Goal: Task Accomplishment & Management: Use online tool/utility

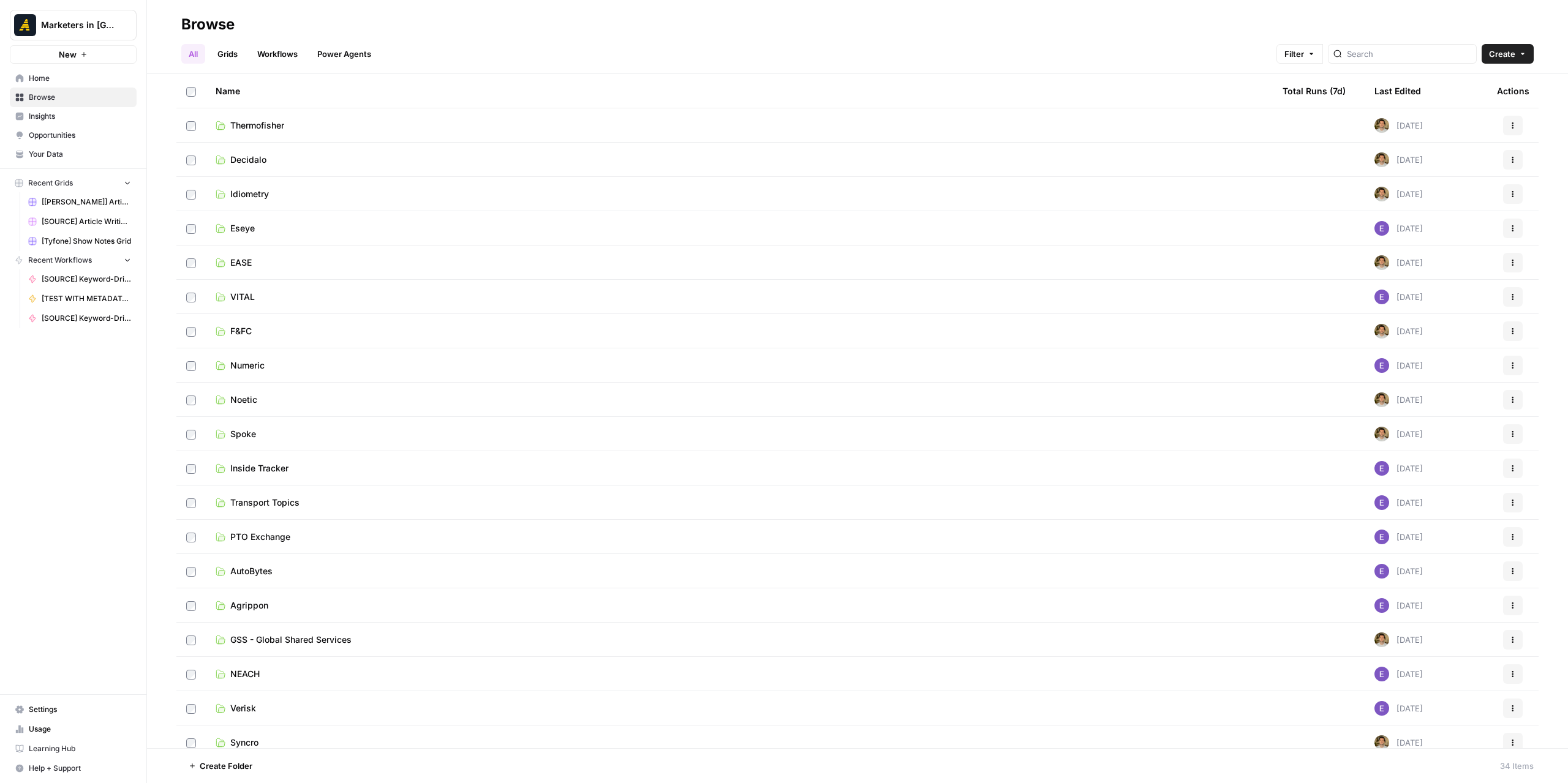
click at [303, 264] on link "EASE" at bounding box center [739, 262] width 1047 height 12
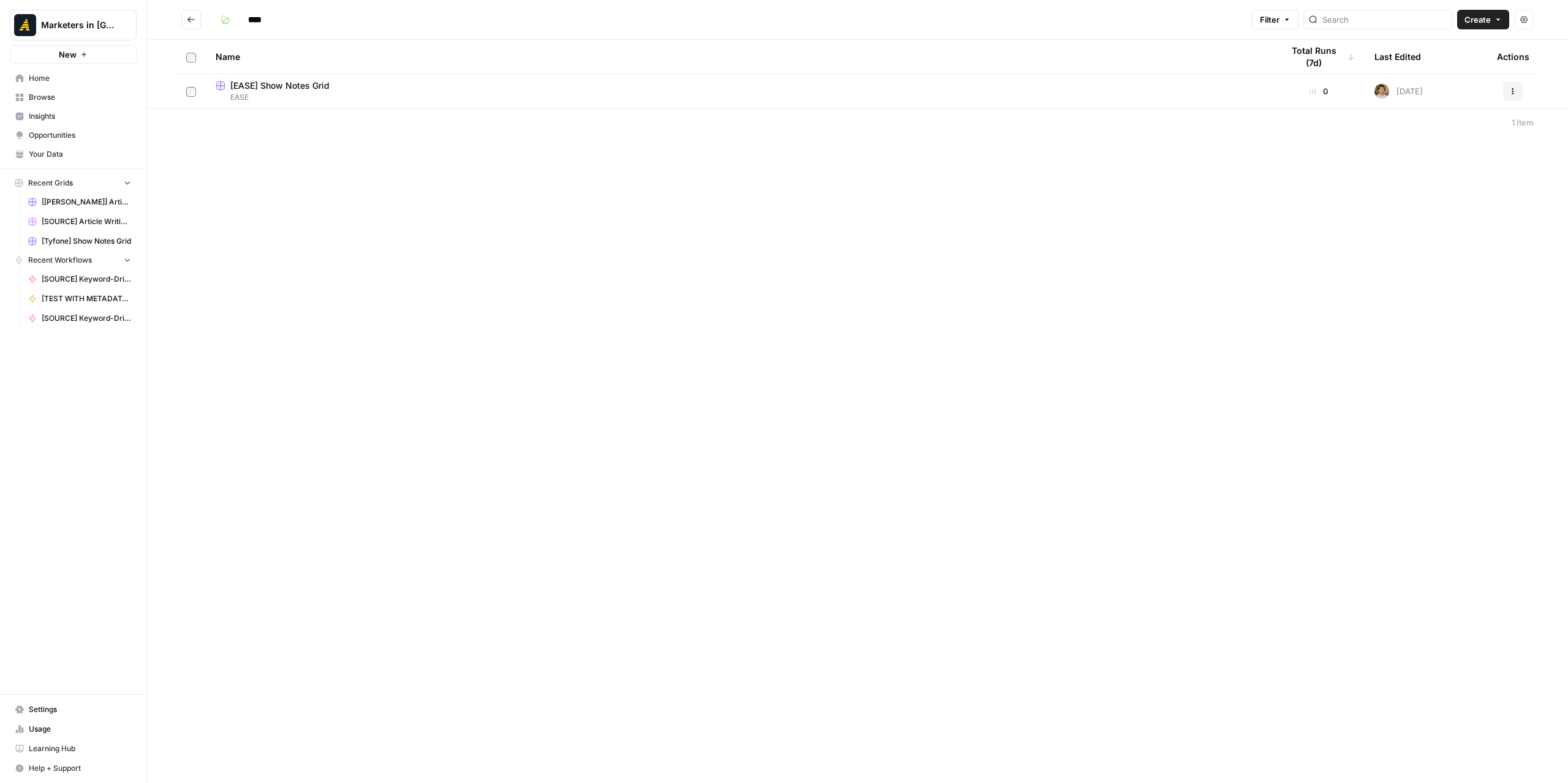
click at [191, 19] on icon "Go back" at bounding box center [191, 19] width 7 height 6
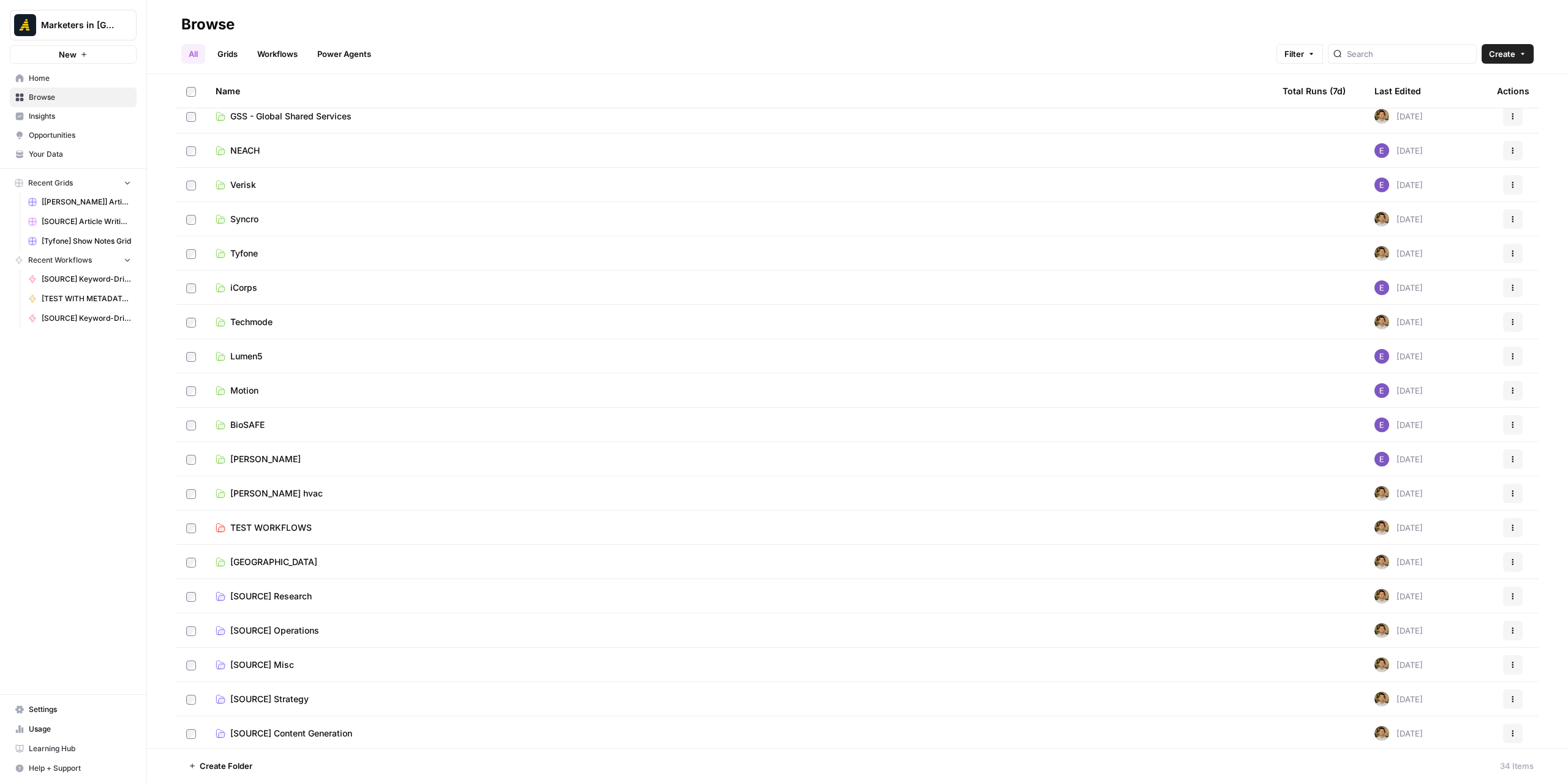
scroll to position [526, 0]
click at [331, 738] on td "[SOURCE] Content Generation" at bounding box center [739, 732] width 1067 height 34
click at [328, 734] on span "[SOURCE] Content Generation" at bounding box center [291, 731] width 122 height 12
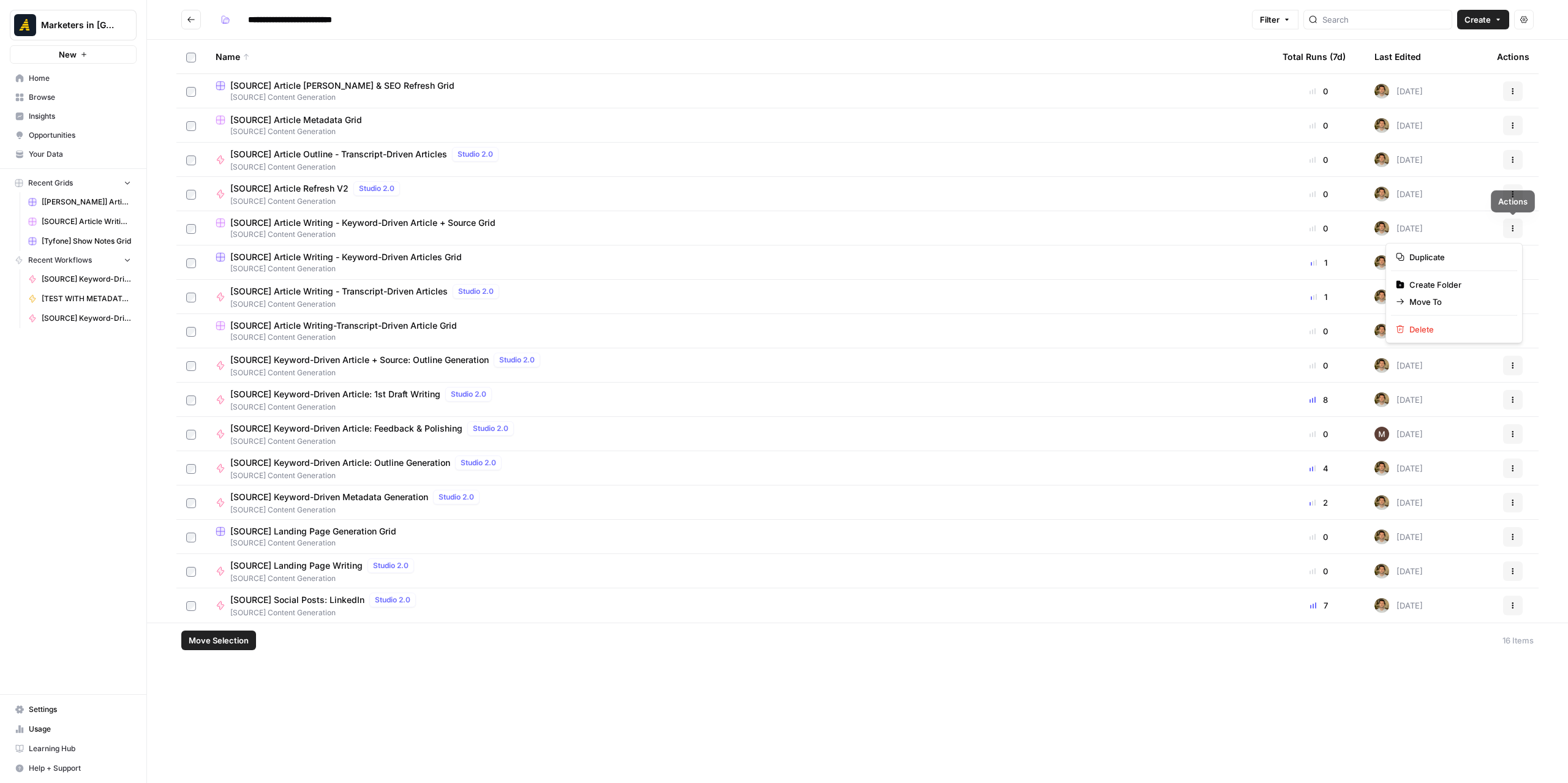
click at [1518, 226] on button "Actions" at bounding box center [1512, 228] width 19 height 19
click at [1443, 262] on span "Duplicate" at bounding box center [1458, 257] width 98 height 12
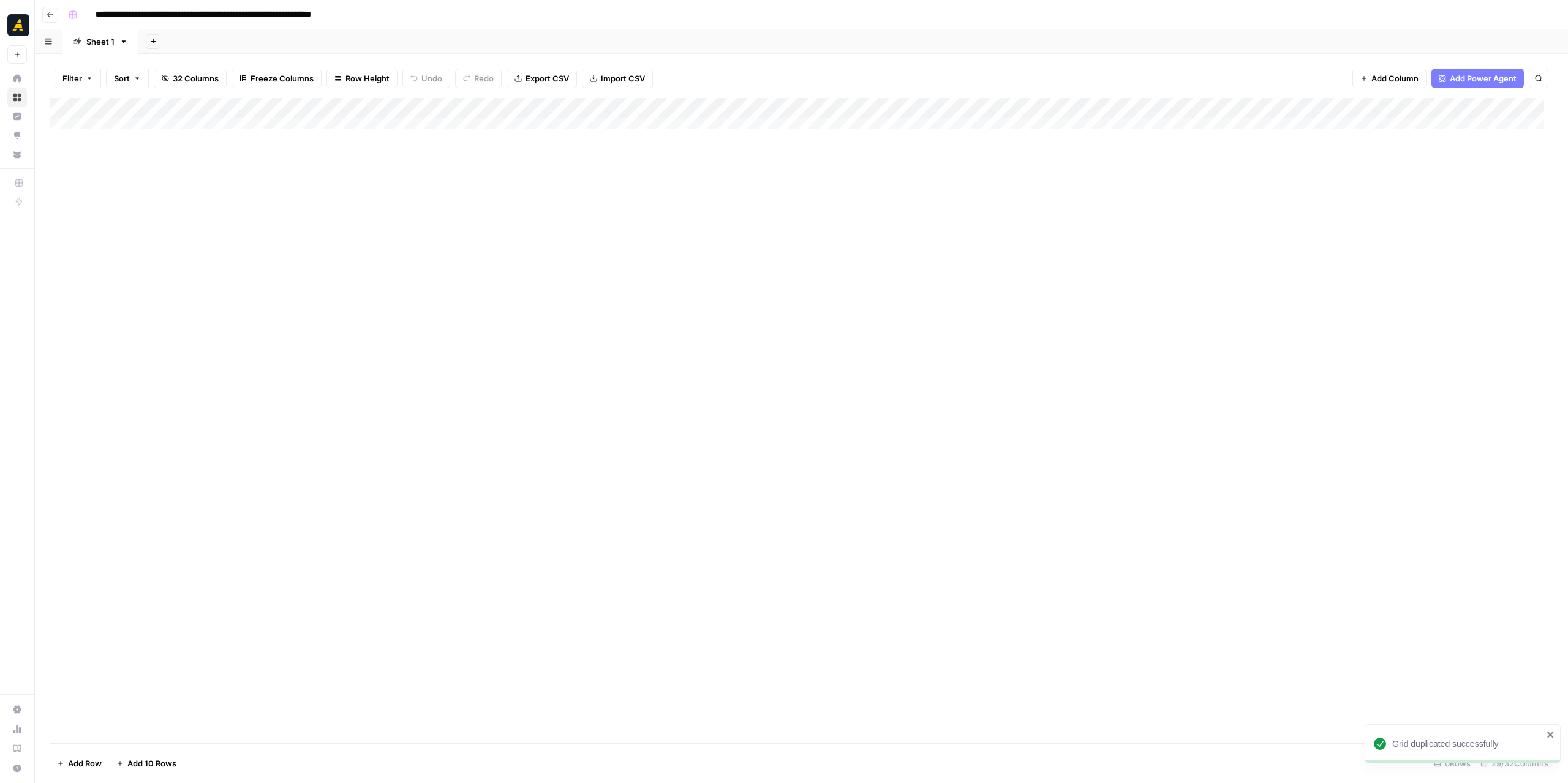
drag, startPoint x: 133, startPoint y: 11, endPoint x: 100, endPoint y: 14, distance: 33.1
click at [100, 14] on input "**********" at bounding box center [245, 14] width 310 height 19
drag, startPoint x: 349, startPoint y: 14, endPoint x: 437, endPoint y: 20, distance: 88.2
click at [437, 20] on div "**********" at bounding box center [809, 14] width 1493 height 19
type input "**********"
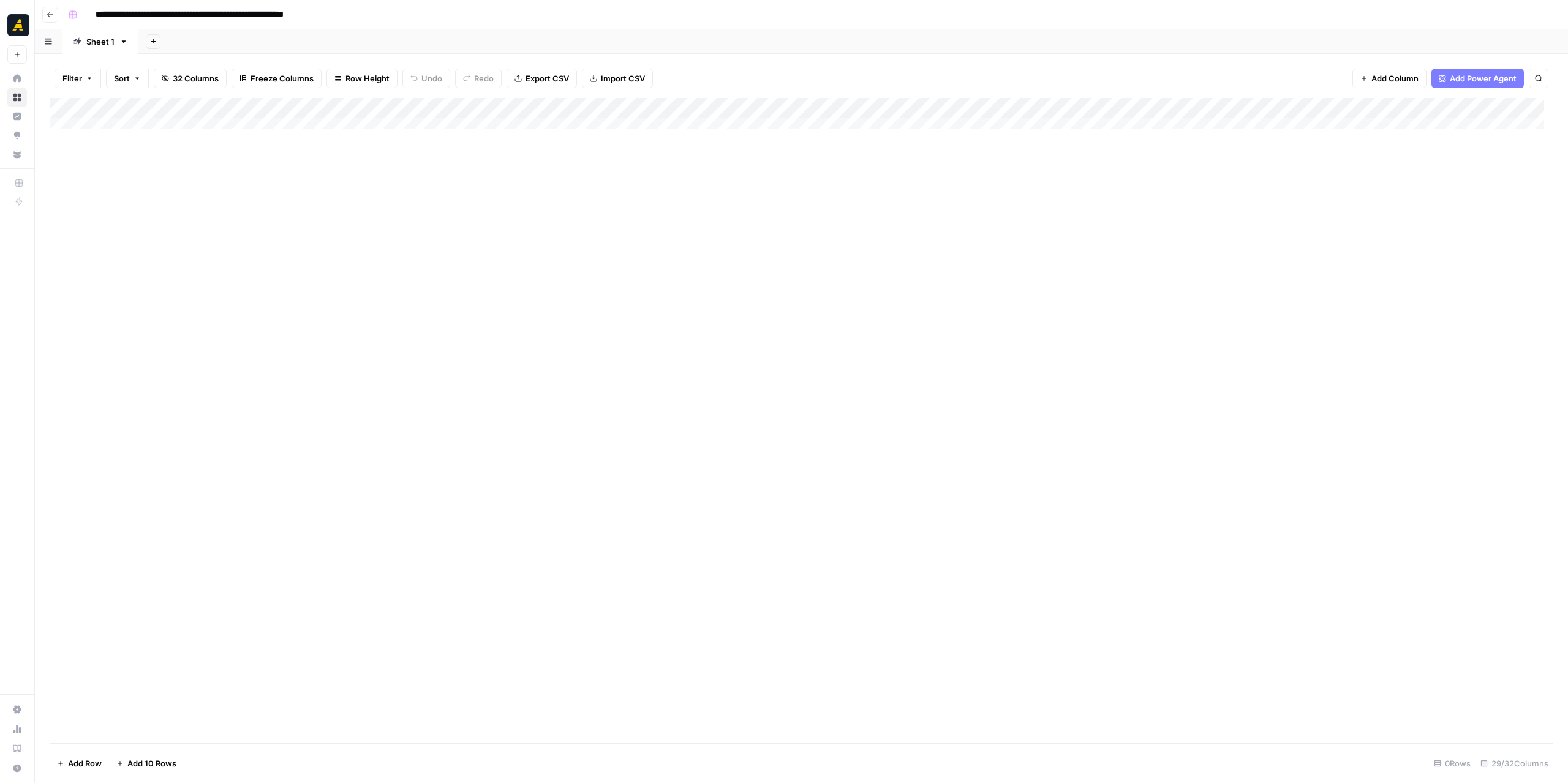
click at [401, 189] on div "Add Column" at bounding box center [801, 421] width 1503 height 645
click at [53, 9] on button "Go back" at bounding box center [50, 14] width 16 height 16
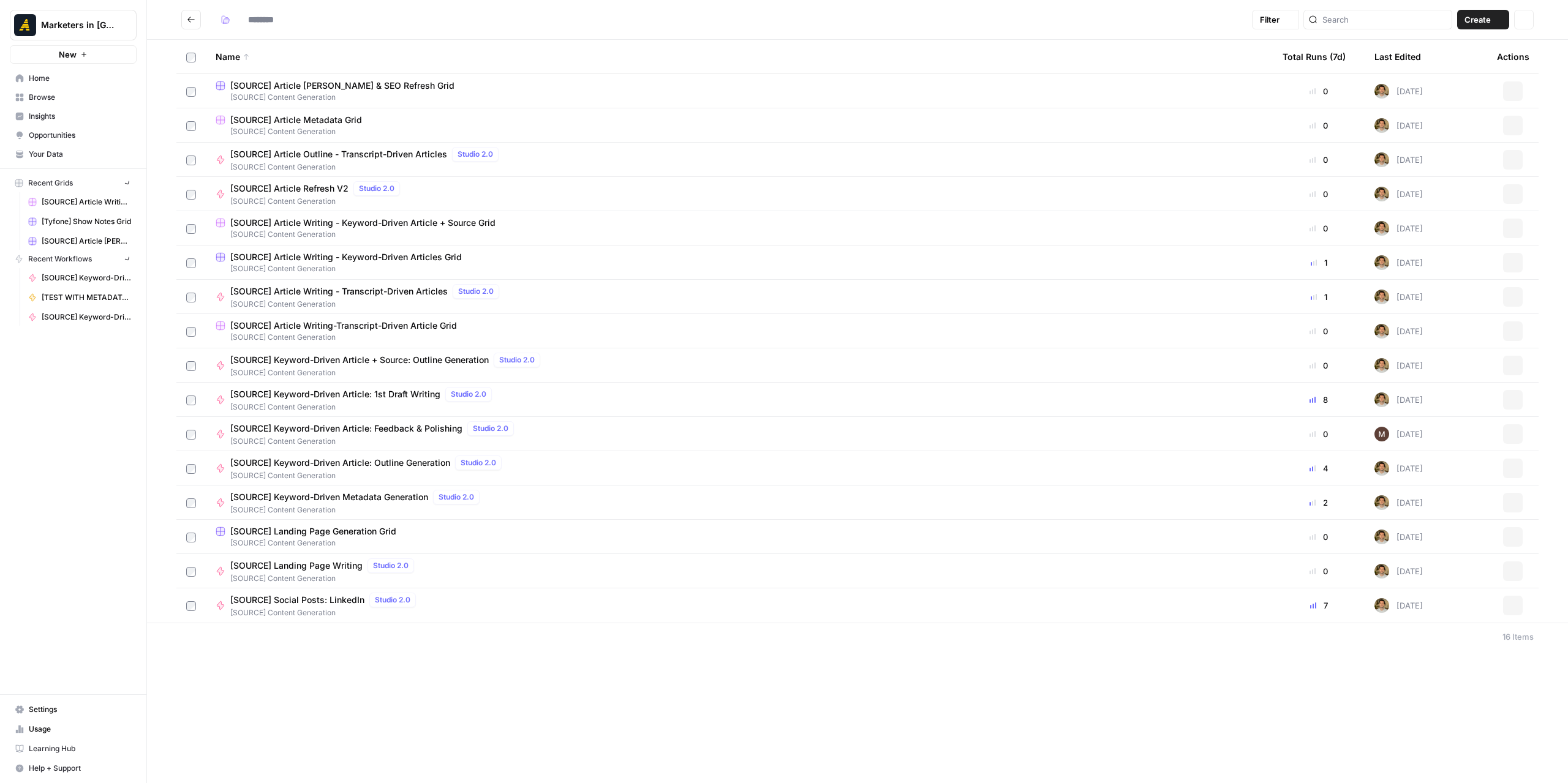
type input "**********"
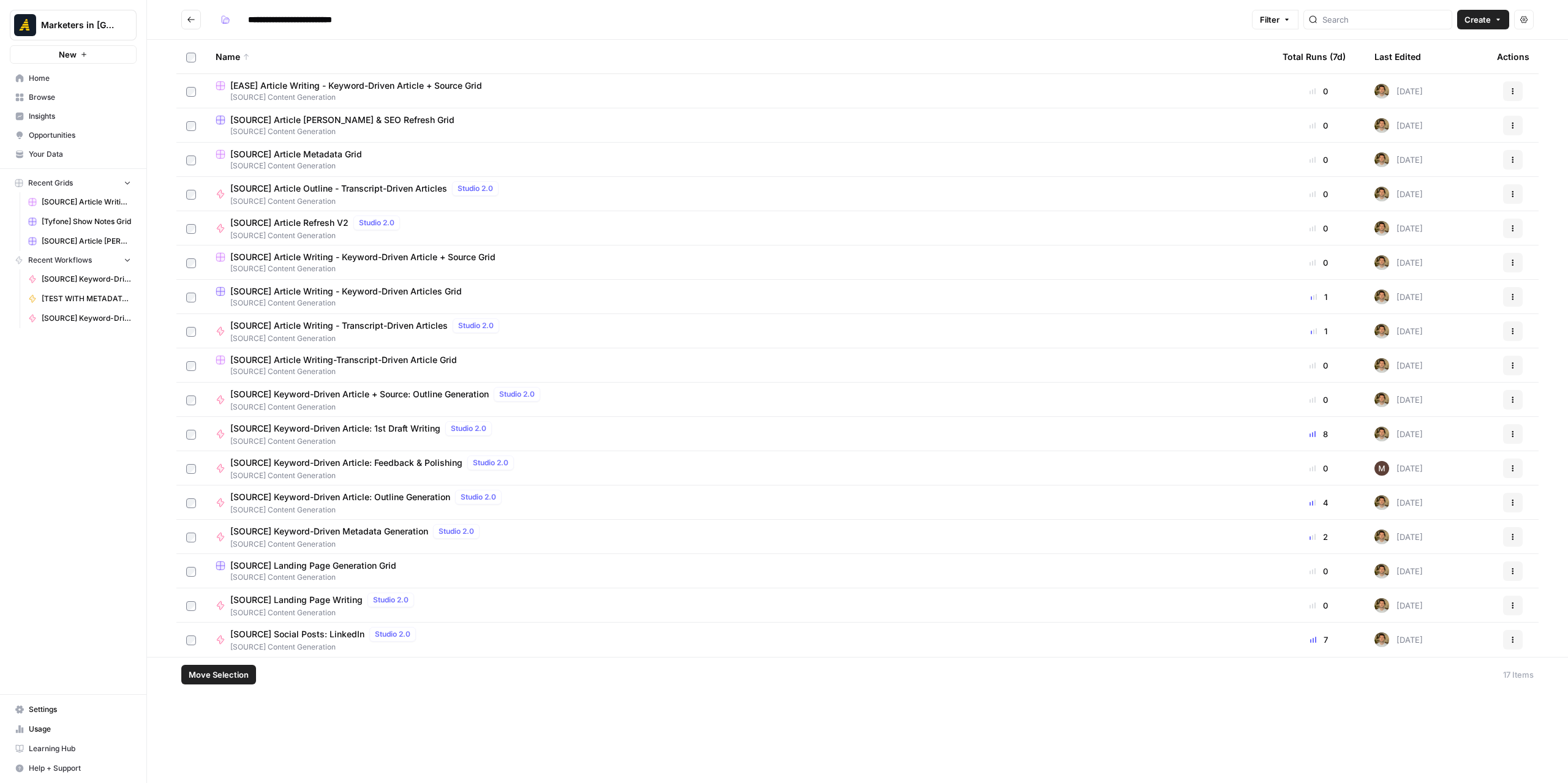
click at [218, 676] on span "Move Selection" at bounding box center [219, 675] width 60 height 12
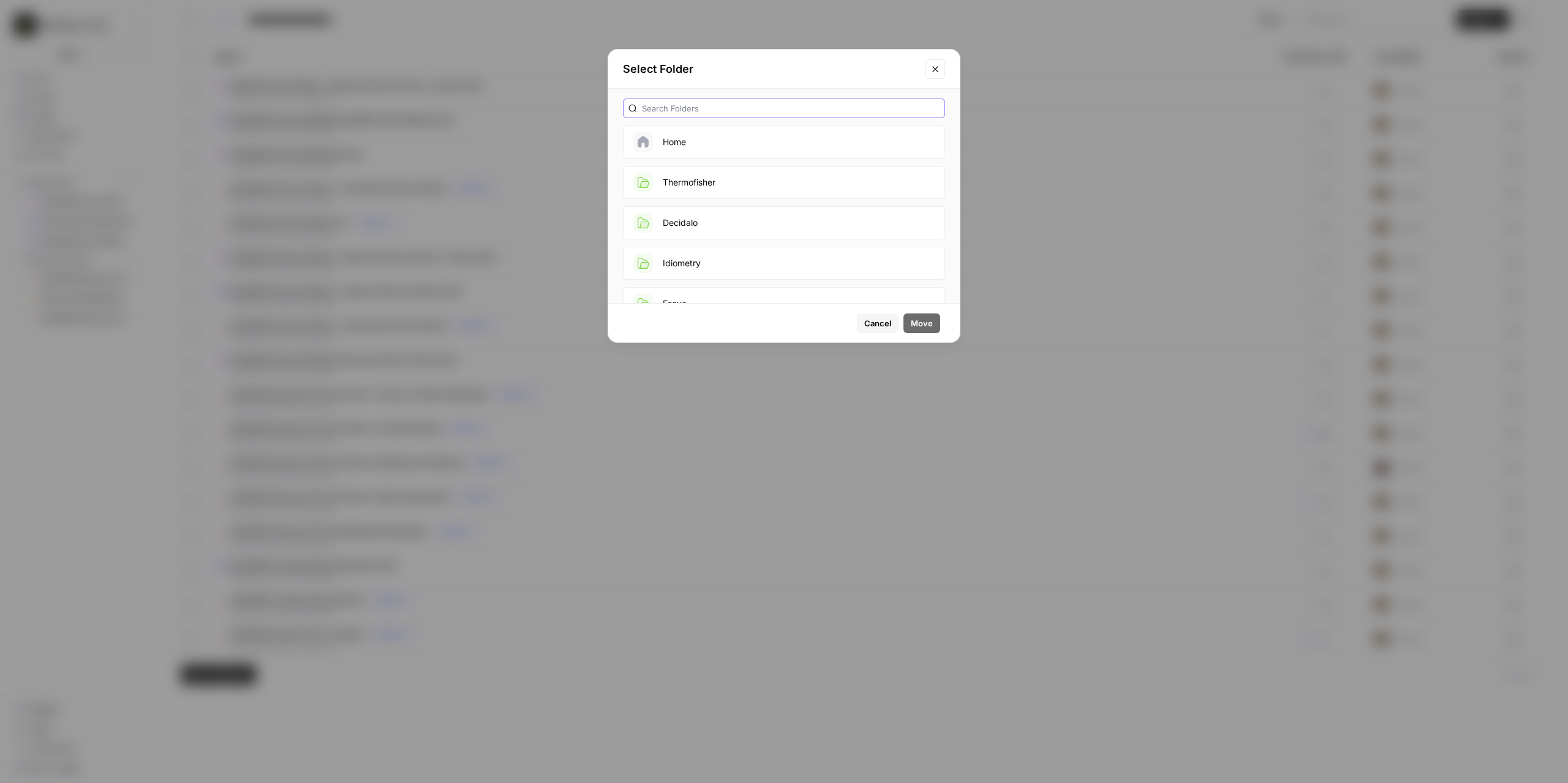
click at [681, 108] on input "text" at bounding box center [790, 108] width 298 height 12
type input "EAS"
click at [687, 173] on button "EASE" at bounding box center [784, 182] width 322 height 33
click at [916, 324] on span "Move" at bounding box center [921, 323] width 22 height 12
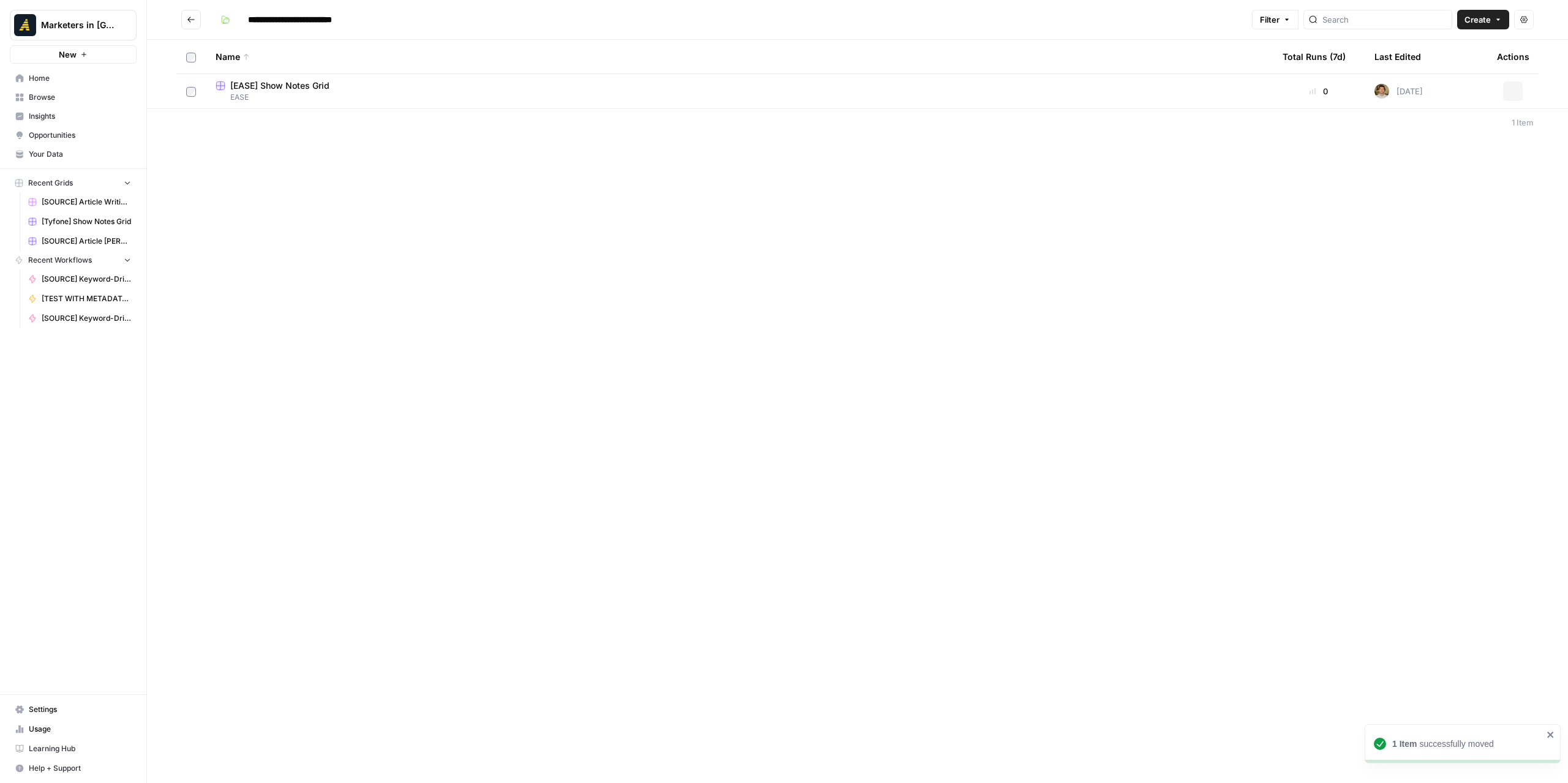
type input "****"
click at [362, 82] on span "[EASE] Article Writing - Keyword-Driven Article + Source Grid" at bounding box center [356, 85] width 252 height 12
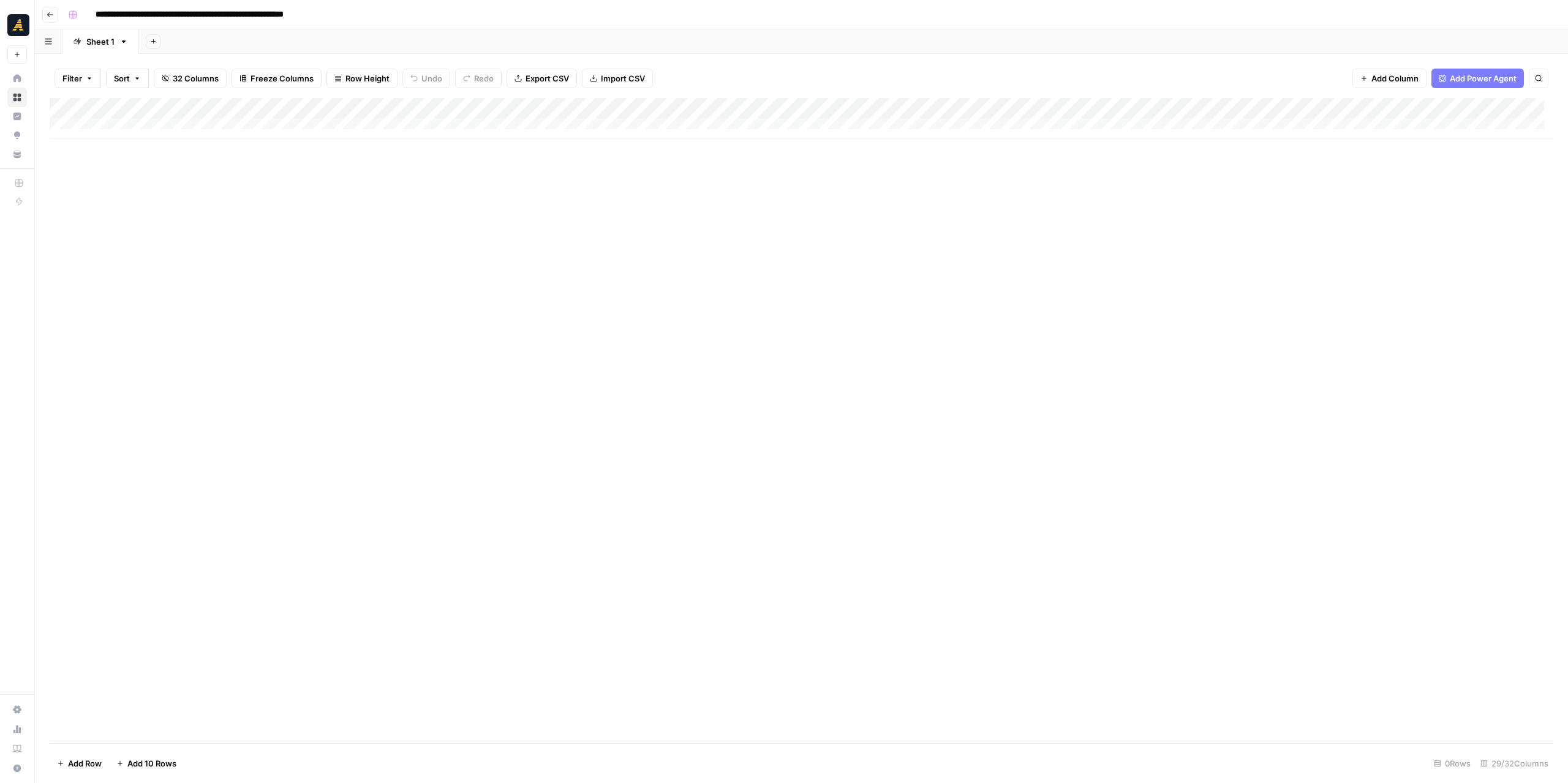
click at [160, 120] on div "Add Column" at bounding box center [801, 118] width 1503 height 40
click at [145, 147] on div "Add Column" at bounding box center [801, 128] width 1503 height 61
click at [335, 125] on div "Add Column" at bounding box center [801, 139] width 1503 height 82
click at [467, 125] on div "Add Column" at bounding box center [801, 139] width 1503 height 82
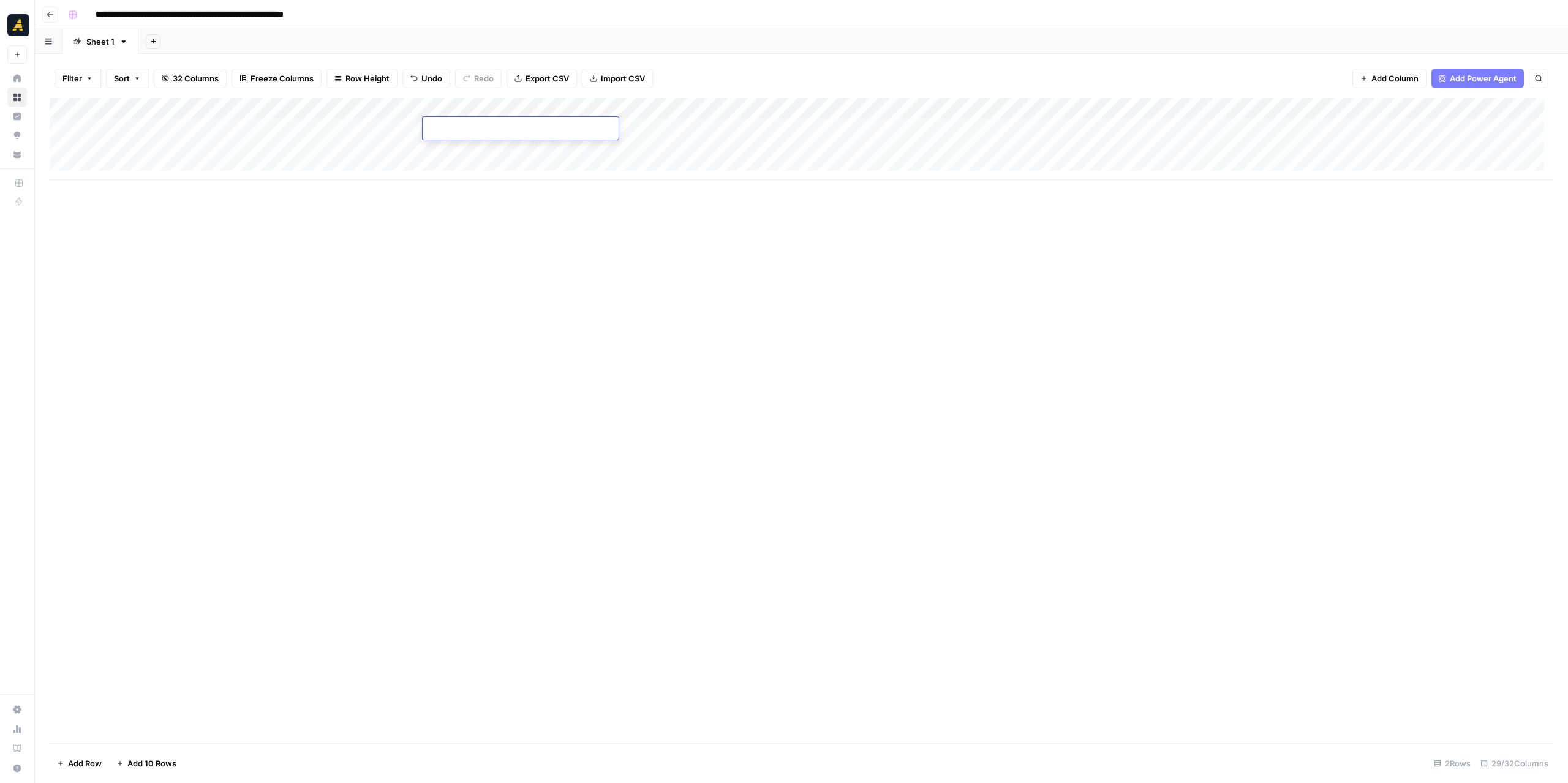
type textarea "**********"
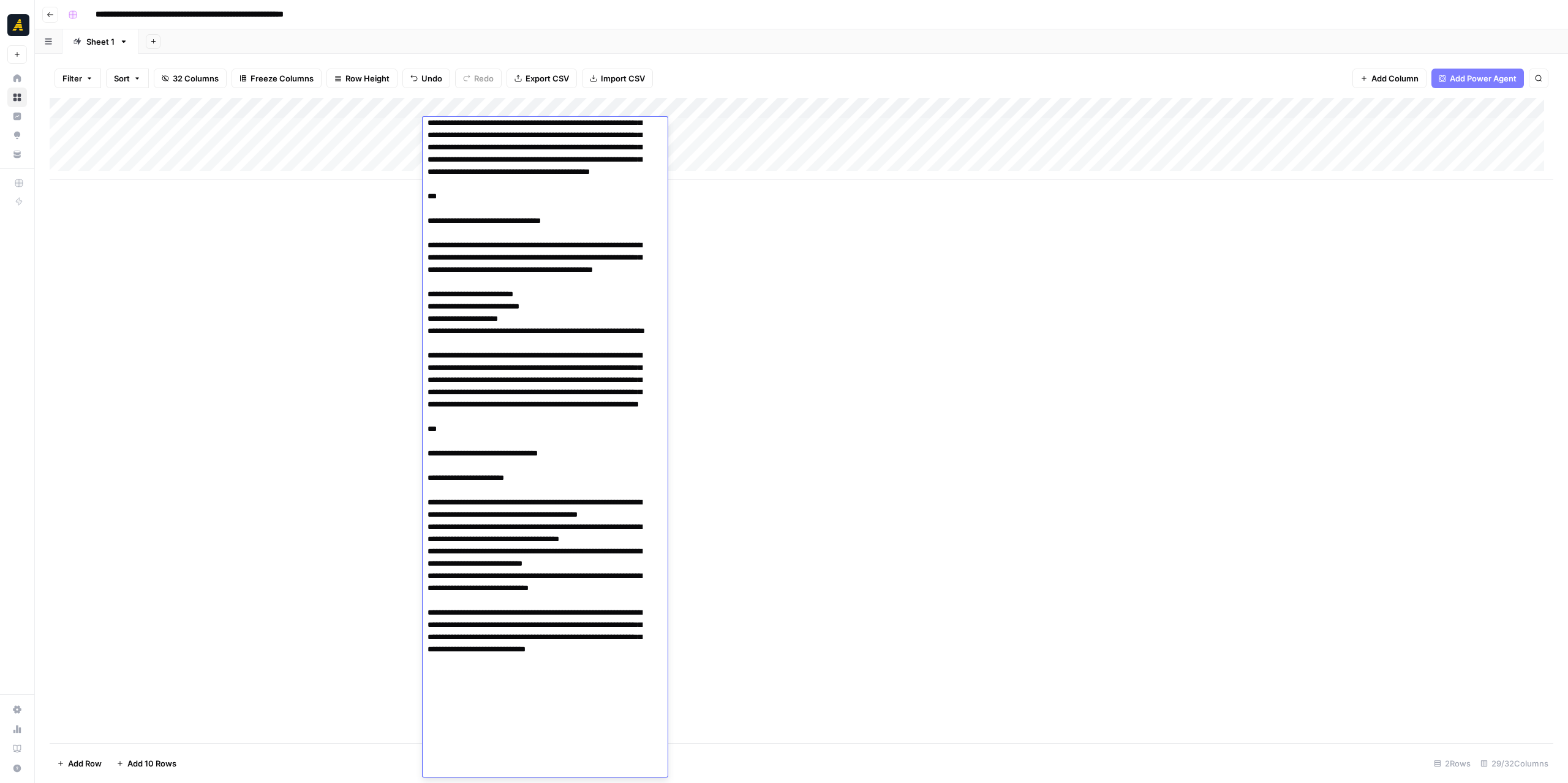
click at [754, 278] on div "Add Column" at bounding box center [801, 421] width 1503 height 645
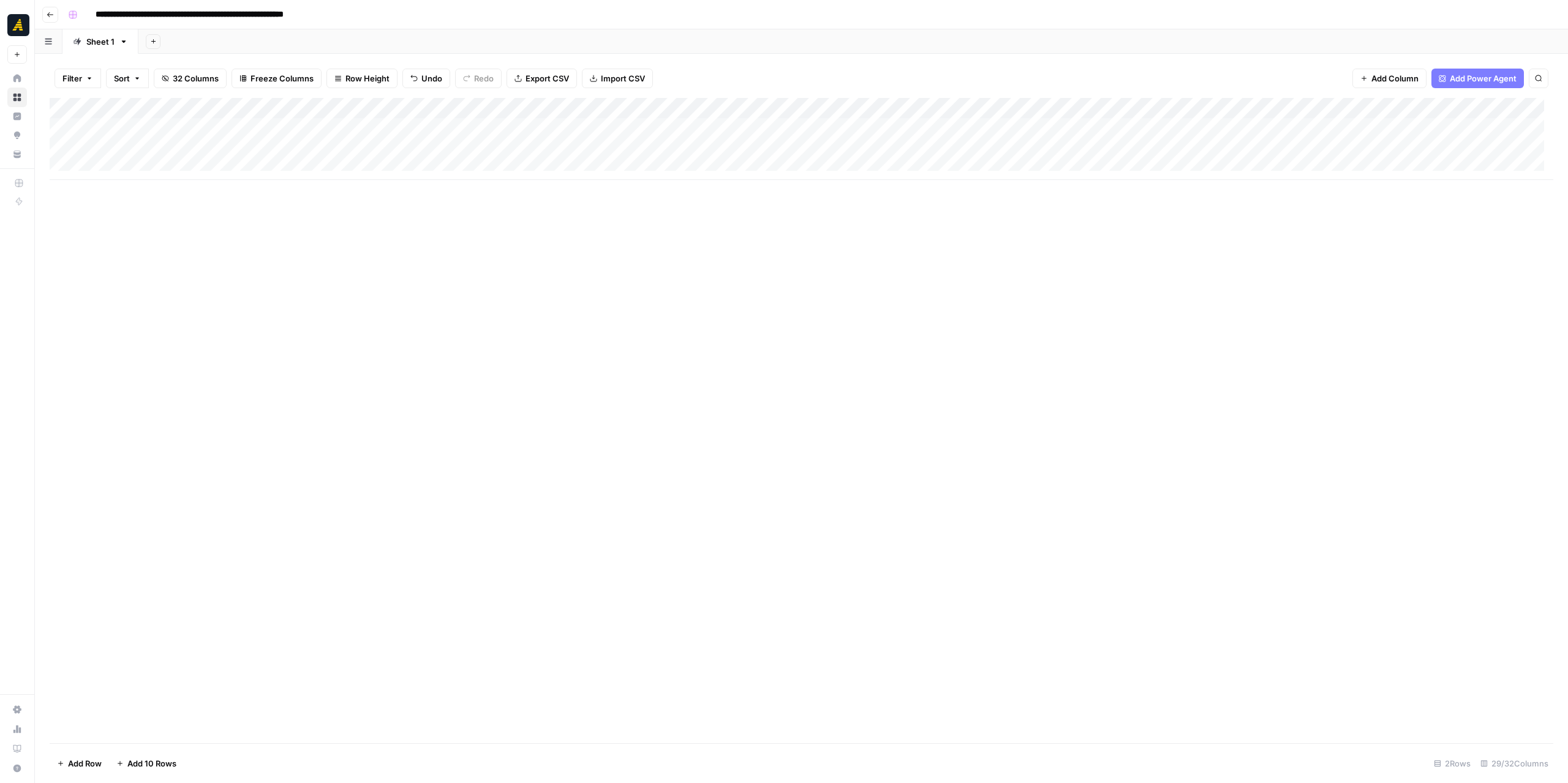
click at [485, 124] on div "Add Column" at bounding box center [801, 139] width 1503 height 82
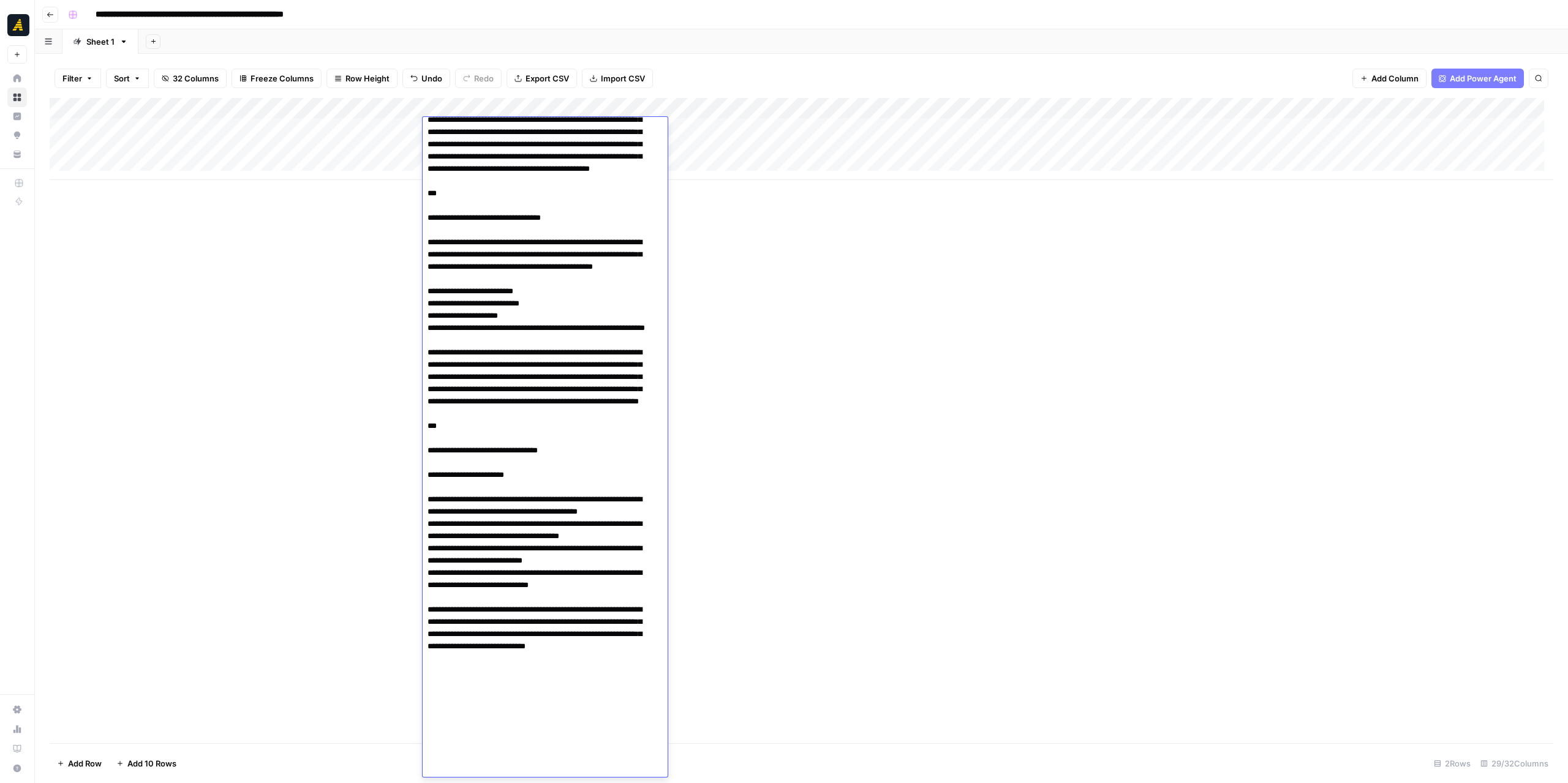
drag, startPoint x: 574, startPoint y: 264, endPoint x: 573, endPoint y: 184, distance: 80.0
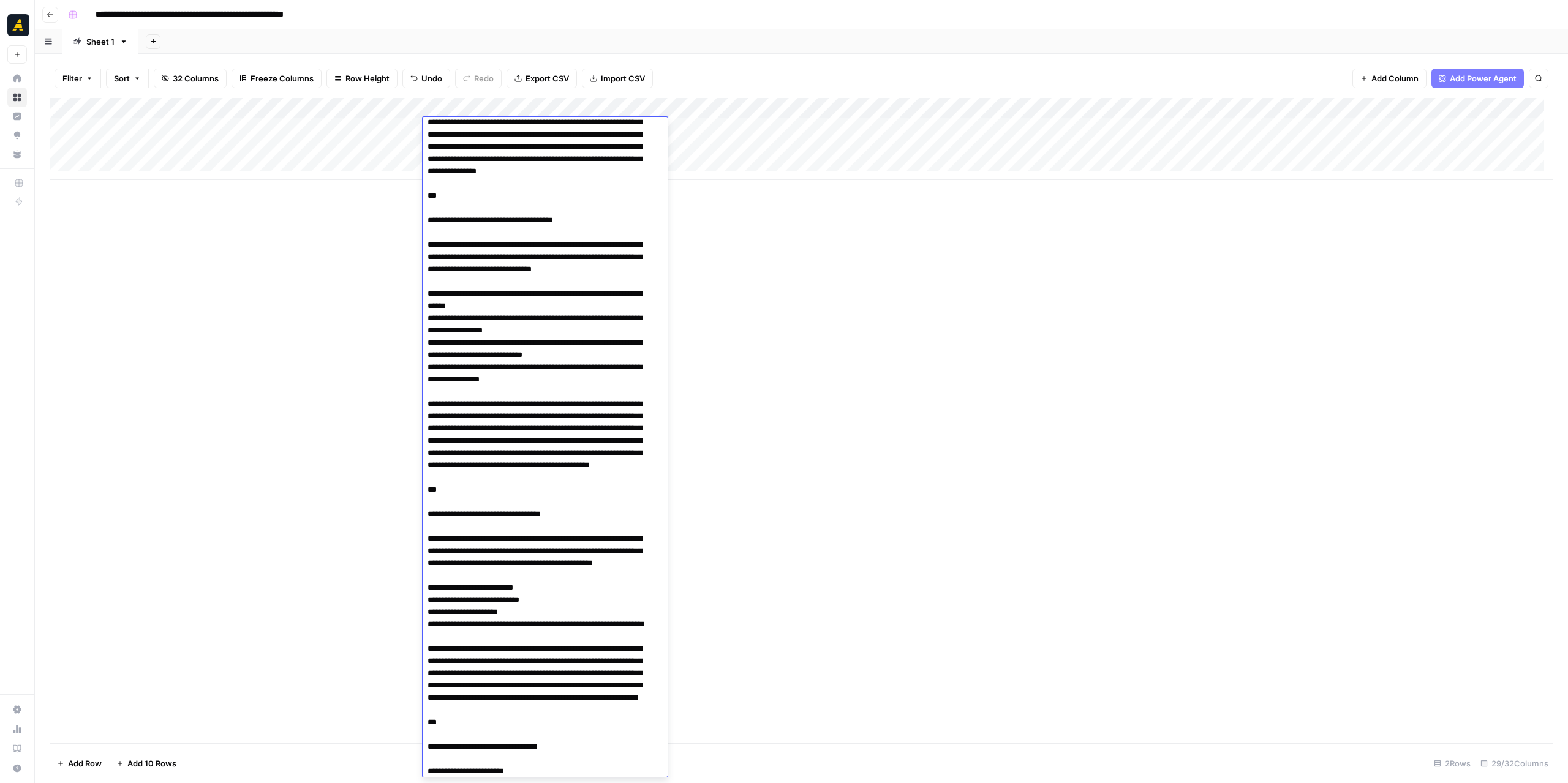
scroll to position [0, 0]
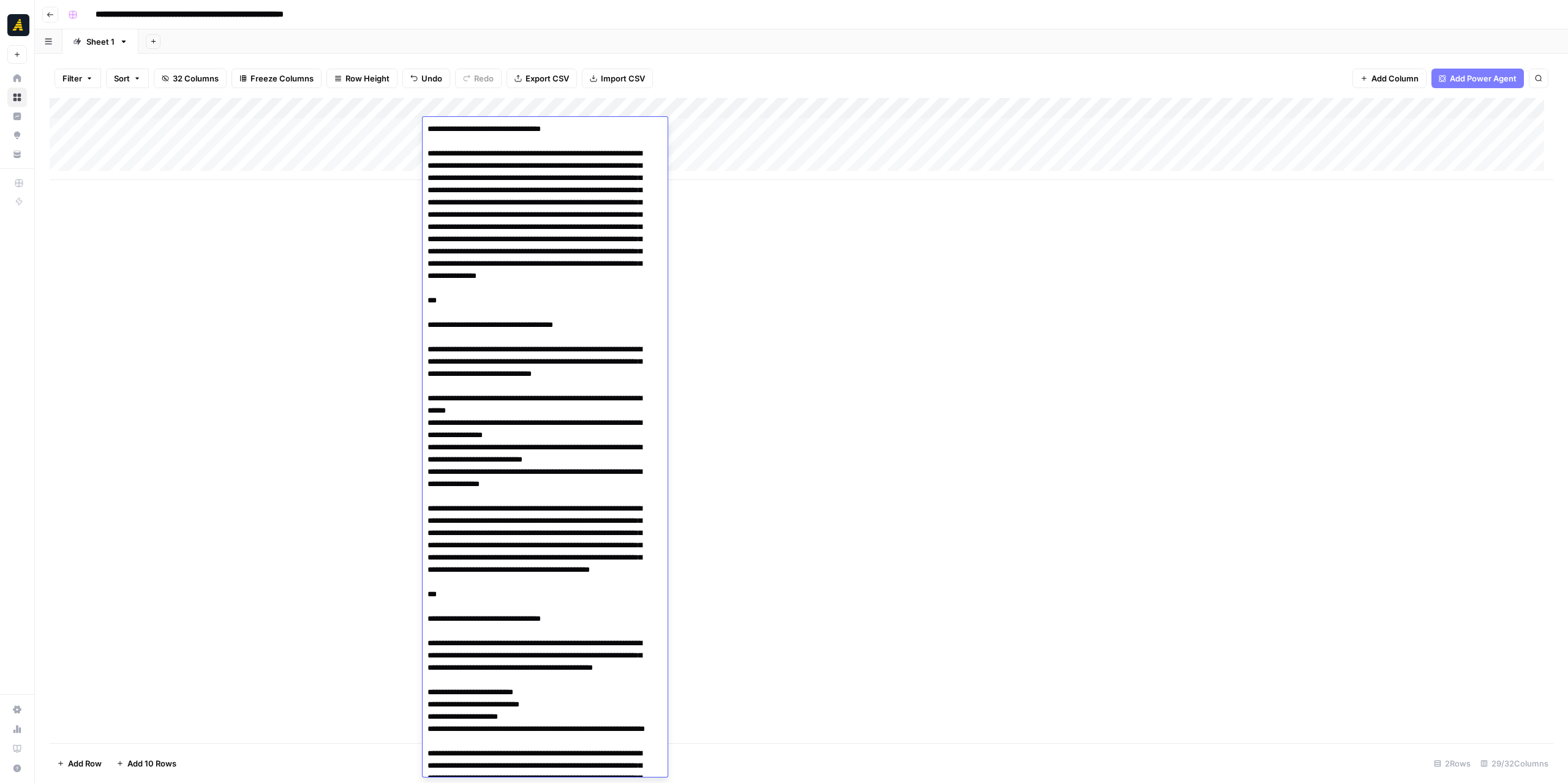
click at [771, 242] on div "Add Column" at bounding box center [801, 421] width 1503 height 645
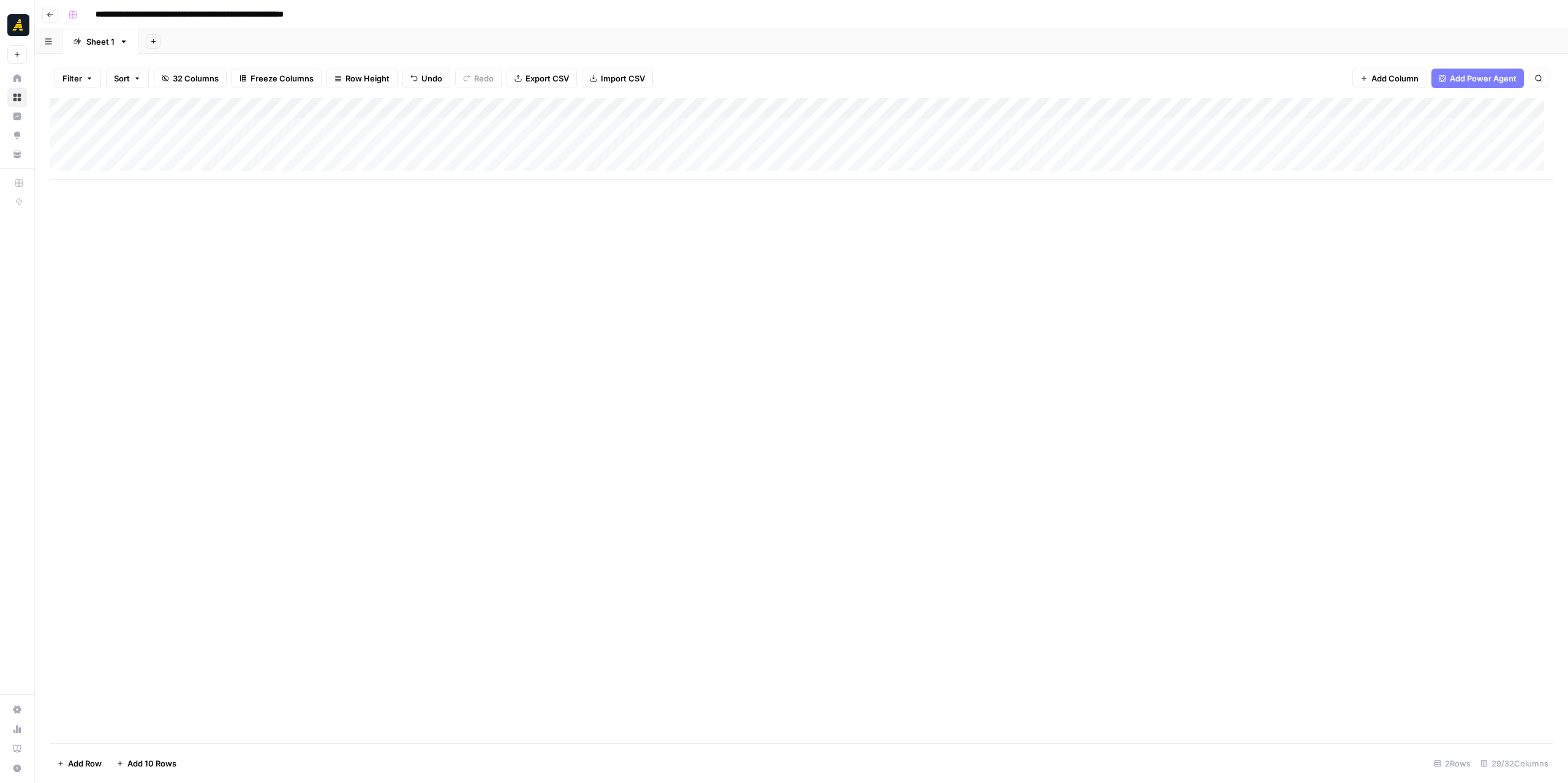
click at [289, 127] on div "Add Column" at bounding box center [801, 139] width 1503 height 82
click at [288, 125] on div "Add Column" at bounding box center [801, 139] width 1503 height 82
drag, startPoint x: 288, startPoint y: 125, endPoint x: 205, endPoint y: 125, distance: 83.0
click at [205, 125] on textarea "***" at bounding box center [300, 129] width 196 height 17
type textarea "****"
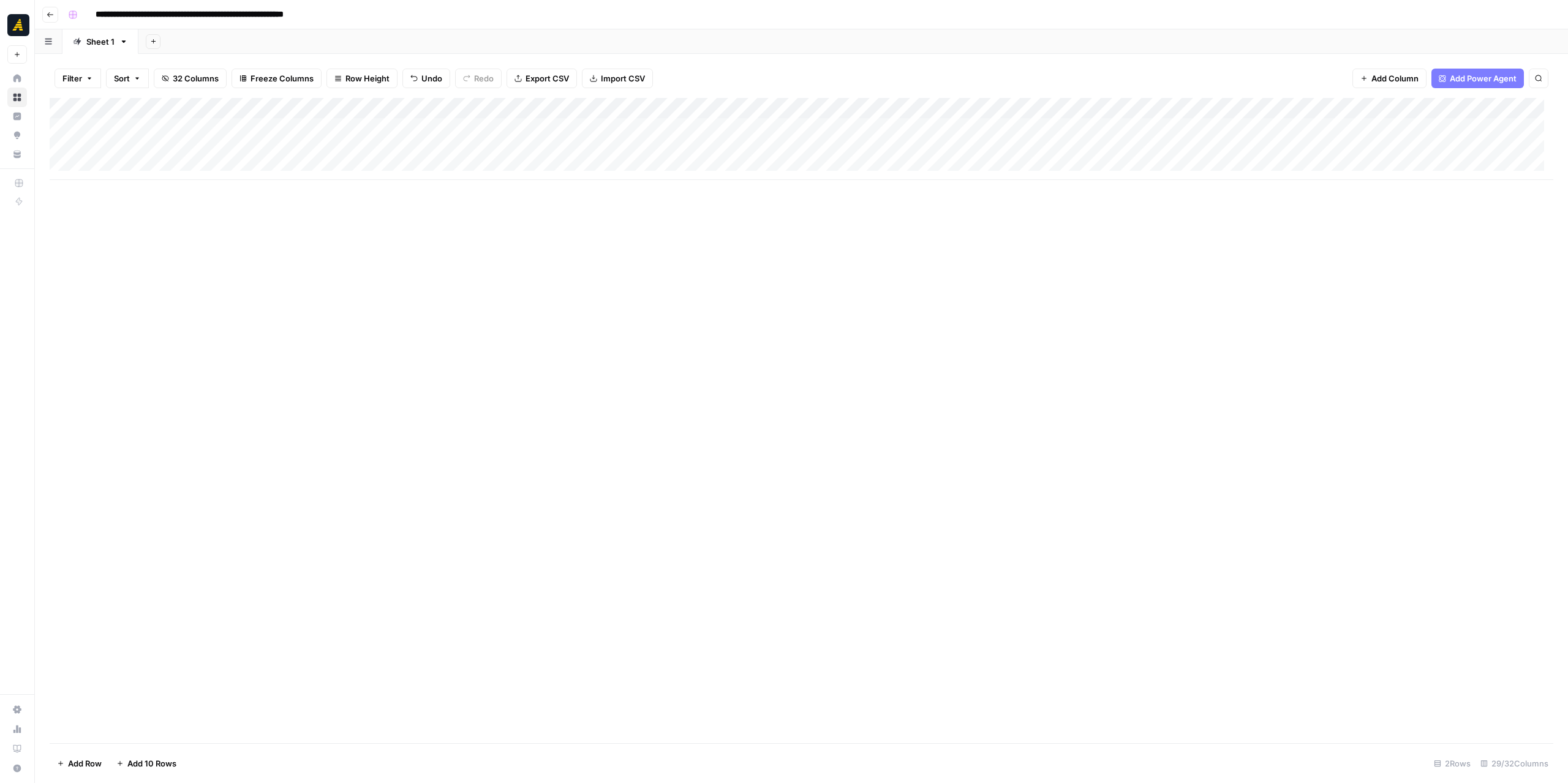
click at [450, 270] on div "Add Column" at bounding box center [801, 421] width 1503 height 645
click at [370, 124] on div "Add Column" at bounding box center [801, 139] width 1503 height 82
type input "**********"
click at [598, 330] on div "Add Column" at bounding box center [801, 421] width 1503 height 645
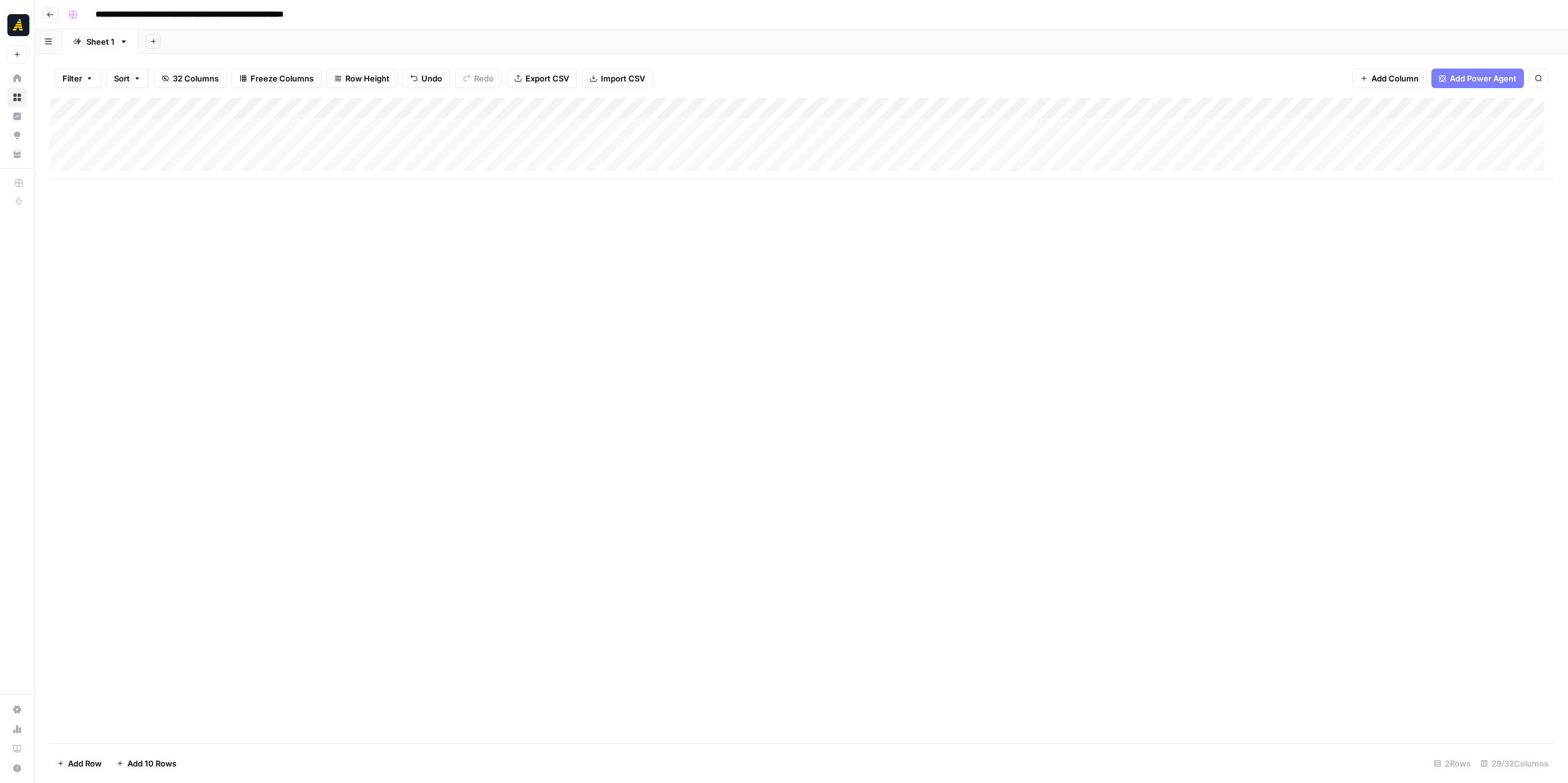
click at [582, 117] on div "Add Column" at bounding box center [801, 139] width 1503 height 82
click at [790, 297] on div "Add Column" at bounding box center [801, 421] width 1503 height 645
click at [761, 293] on div "Add Column" at bounding box center [801, 421] width 1503 height 645
click at [451, 126] on div "Add Column" at bounding box center [801, 139] width 1503 height 82
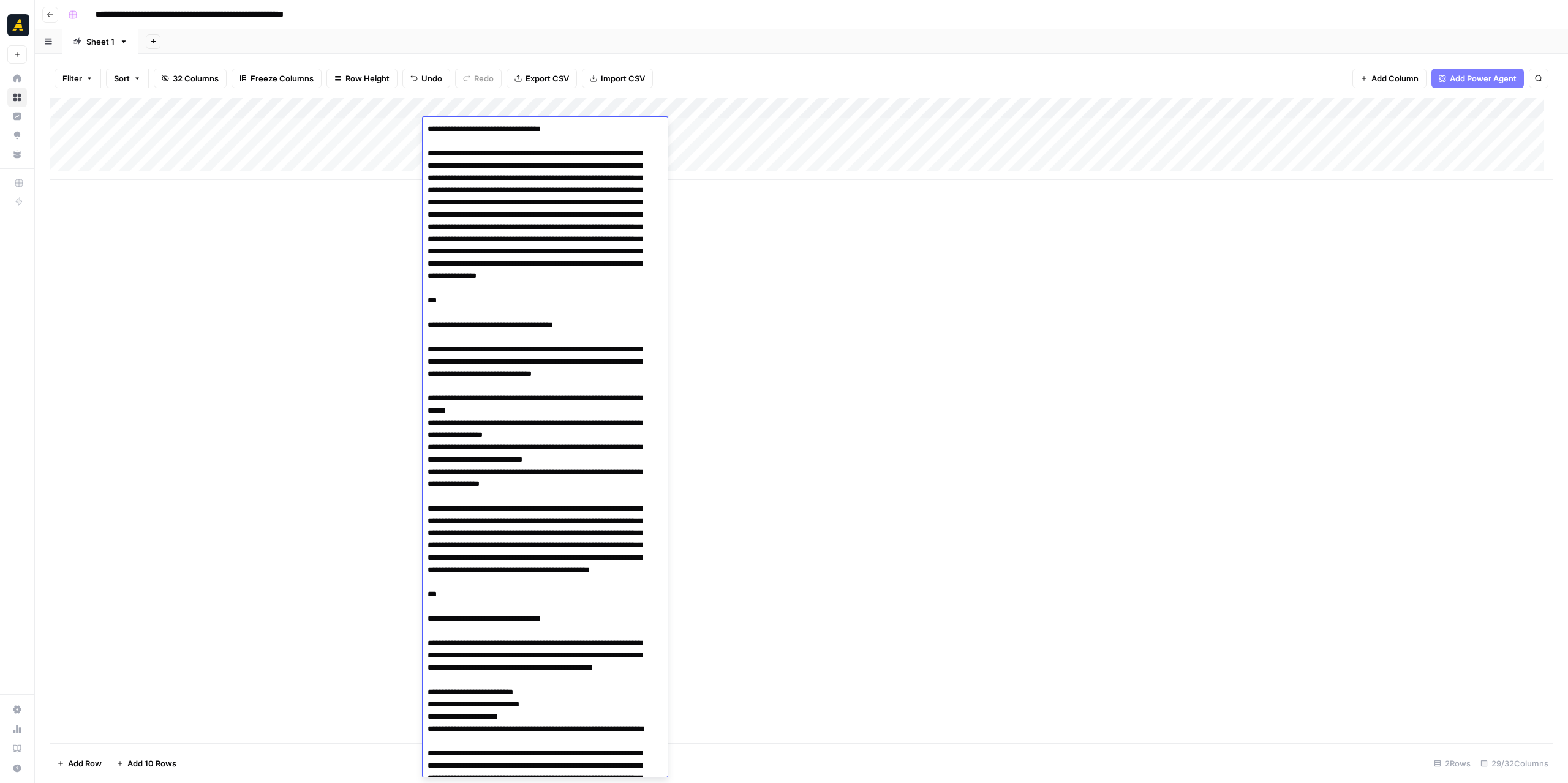
scroll to position [401, 0]
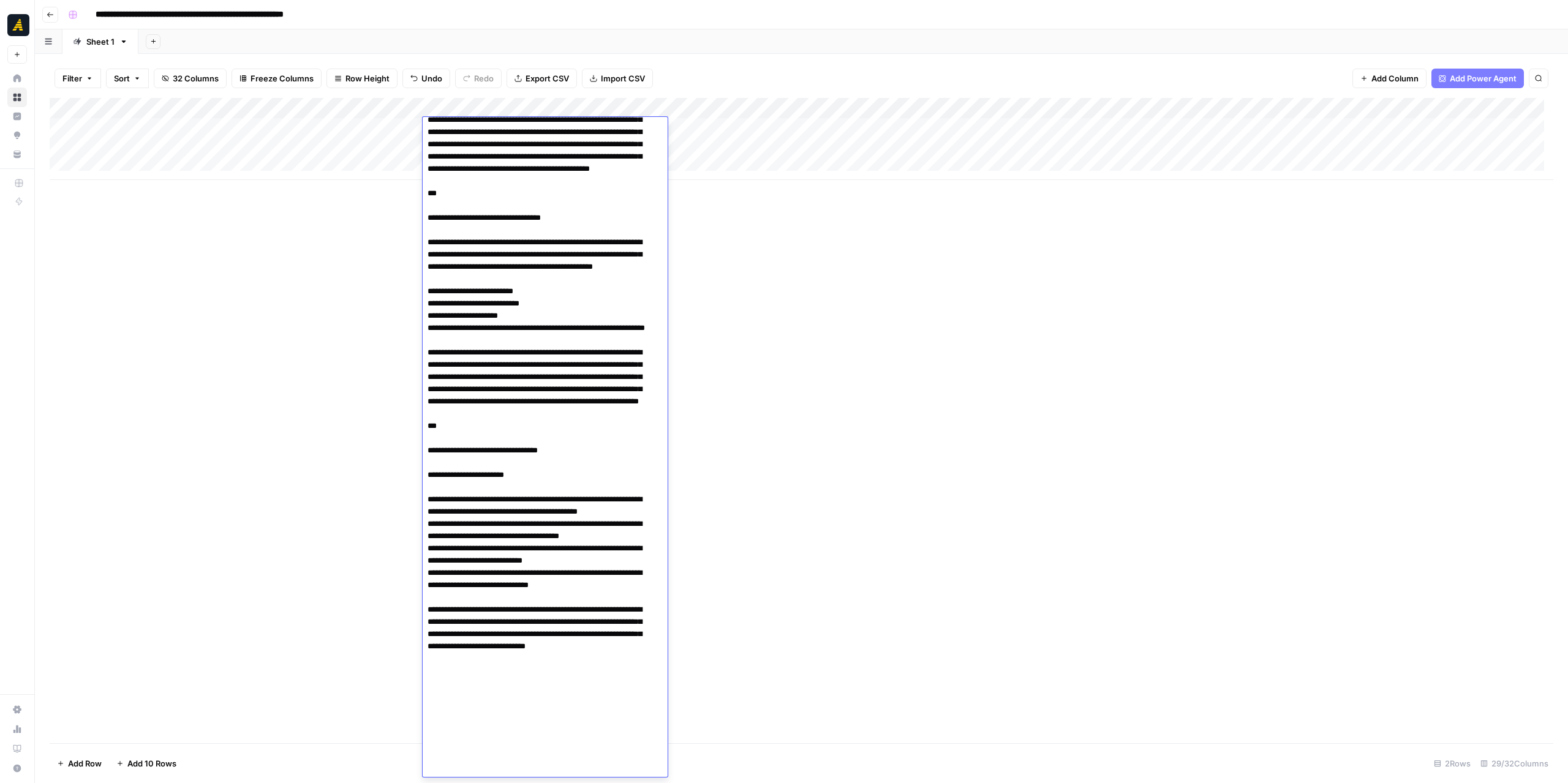
click at [485, 107] on div "Add Column" at bounding box center [801, 139] width 1503 height 82
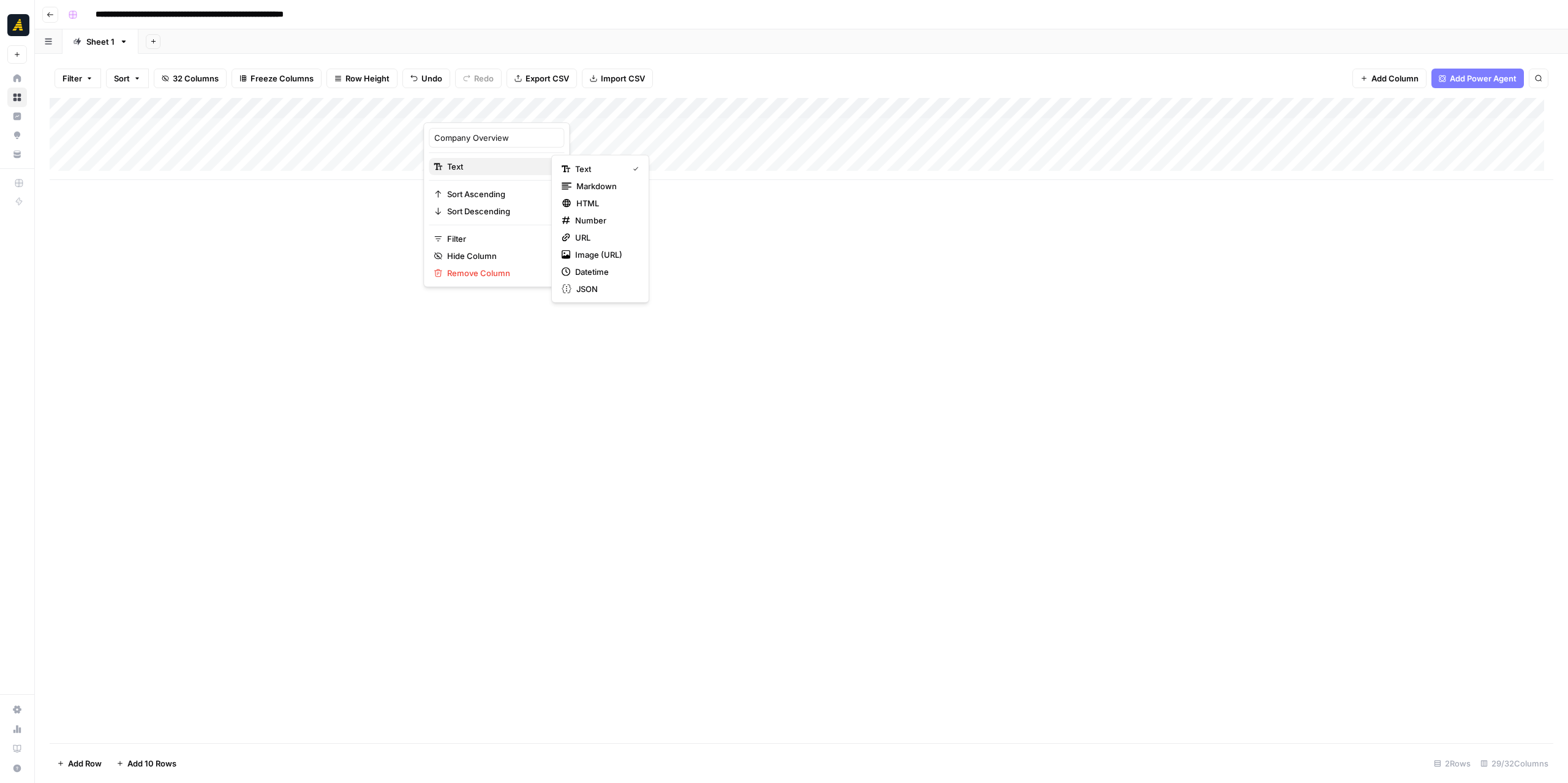
click at [489, 165] on span "Text" at bounding box center [495, 166] width 95 height 12
click at [588, 183] on span "Markdown" at bounding box center [605, 186] width 57 height 12
click at [481, 123] on div "Add Column" at bounding box center [801, 139] width 1503 height 82
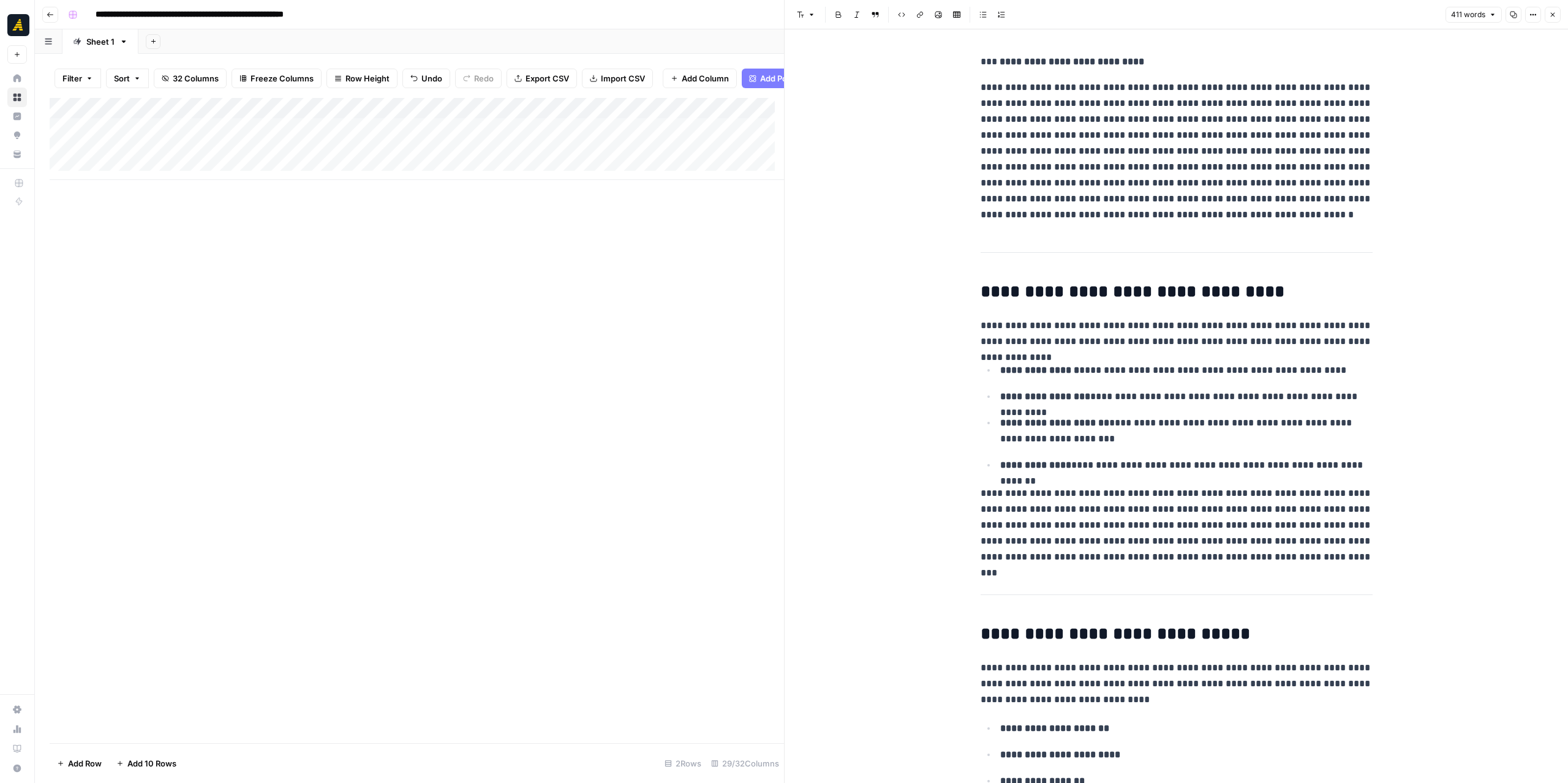
click at [1513, 16] on icon "button" at bounding box center [1513, 14] width 7 height 7
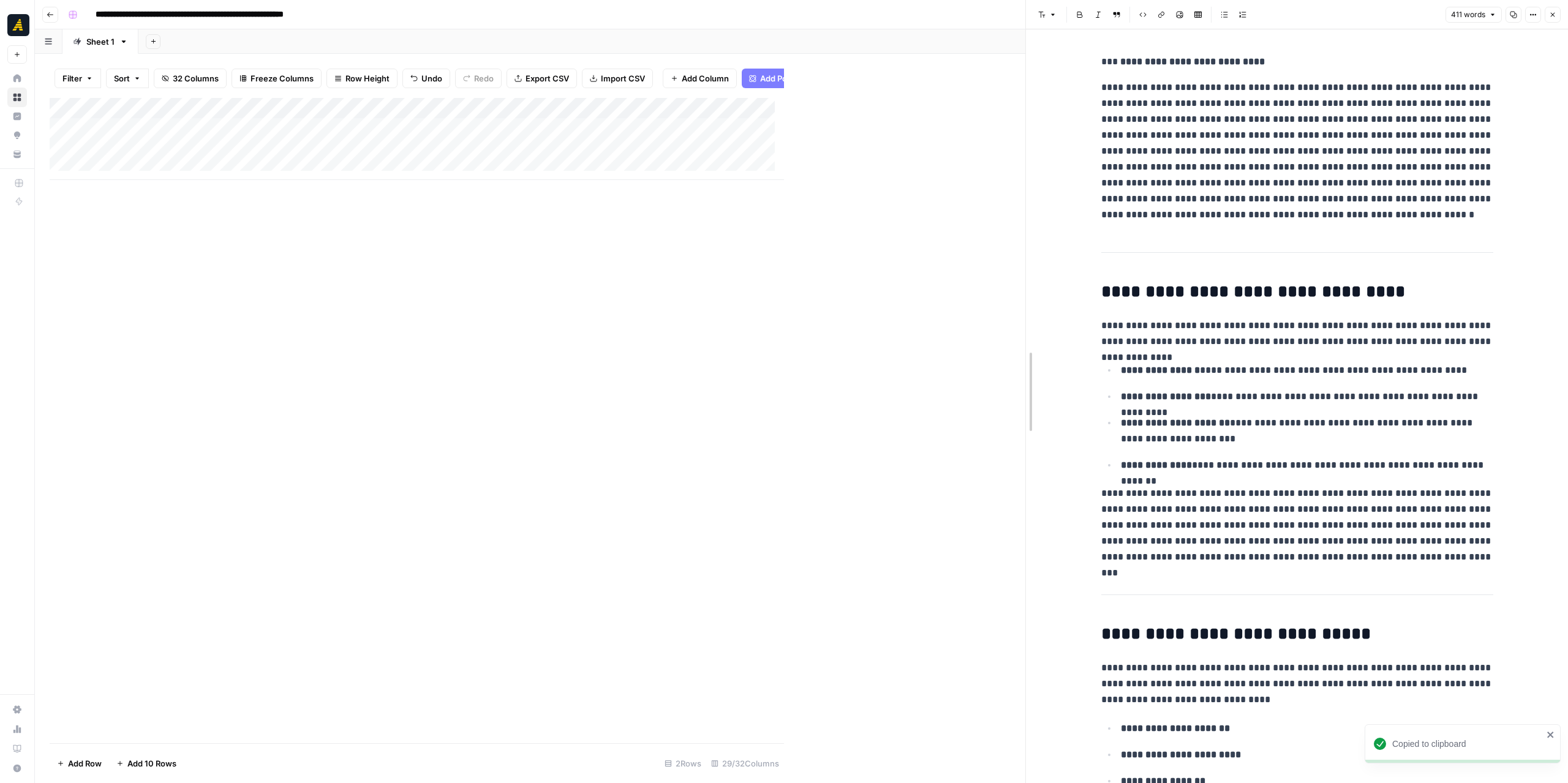
drag, startPoint x: 781, startPoint y: 244, endPoint x: 1025, endPoint y: 262, distance: 244.7
click at [1025, 262] on div at bounding box center [1025, 392] width 12 height 783
click at [619, 129] on div "Add Column" at bounding box center [538, 139] width 978 height 82
click at [619, 128] on div "Add Column" at bounding box center [538, 139] width 978 height 82
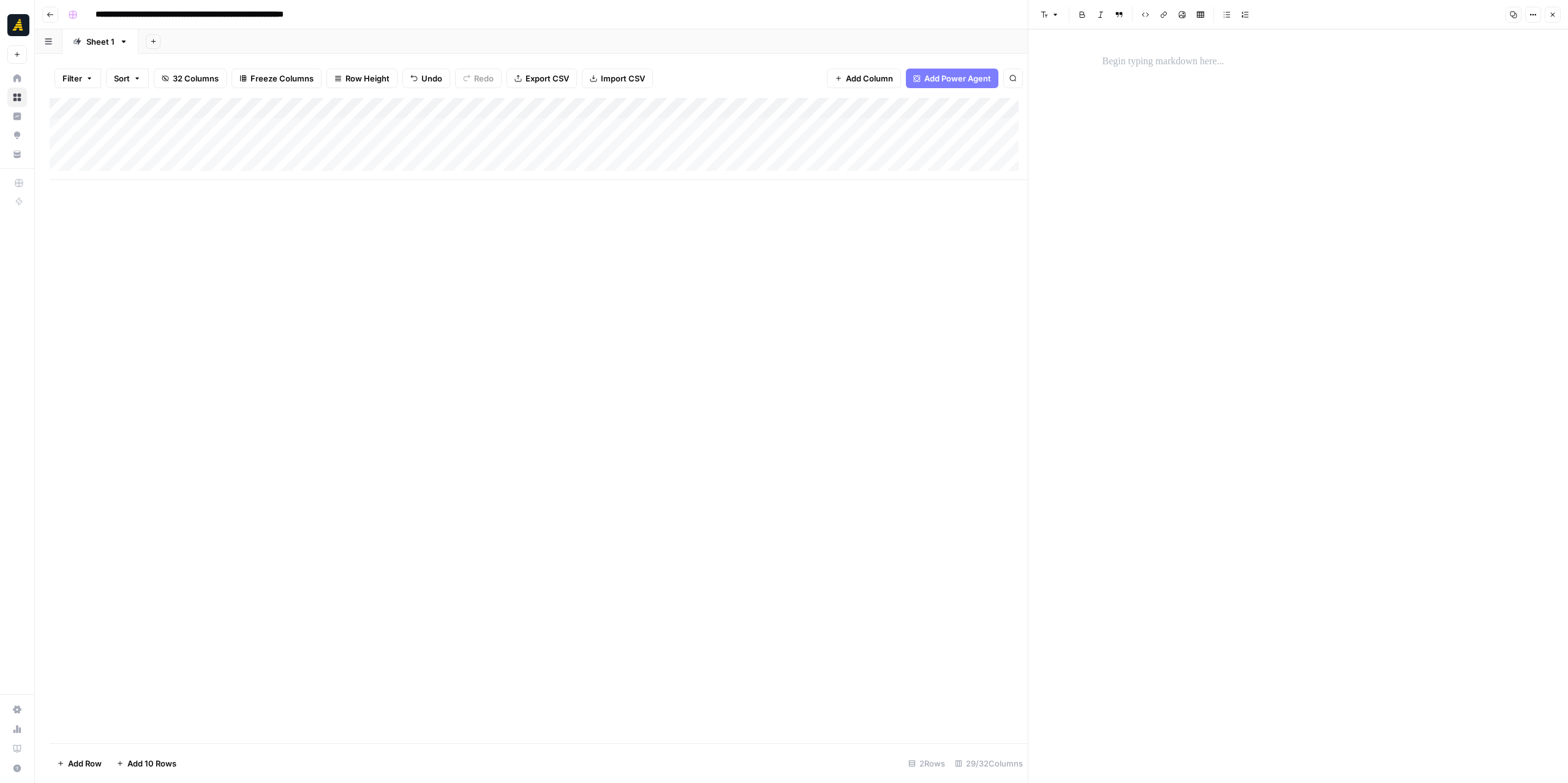
click at [1131, 66] on p at bounding box center [1298, 62] width 392 height 16
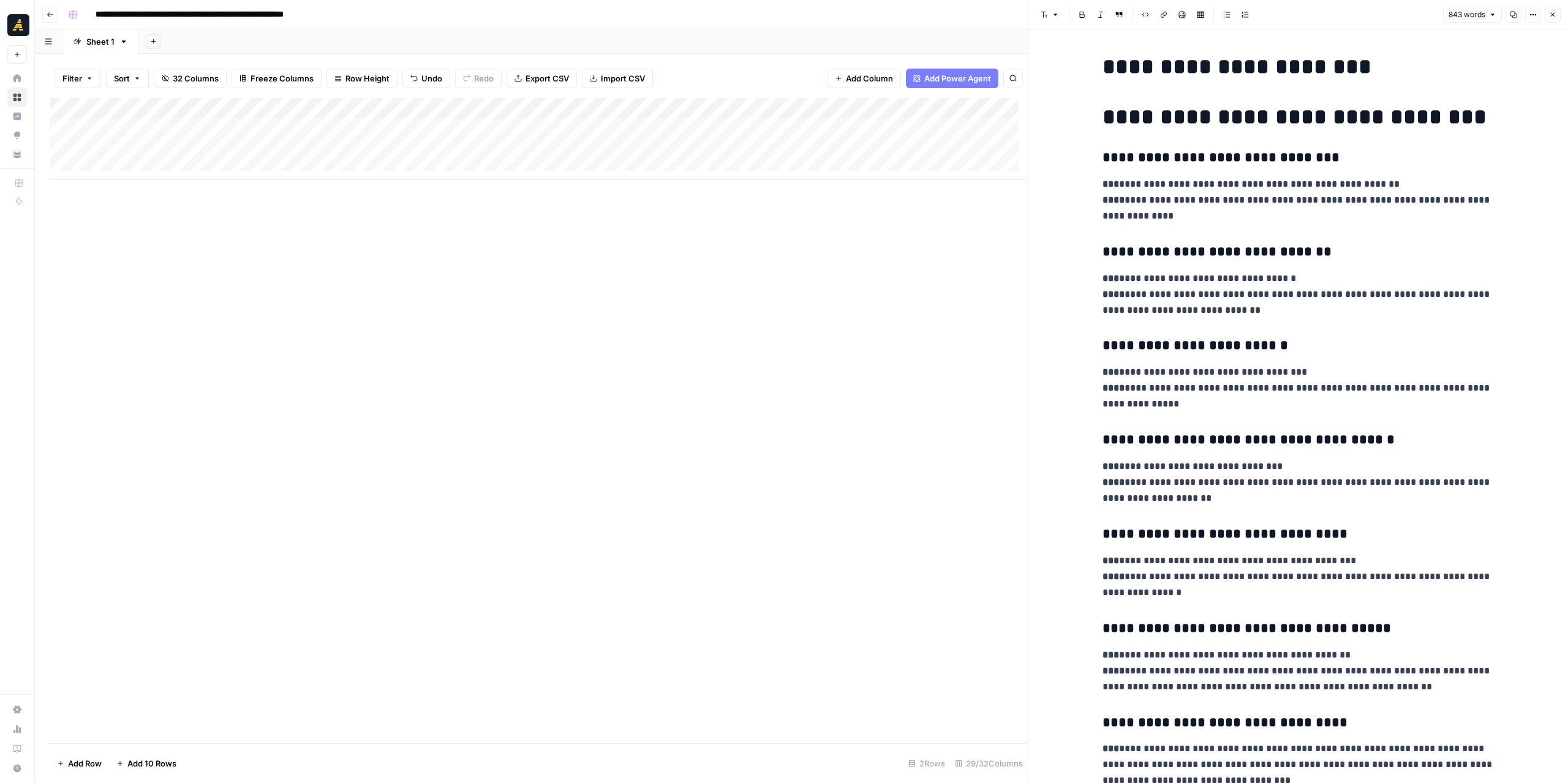
click at [694, 120] on div "Add Column" at bounding box center [538, 139] width 978 height 82
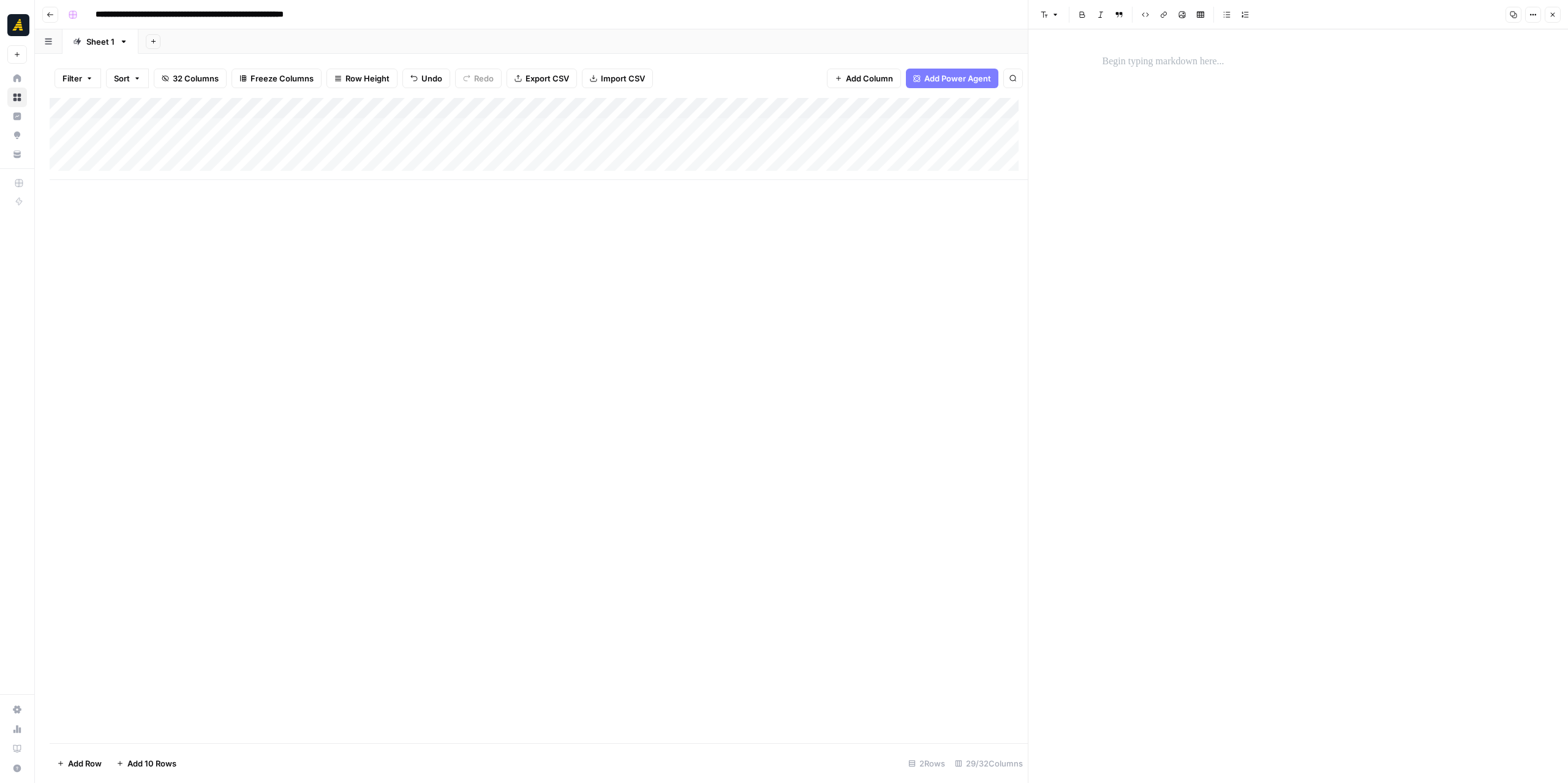
click at [1216, 62] on p at bounding box center [1298, 62] width 392 height 16
click at [1145, 65] on p at bounding box center [1298, 62] width 392 height 16
click at [1148, 67] on p "**********" at bounding box center [1298, 62] width 392 height 16
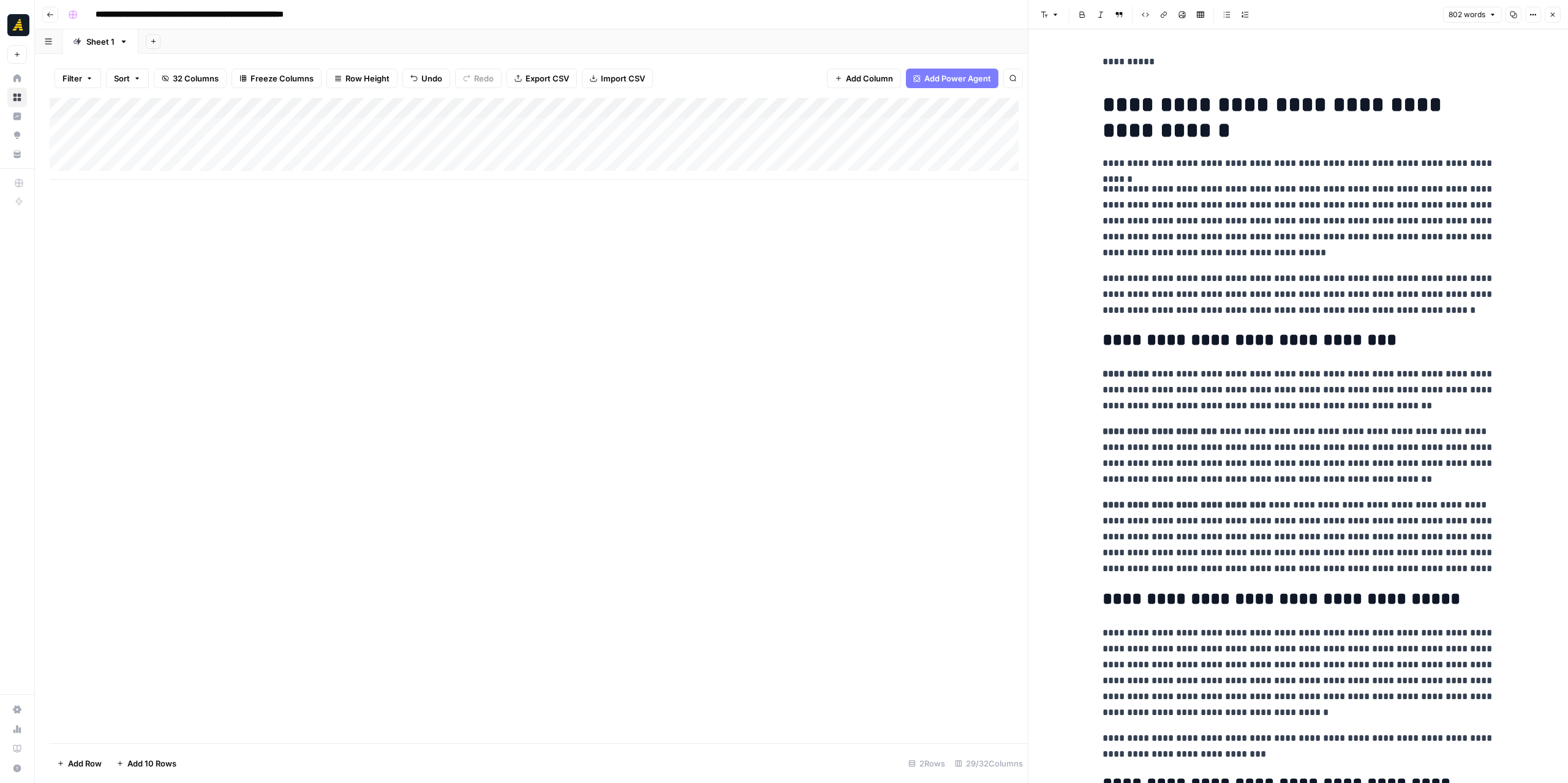
click at [1102, 92] on h1 "**********" at bounding box center [1298, 118] width 392 height 52
drag, startPoint x: 1155, startPoint y: 65, endPoint x: 1086, endPoint y: 63, distance: 69.0
copy p "**********"
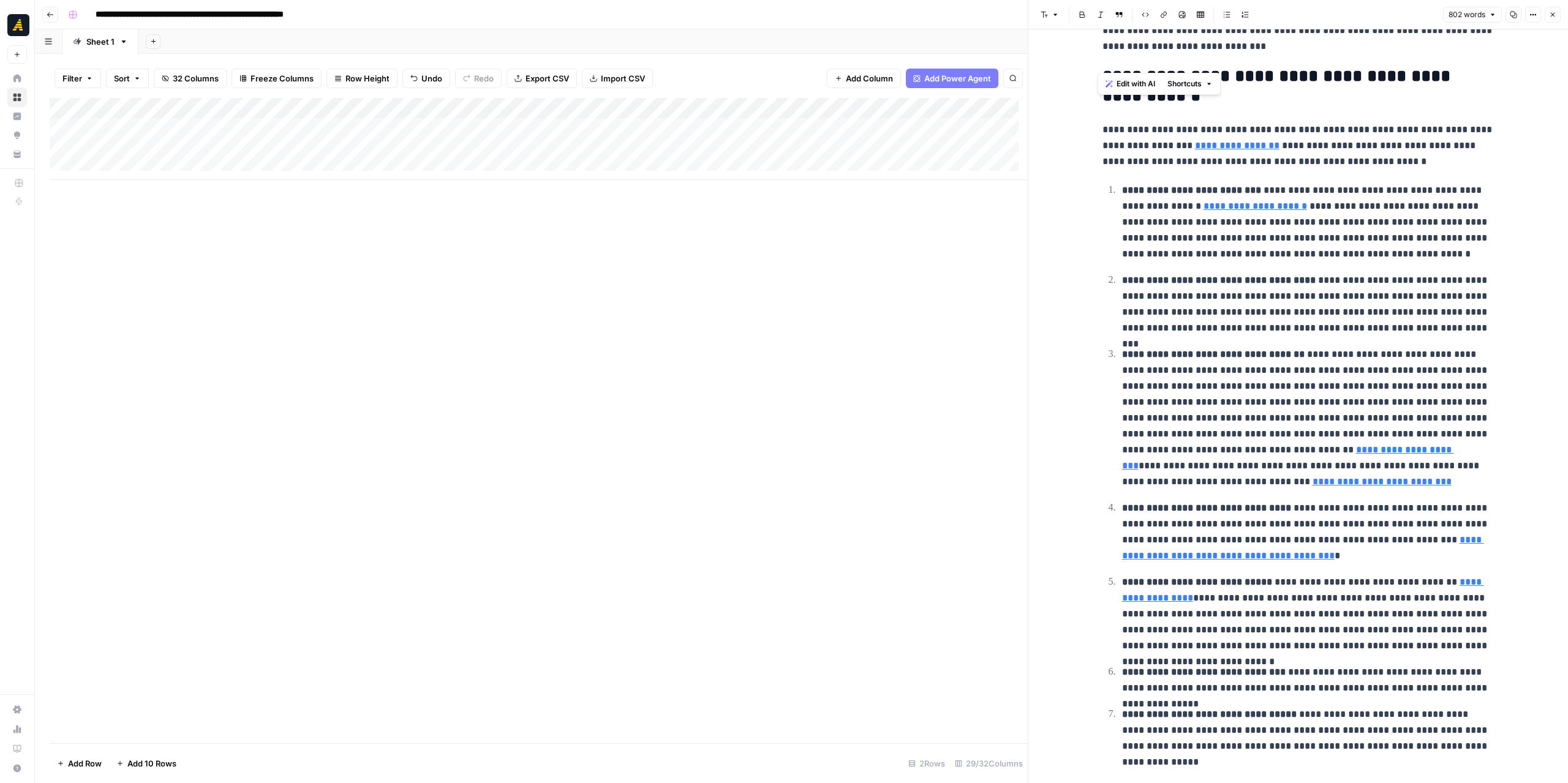
scroll to position [907, 0]
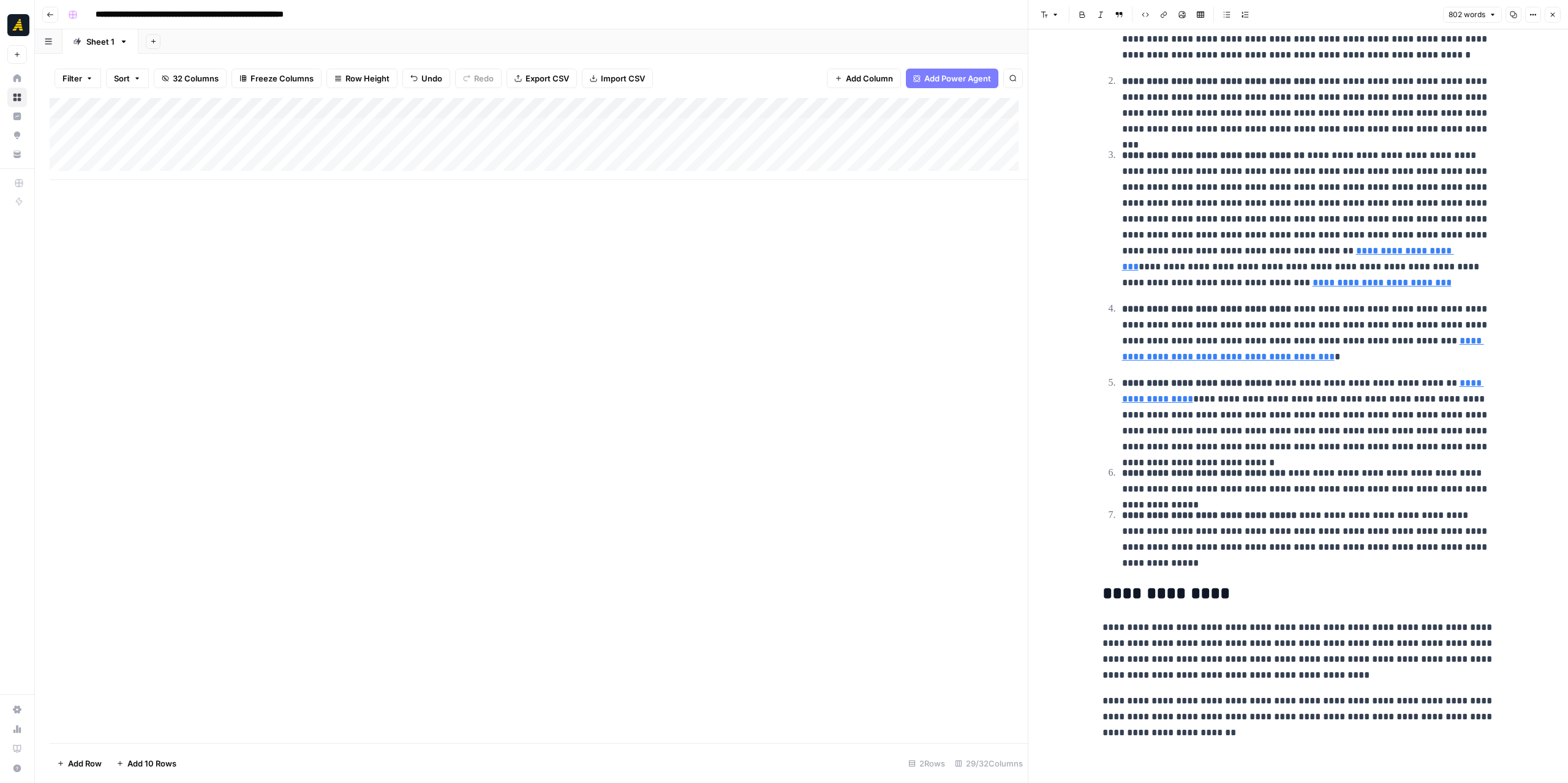
click at [1201, 735] on p "**********" at bounding box center [1298, 717] width 392 height 48
click at [1103, 754] on p "**********" at bounding box center [1298, 759] width 392 height 16
click at [1172, 759] on p "**********" at bounding box center [1298, 759] width 392 height 16
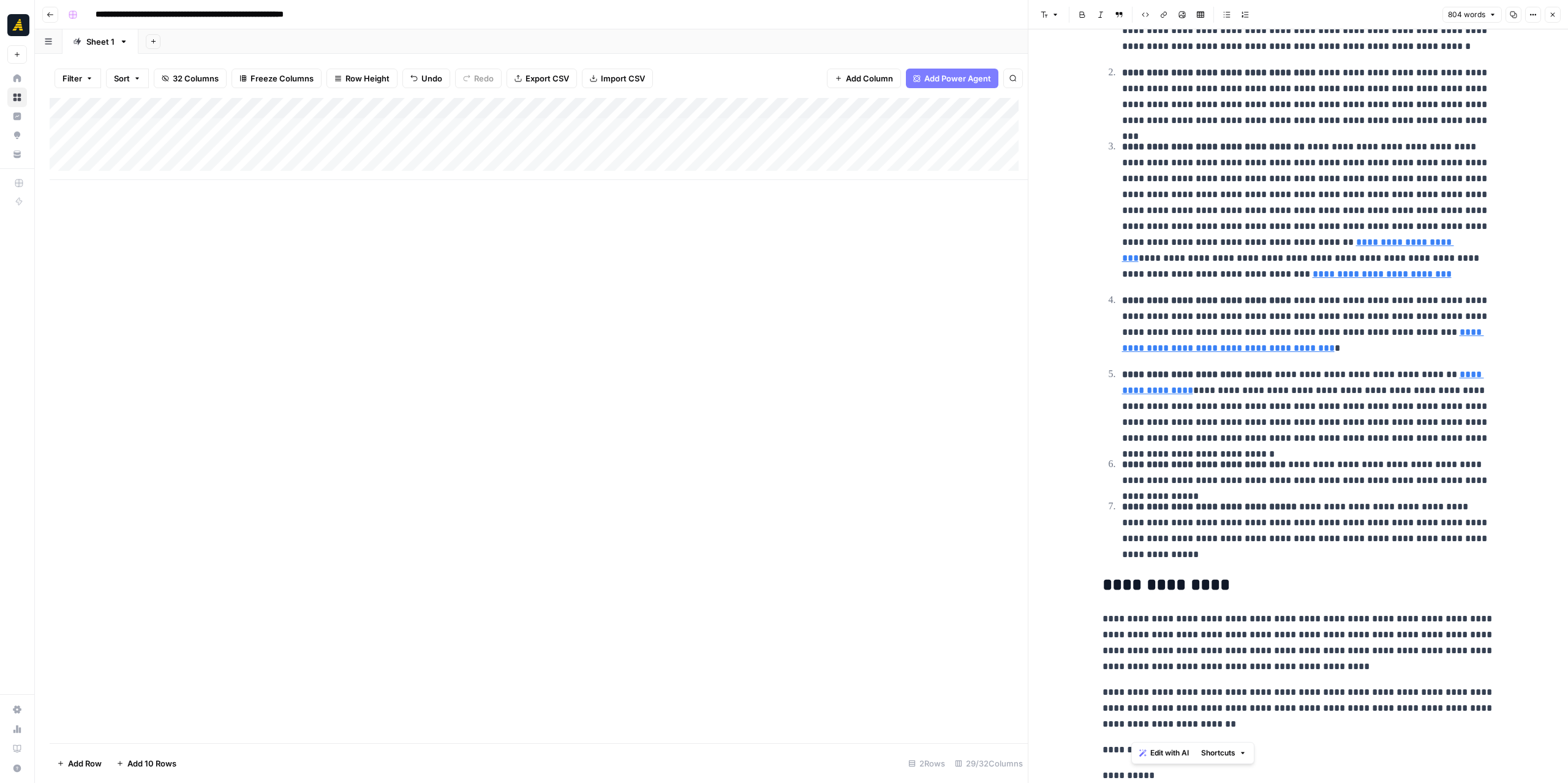
click at [1135, 773] on p "**********" at bounding box center [1298, 776] width 392 height 16
click at [1150, 776] on p "**********" at bounding box center [1298, 776] width 392 height 16
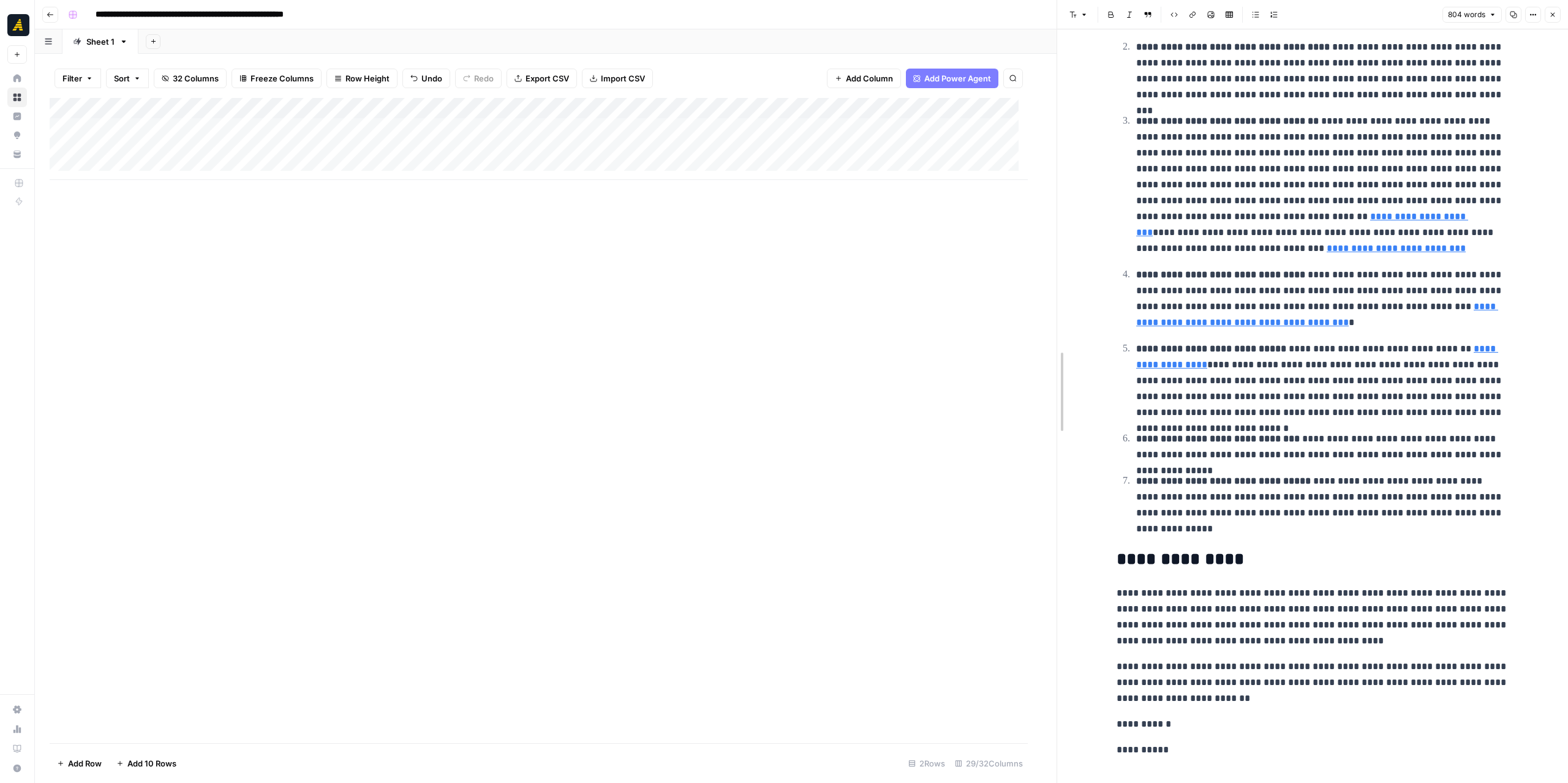
drag, startPoint x: 1027, startPoint y: 470, endPoint x: 1056, endPoint y: 473, distance: 29.2
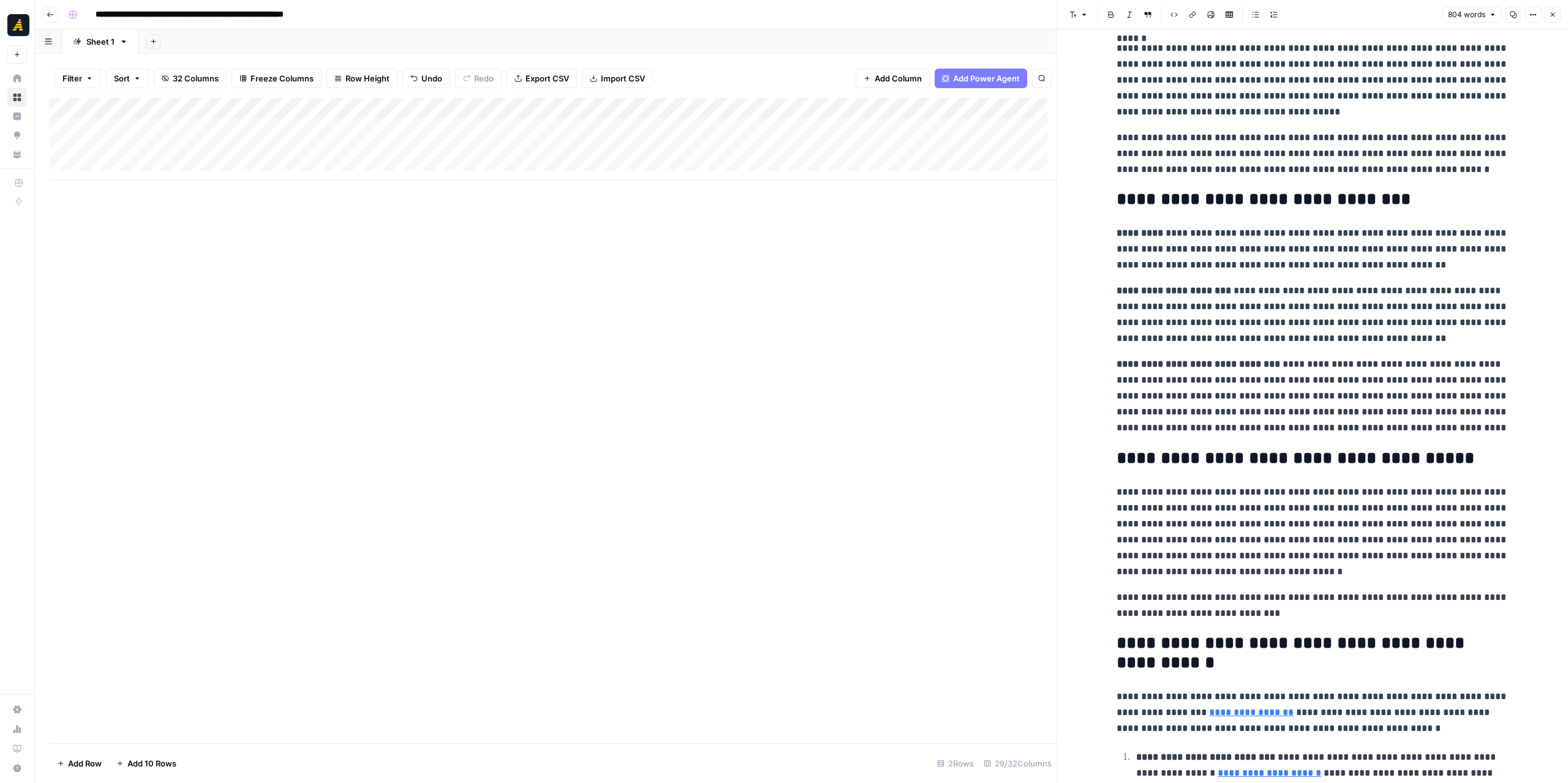
scroll to position [0, 0]
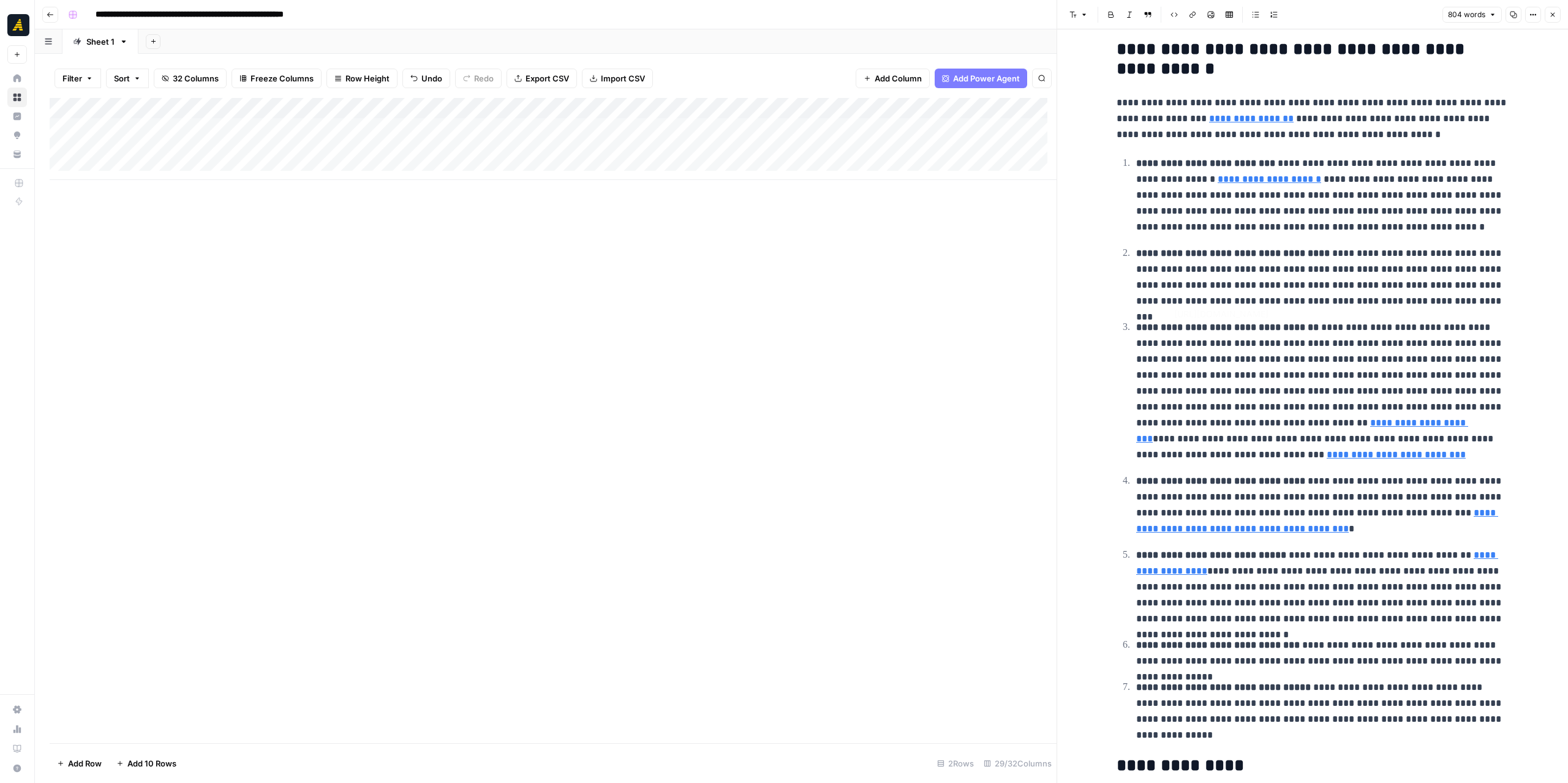
type input "https://app.airops.com/blog/on-the-job-training/"
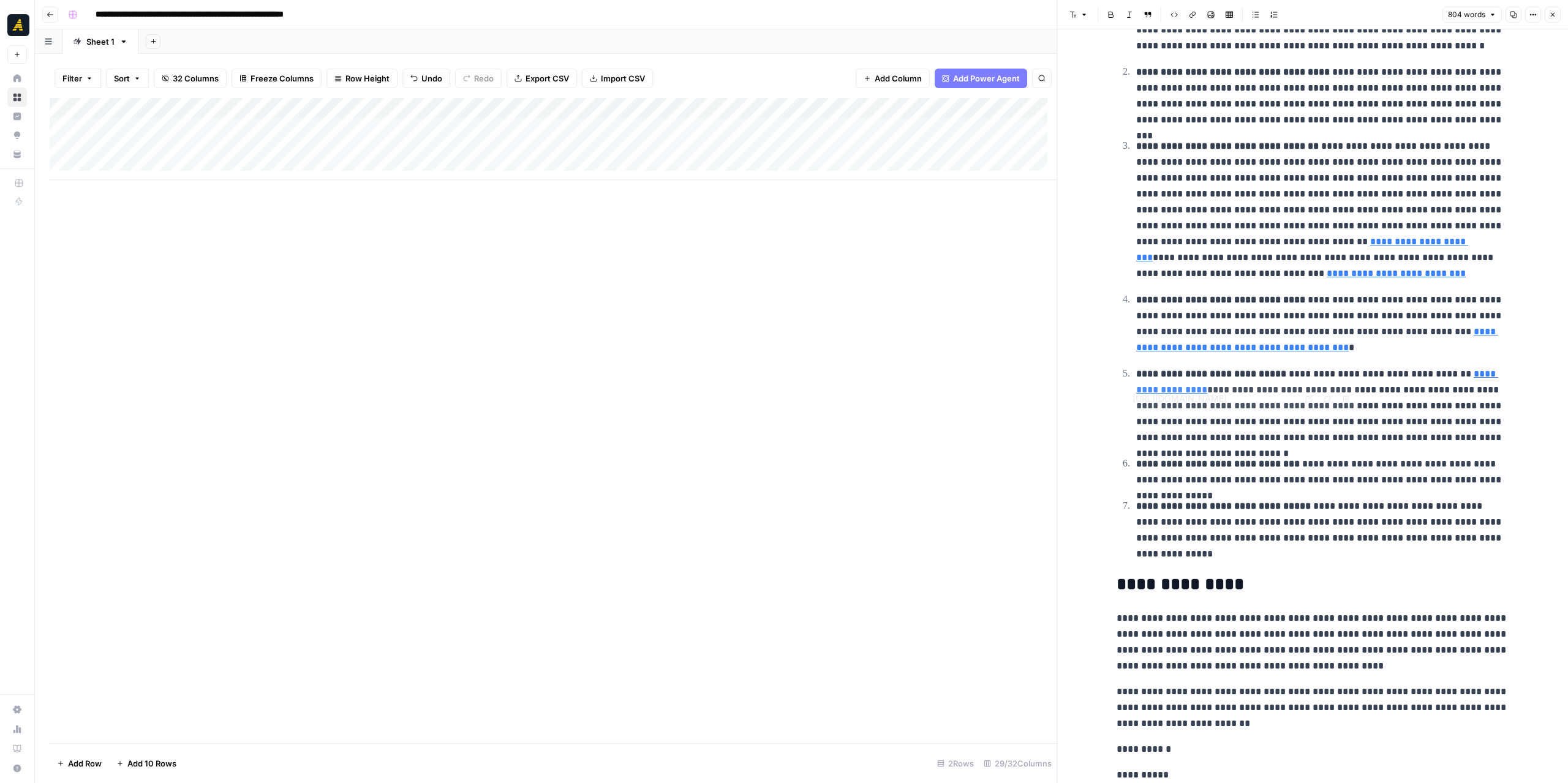
scroll to position [984, 0]
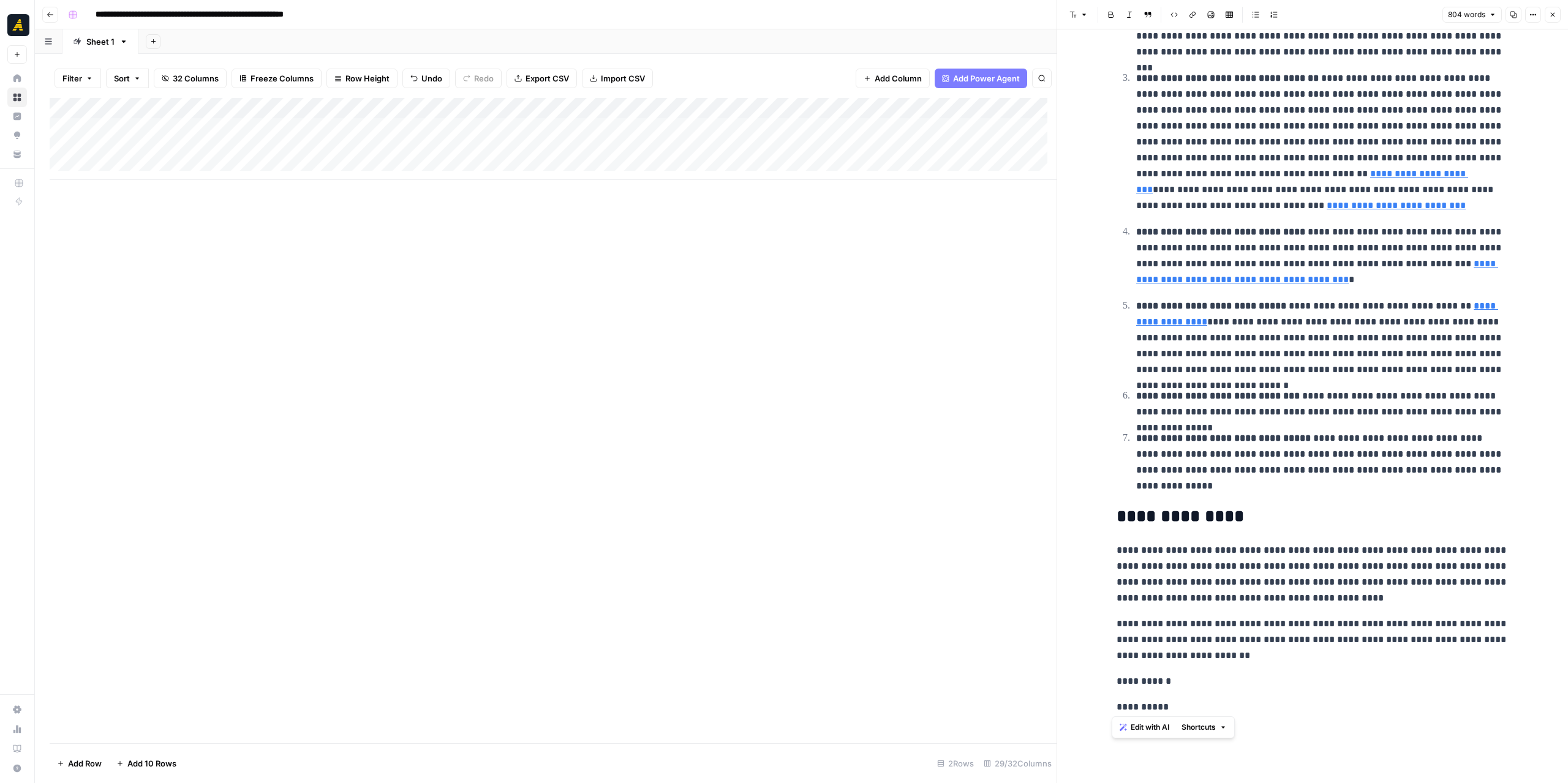
drag, startPoint x: 1162, startPoint y: 709, endPoint x: 1108, endPoint y: 701, distance: 54.6
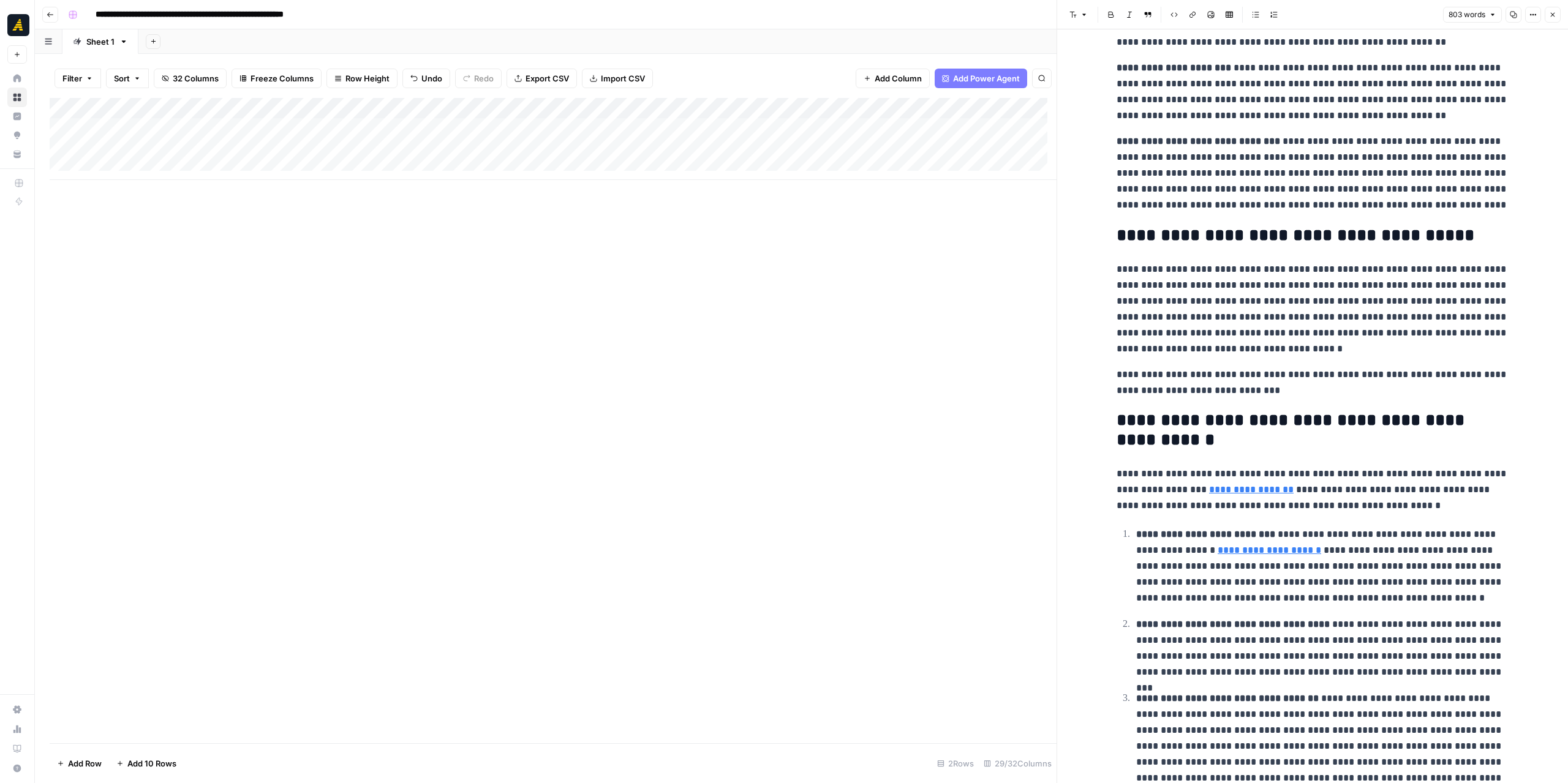
scroll to position [40, 0]
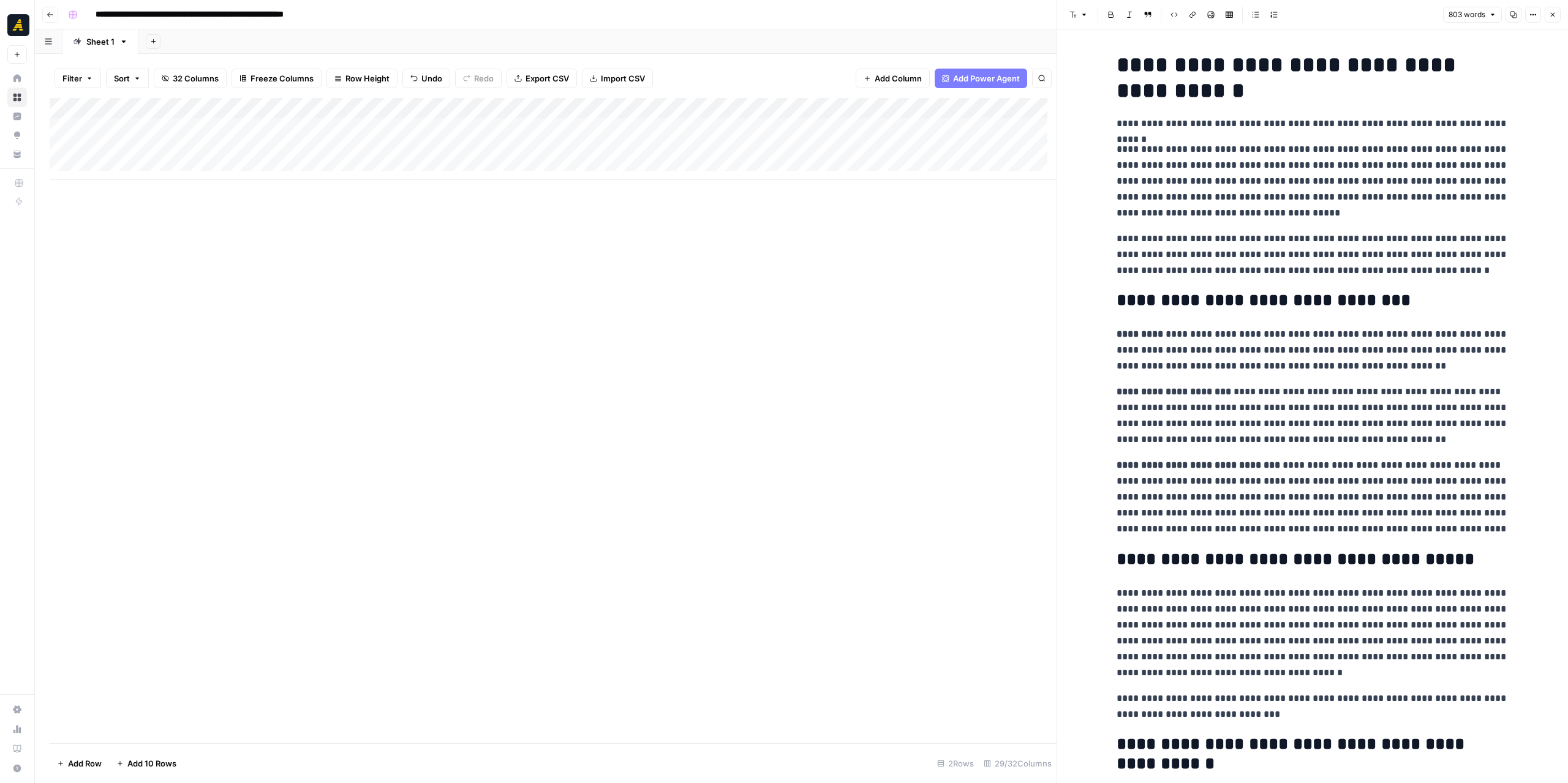
click at [990, 404] on div "Add Column" at bounding box center [553, 421] width 1007 height 645
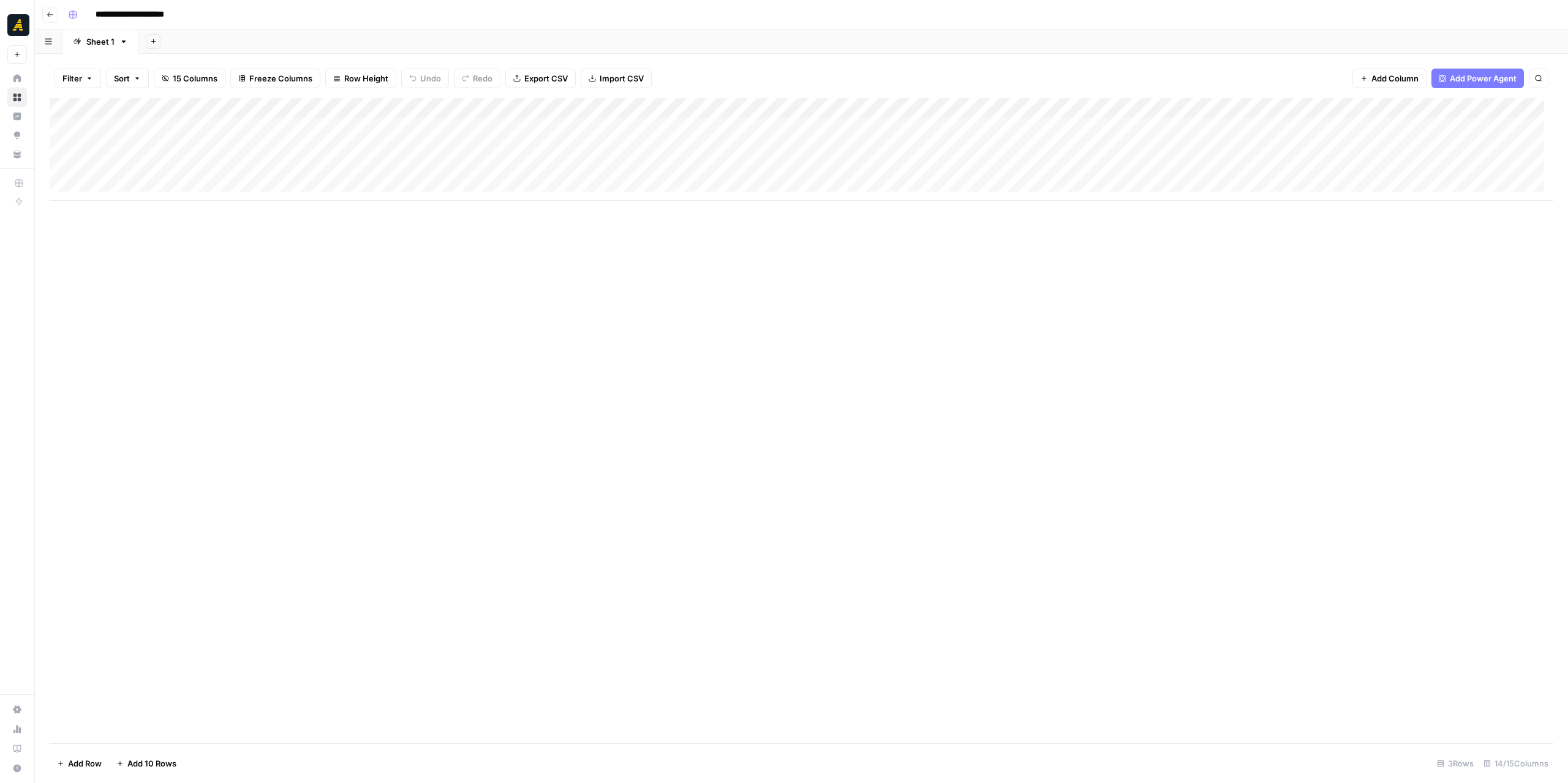
click at [164, 128] on div "Add Column" at bounding box center [801, 149] width 1503 height 103
click at [245, 123] on div "Add Column" at bounding box center [801, 149] width 1503 height 103
click at [147, 125] on div "Add Column" at bounding box center [801, 149] width 1503 height 103
click at [242, 126] on div "Add Column" at bounding box center [801, 149] width 1503 height 103
click at [159, 125] on div "Add Column" at bounding box center [801, 149] width 1503 height 103
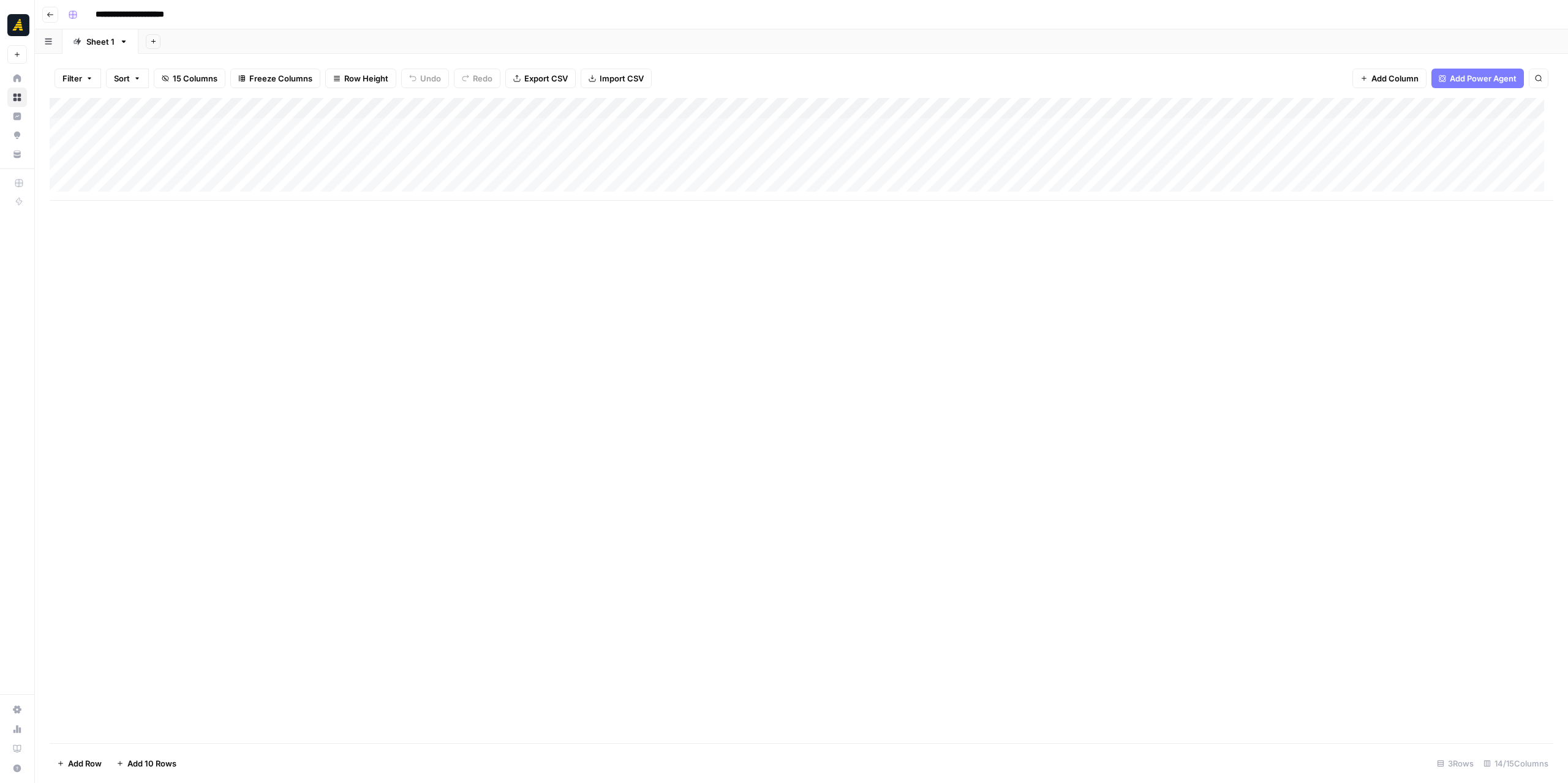
click at [237, 134] on div "Add Column" at bounding box center [801, 149] width 1503 height 103
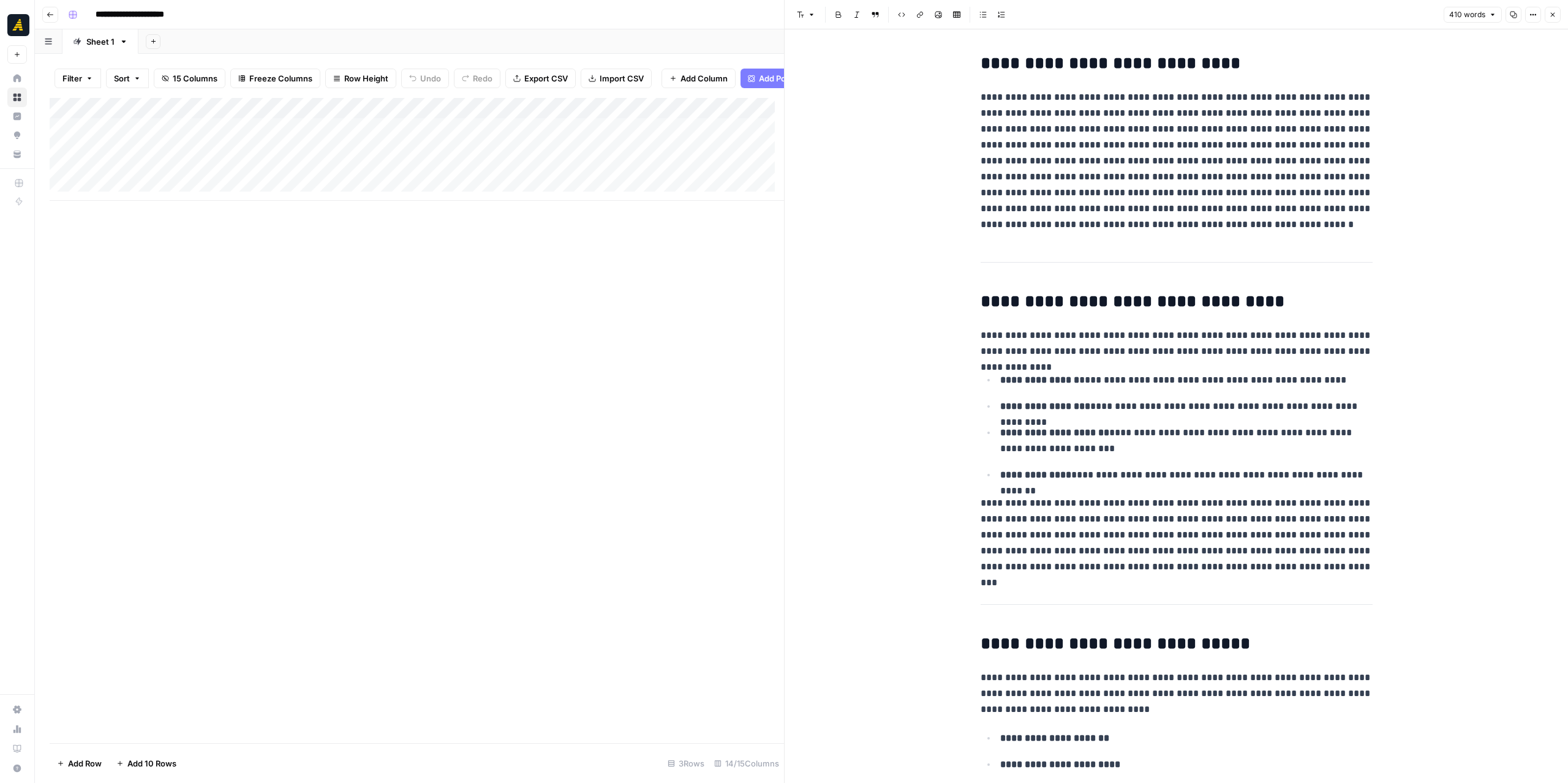
drag, startPoint x: 353, startPoint y: 267, endPoint x: 343, endPoint y: 255, distance: 15.6
click at [351, 265] on div "Add Column" at bounding box center [417, 421] width 734 height 645
click at [274, 132] on div "Add Column" at bounding box center [417, 149] width 734 height 103
click at [271, 163] on div "Add Column" at bounding box center [417, 149] width 734 height 103
click at [267, 142] on div "Add Column" at bounding box center [417, 149] width 734 height 103
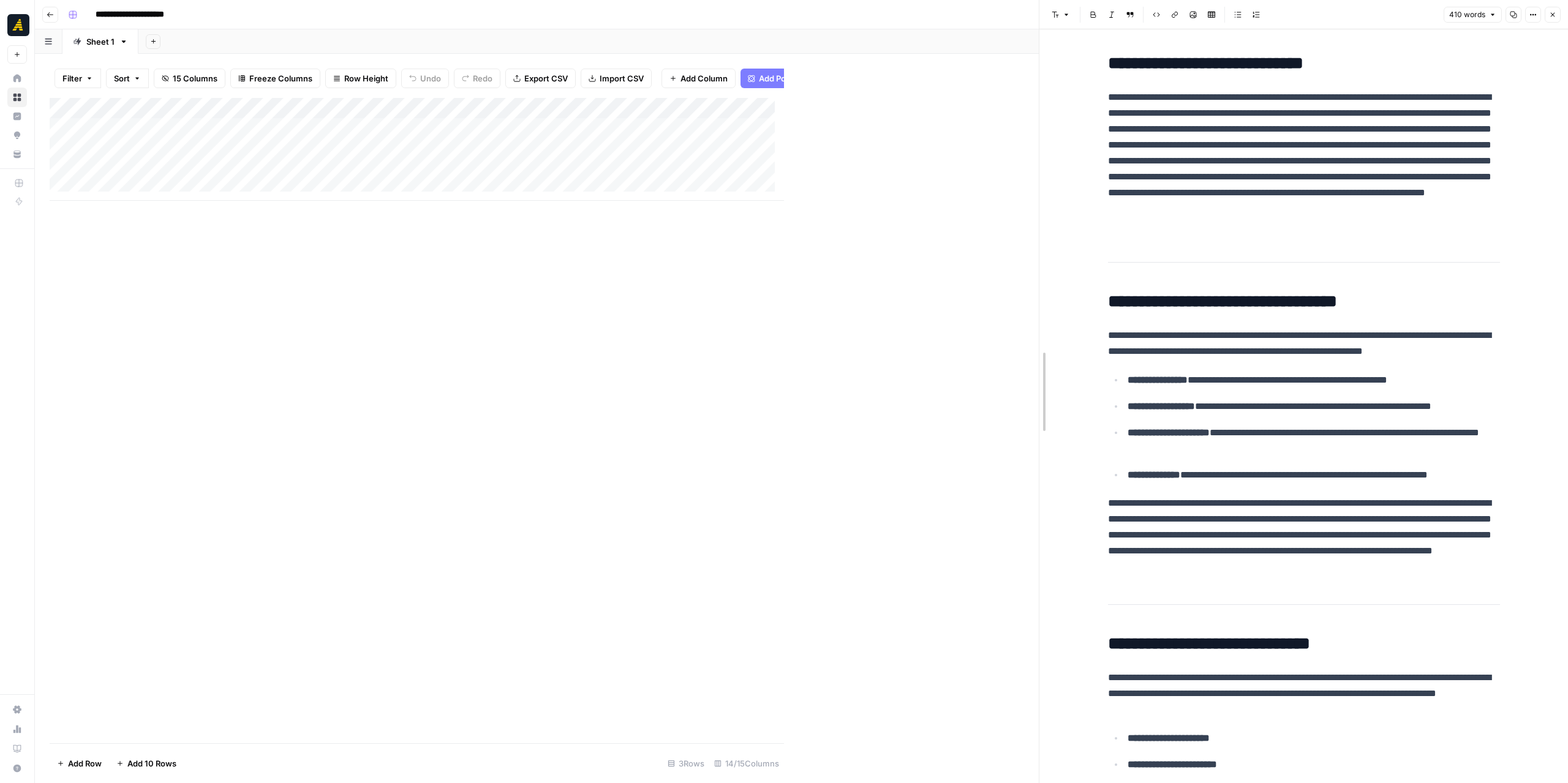
drag, startPoint x: 785, startPoint y: 288, endPoint x: 1040, endPoint y: 288, distance: 255.0
click at [47, 13] on icon "button" at bounding box center [50, 14] width 7 height 7
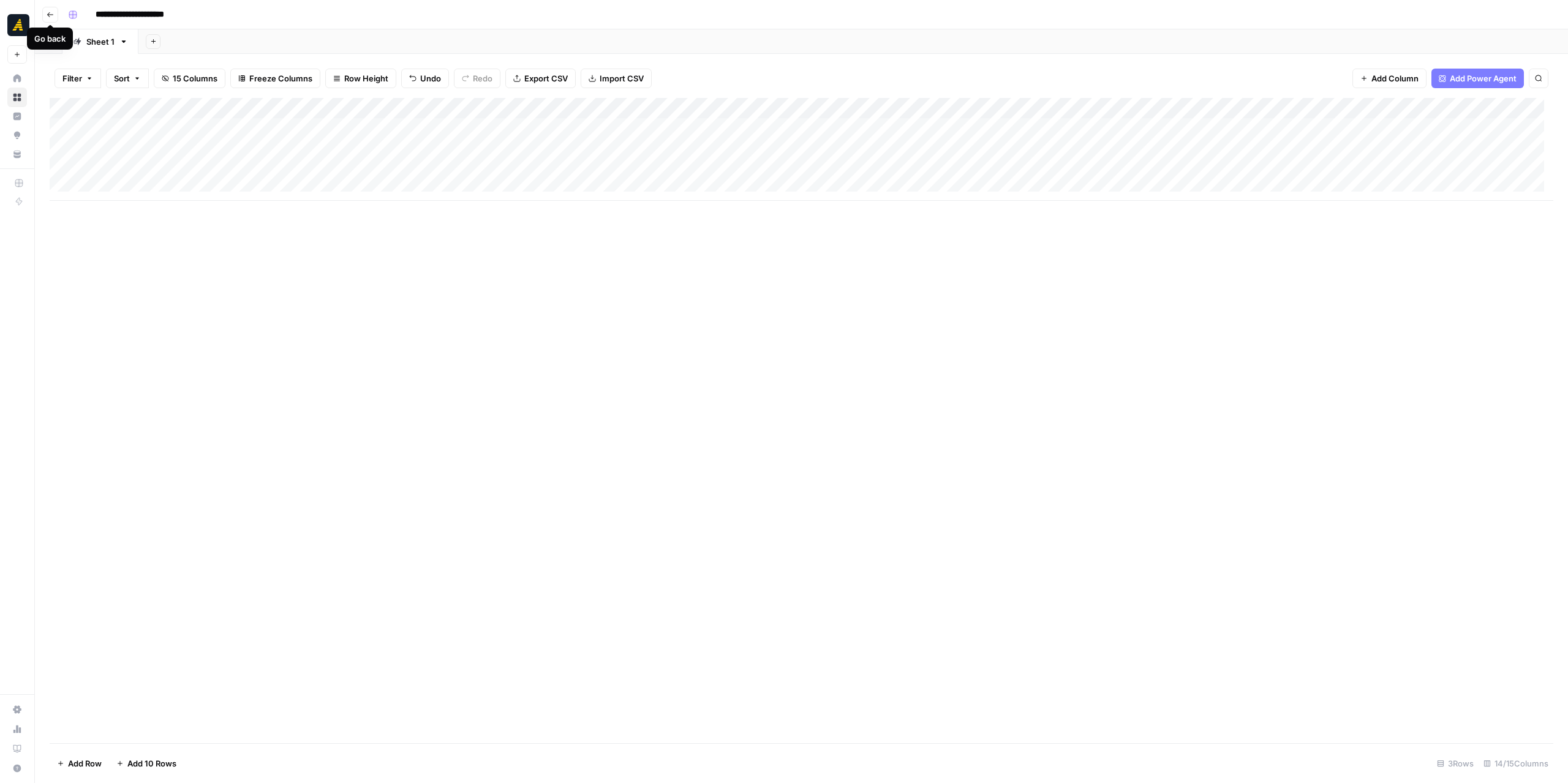
click at [47, 13] on icon "button" at bounding box center [50, 14] width 7 height 7
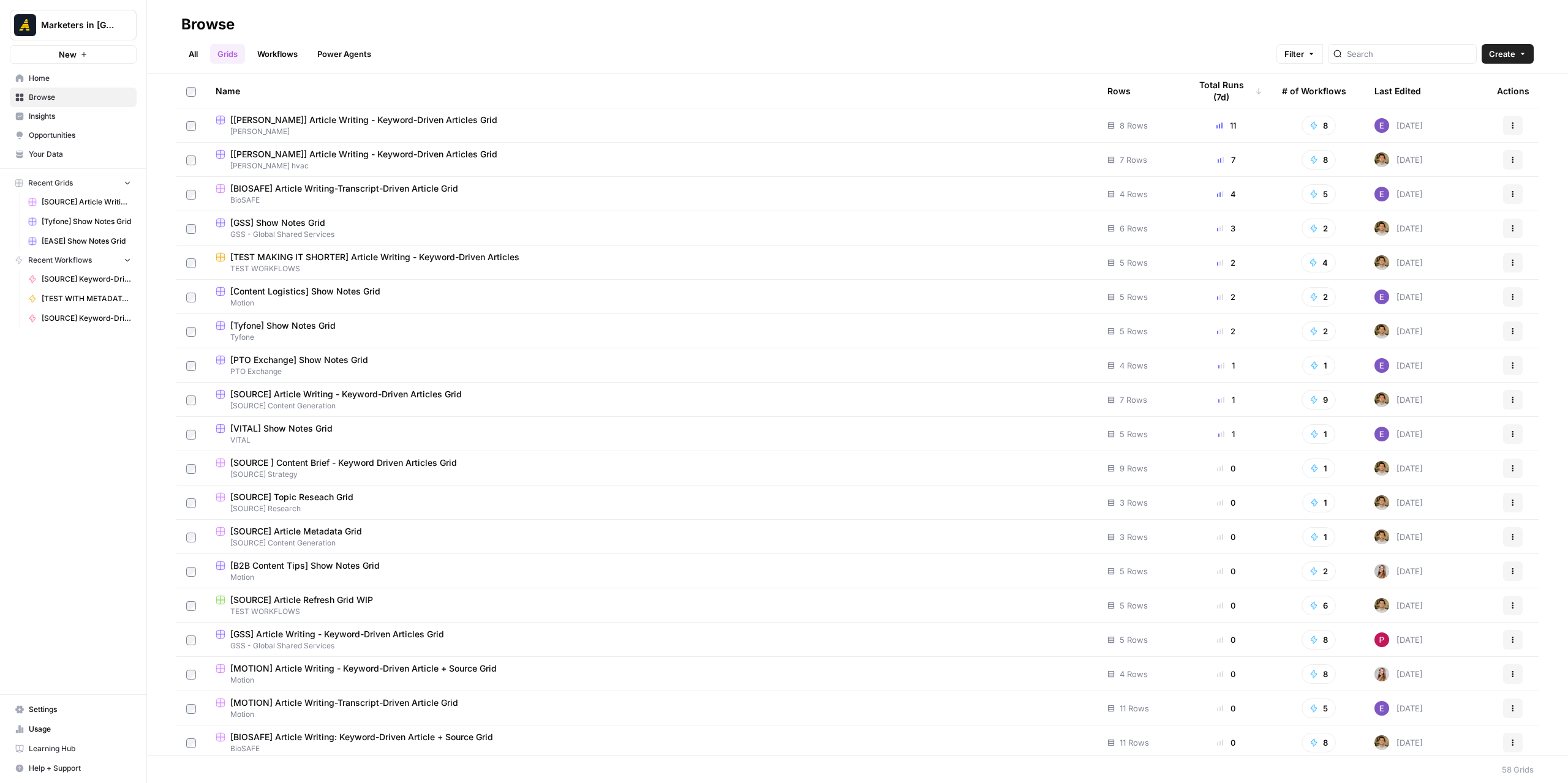
click at [190, 49] on link "All" at bounding box center [193, 53] width 24 height 19
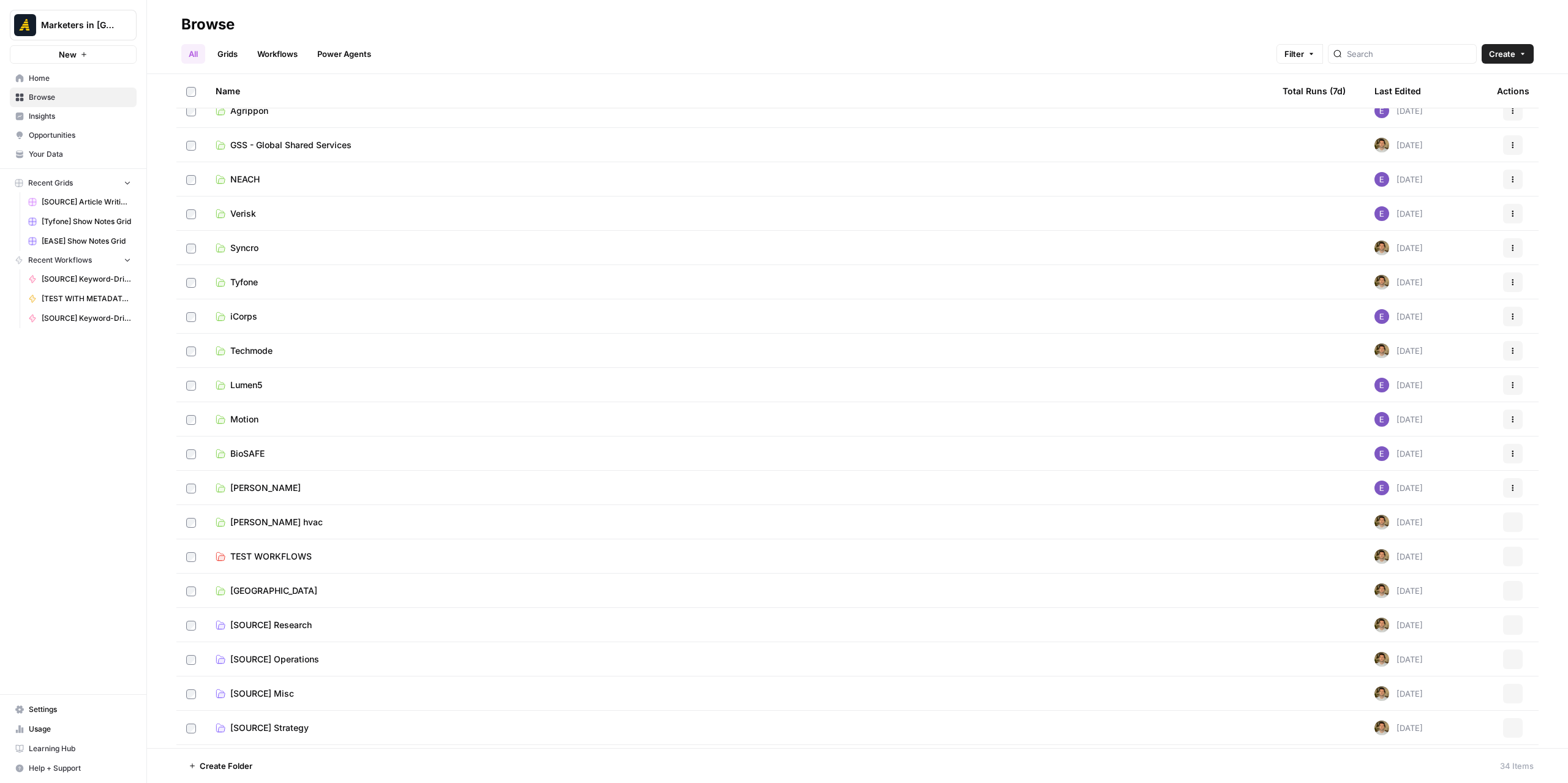
scroll to position [526, 0]
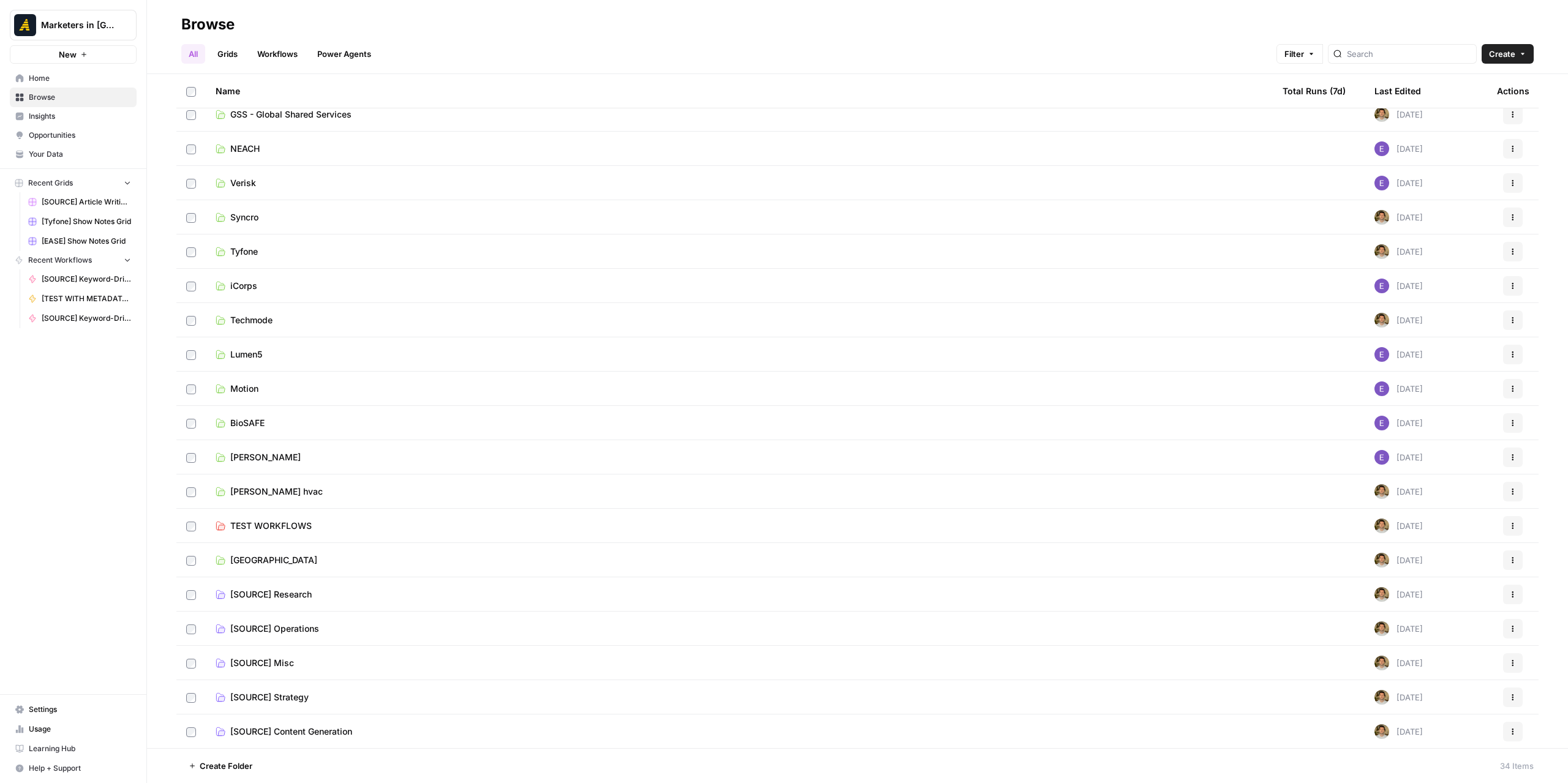
click at [337, 735] on span "[SOURCE] Content Generation" at bounding box center [291, 731] width 122 height 12
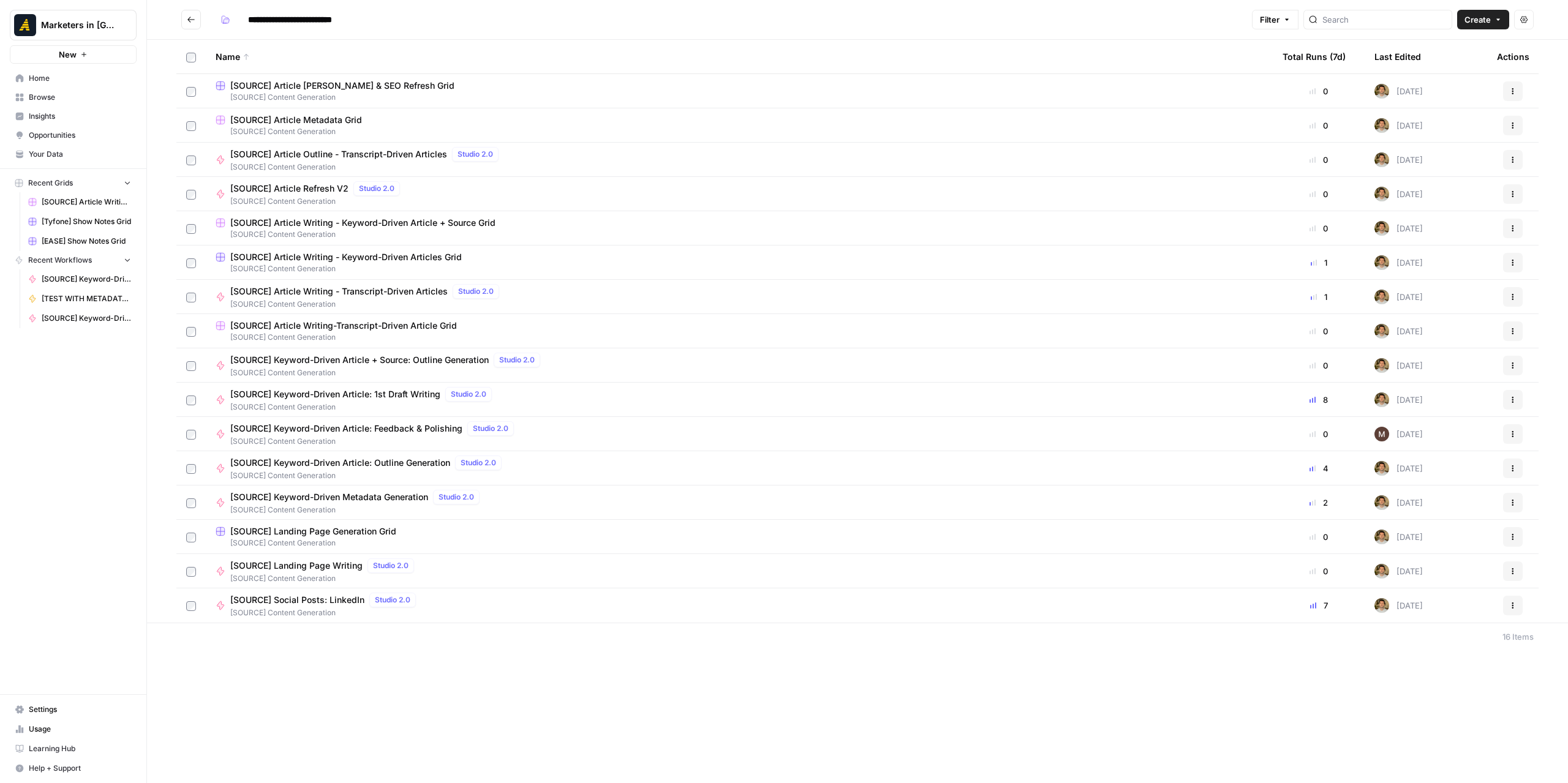
click at [192, 20] on icon "Go back" at bounding box center [191, 19] width 9 height 9
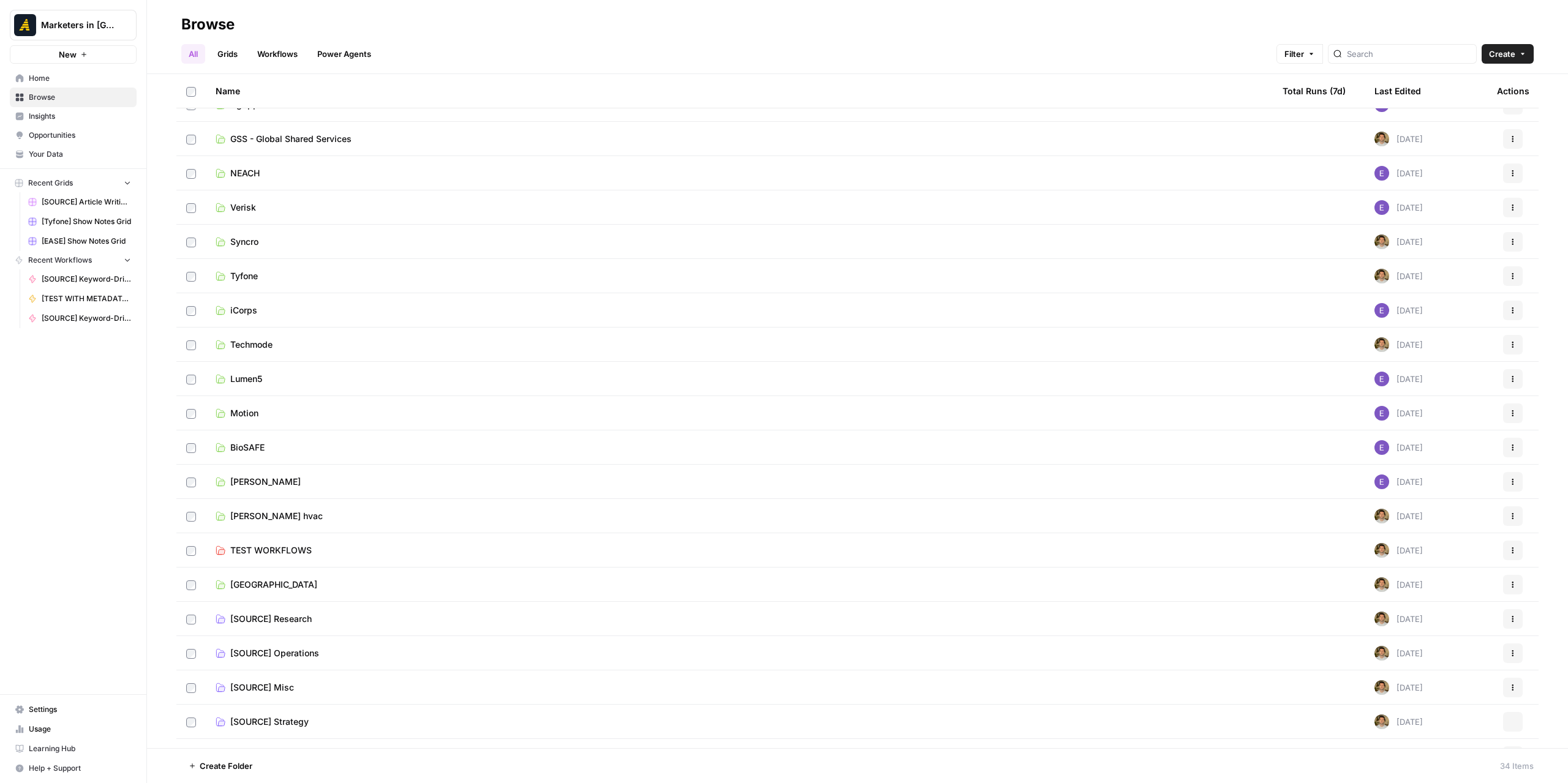
scroll to position [526, 0]
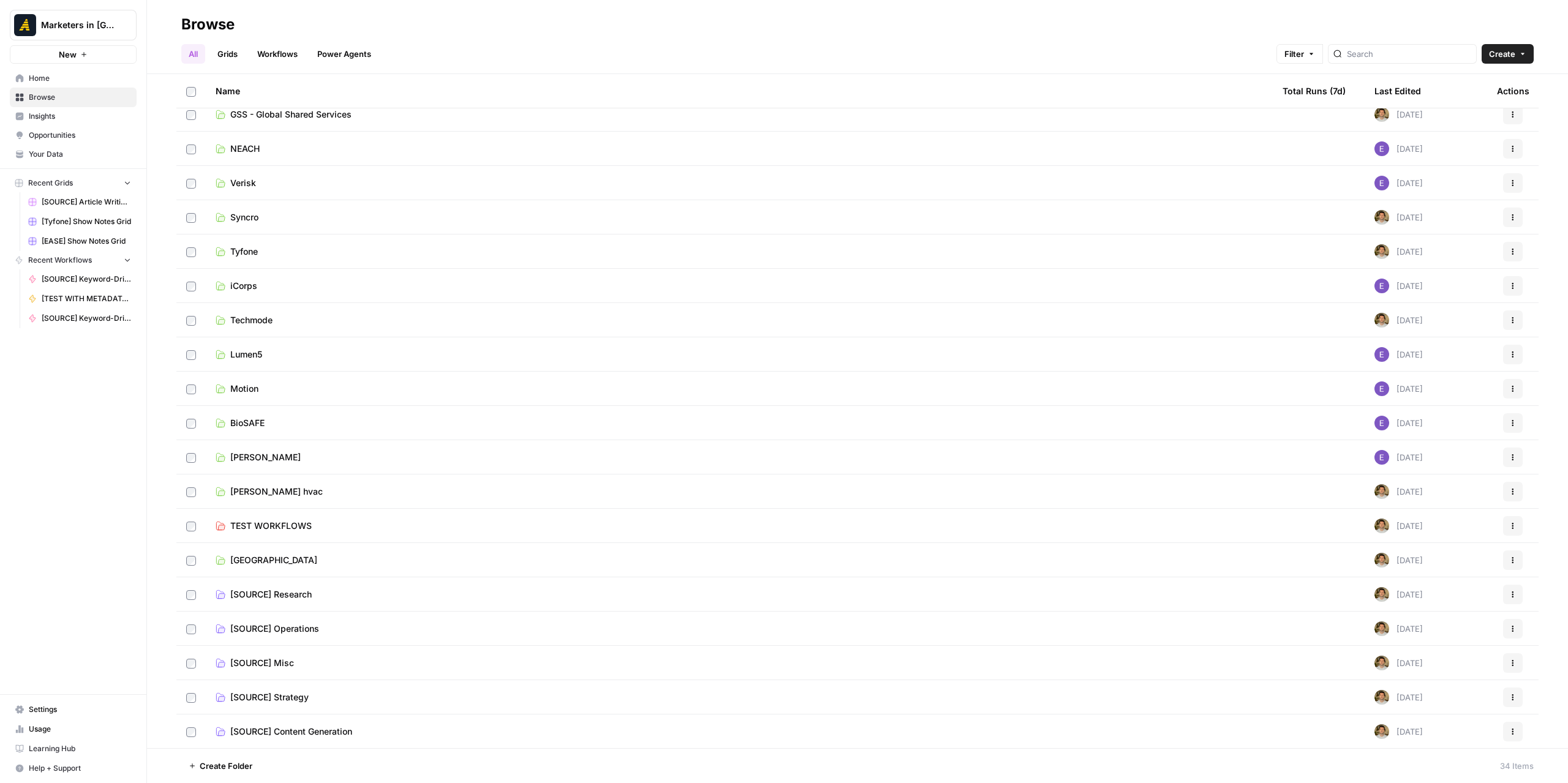
click at [321, 663] on link "[SOURCE] Misc" at bounding box center [739, 663] width 1047 height 12
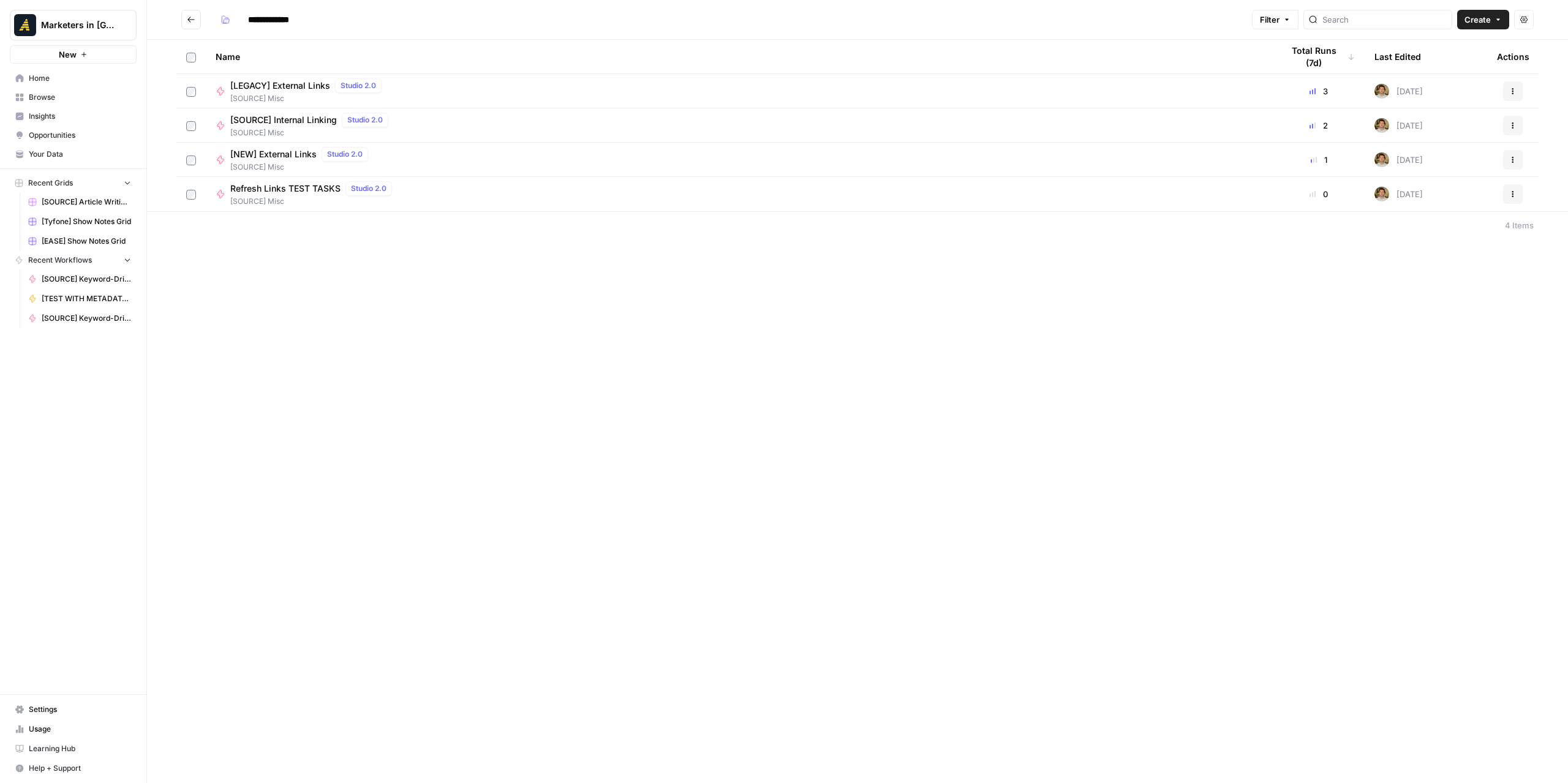
click at [189, 19] on icon "Go back" at bounding box center [191, 19] width 7 height 6
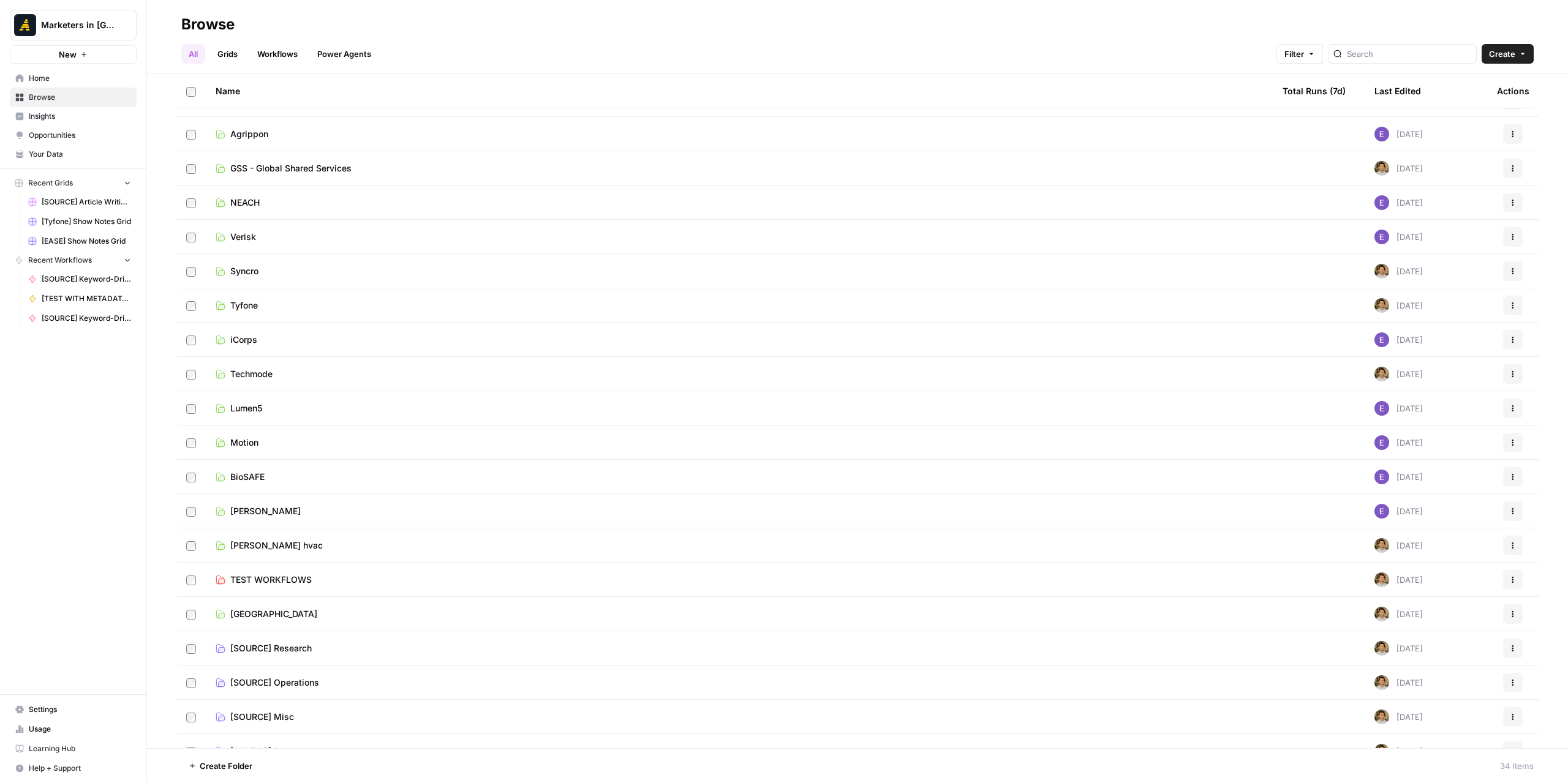
scroll to position [526, 0]
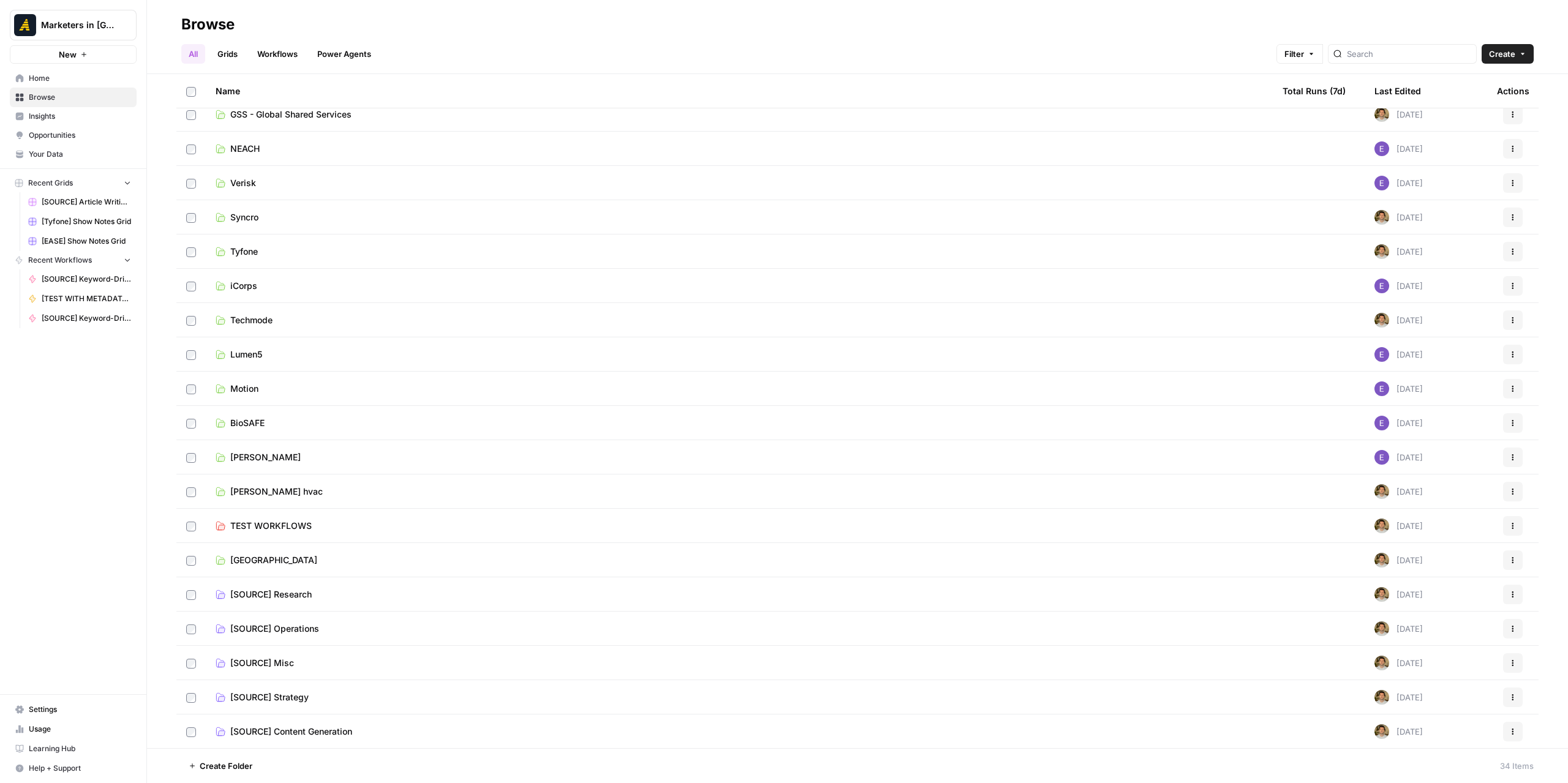
click at [306, 636] on td "[SOURCE] Operations" at bounding box center [739, 628] width 1067 height 34
click at [308, 630] on span "[SOURCE] Operations" at bounding box center [275, 629] width 89 height 12
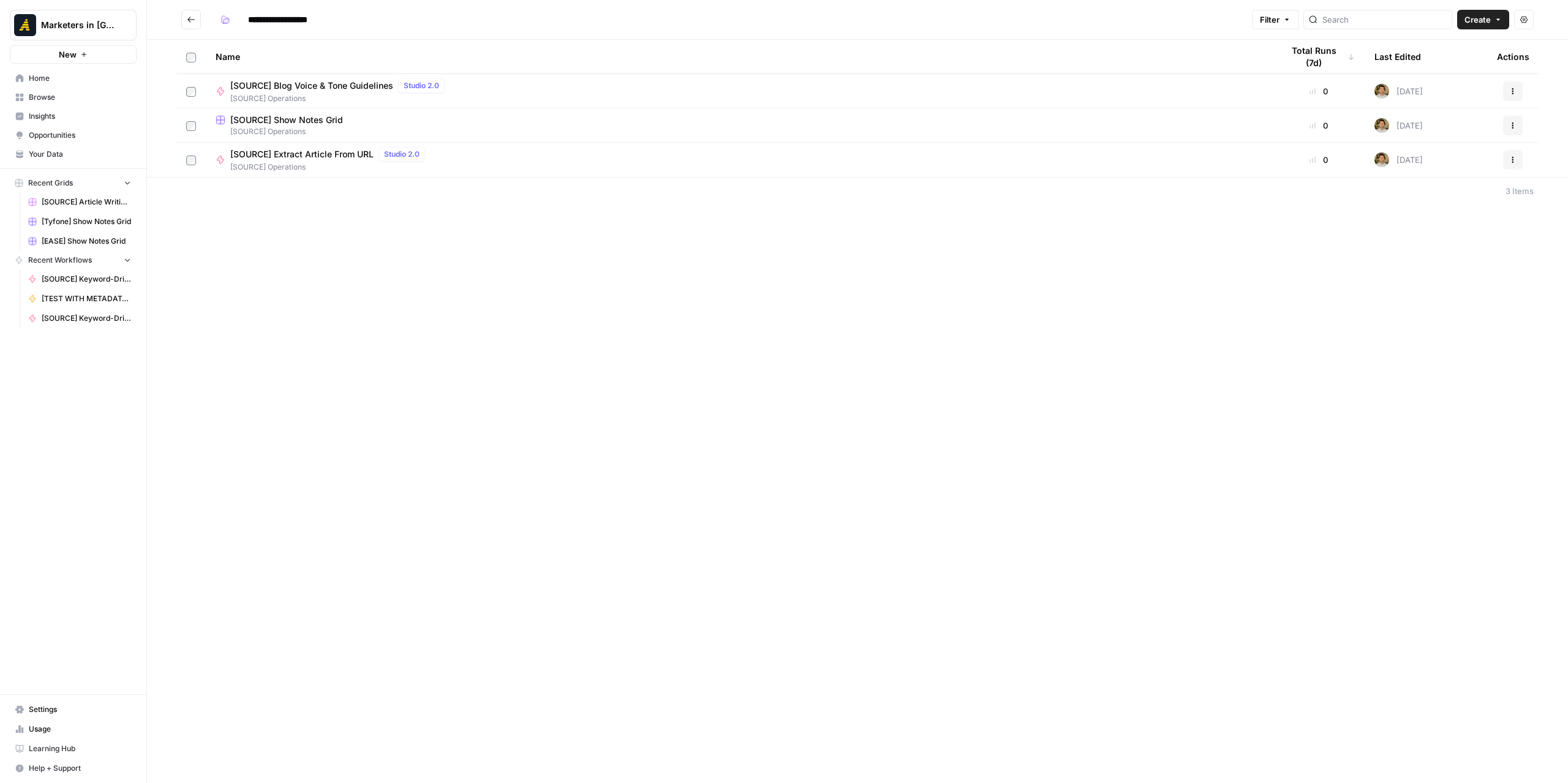
click at [359, 86] on span "[SOURCE] Blog Voice & Tone Guidelines" at bounding box center [311, 85] width 163 height 12
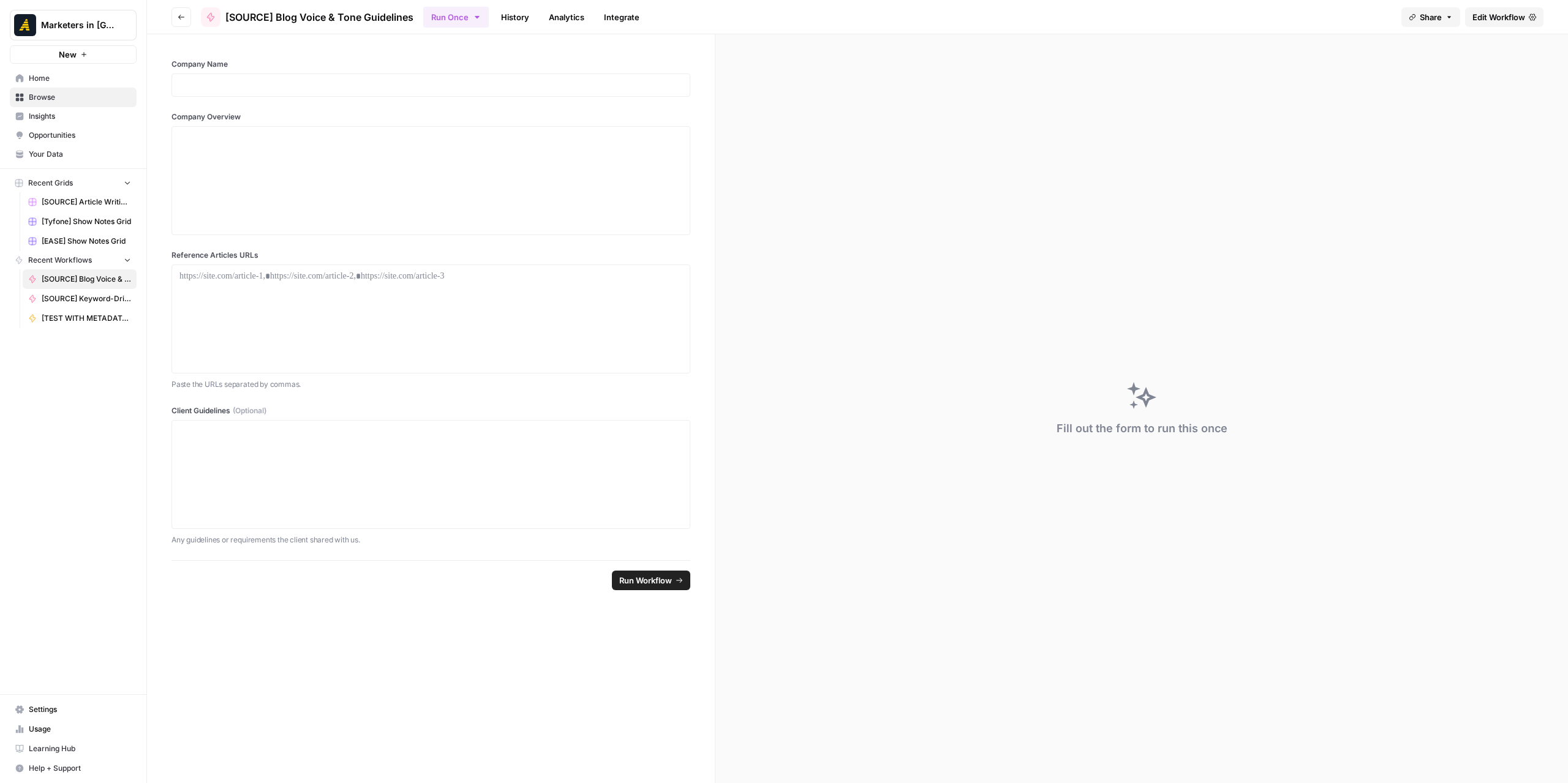
click at [1472, 20] on span "Edit Workflow" at bounding box center [1498, 16] width 52 height 12
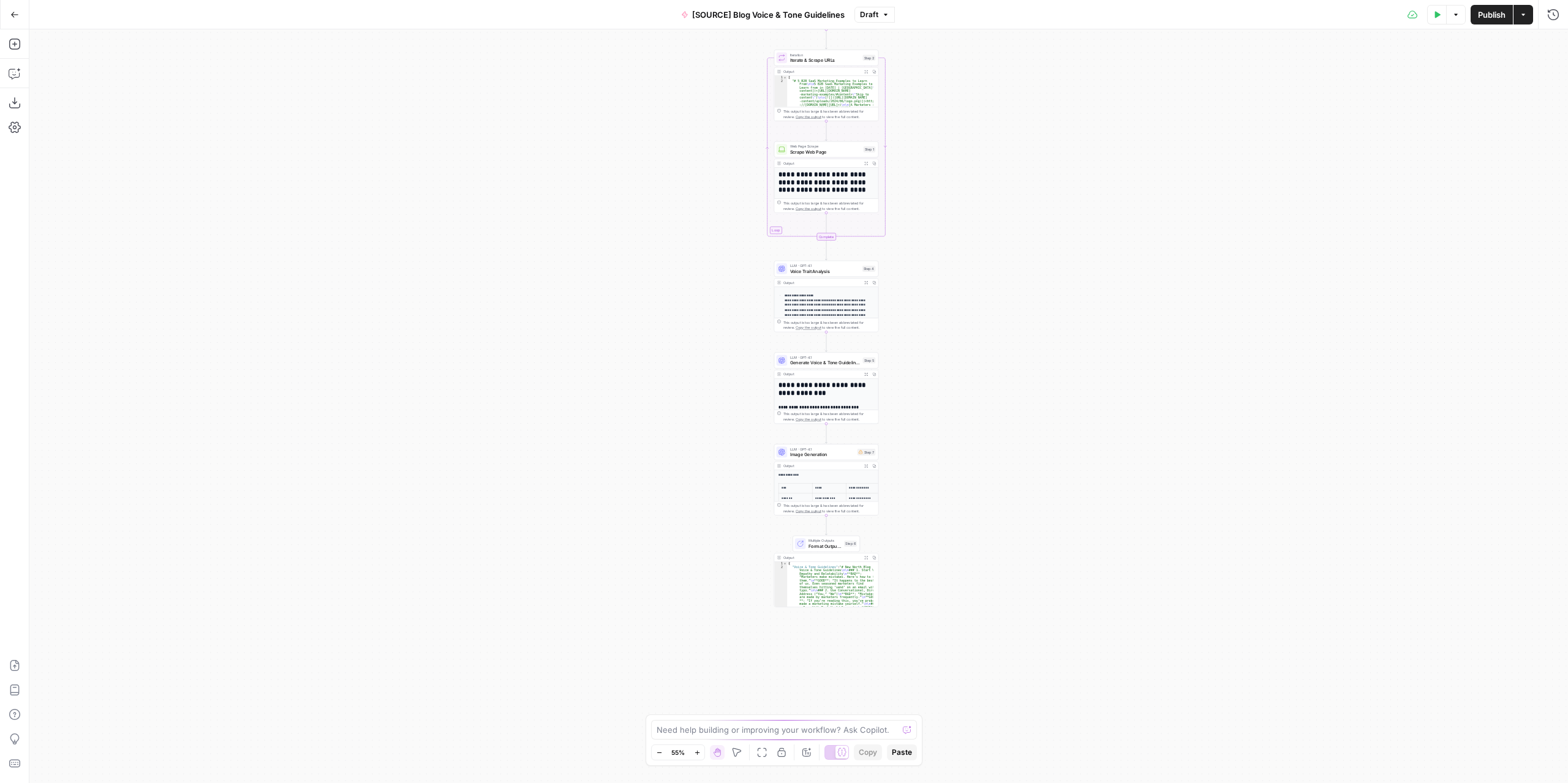
drag, startPoint x: 1007, startPoint y: 379, endPoint x: 1035, endPoint y: 237, distance: 144.7
click at [1035, 237] on div "Workflow Input Settings Inputs Run Code · Python Clean Input URLs Step 3 Output…" at bounding box center [799, 406] width 1539 height 754
click at [834, 460] on div "LLM · GPT-4.1 Image Generation Step 7 Copy step Delete step Add Note Test" at bounding box center [827, 452] width 105 height 16
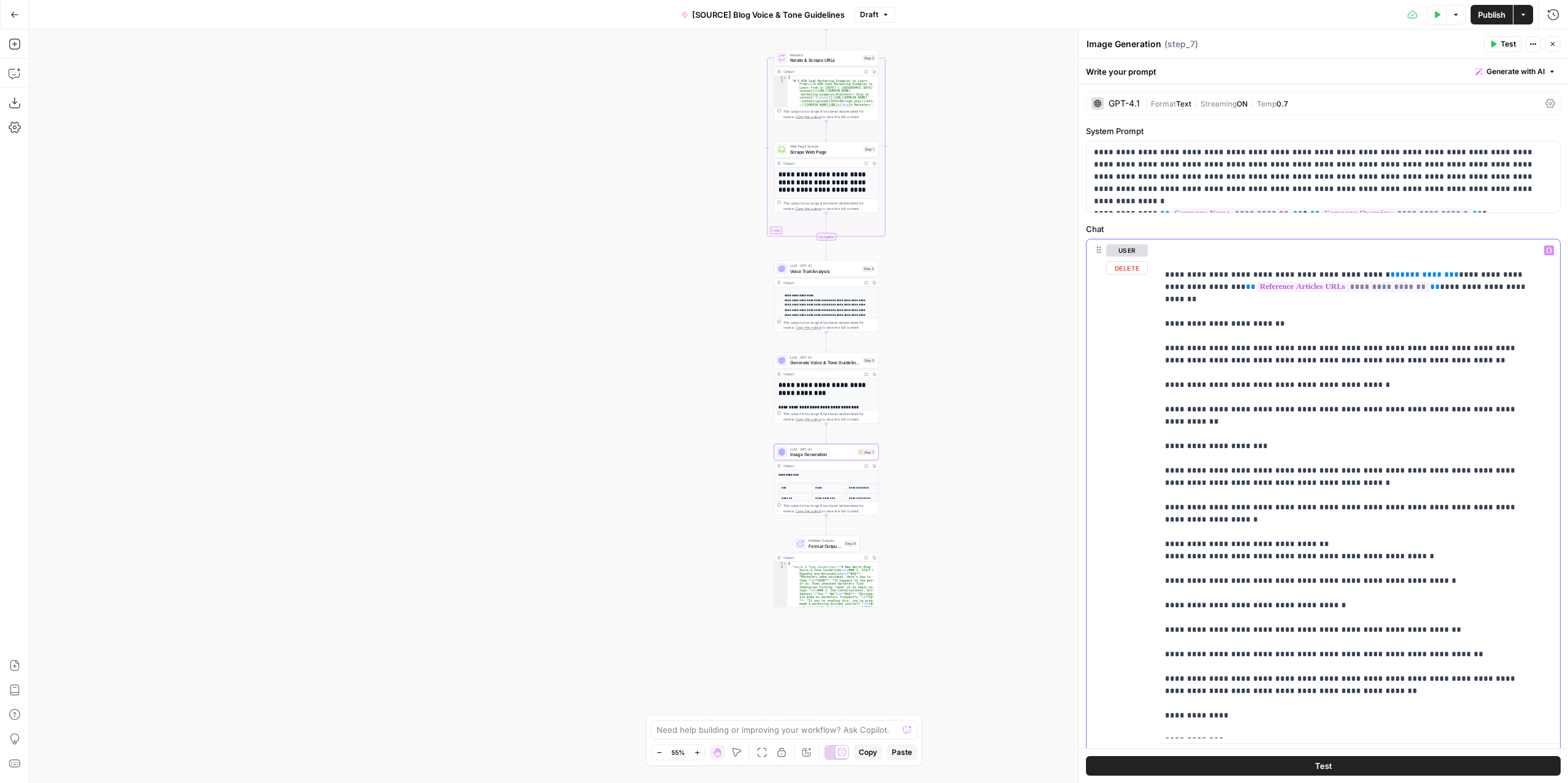
drag, startPoint x: 1406, startPoint y: 275, endPoint x: 1348, endPoint y: 275, distance: 58.0
click at [1348, 275] on p "**********" at bounding box center [1349, 606] width 369 height 723
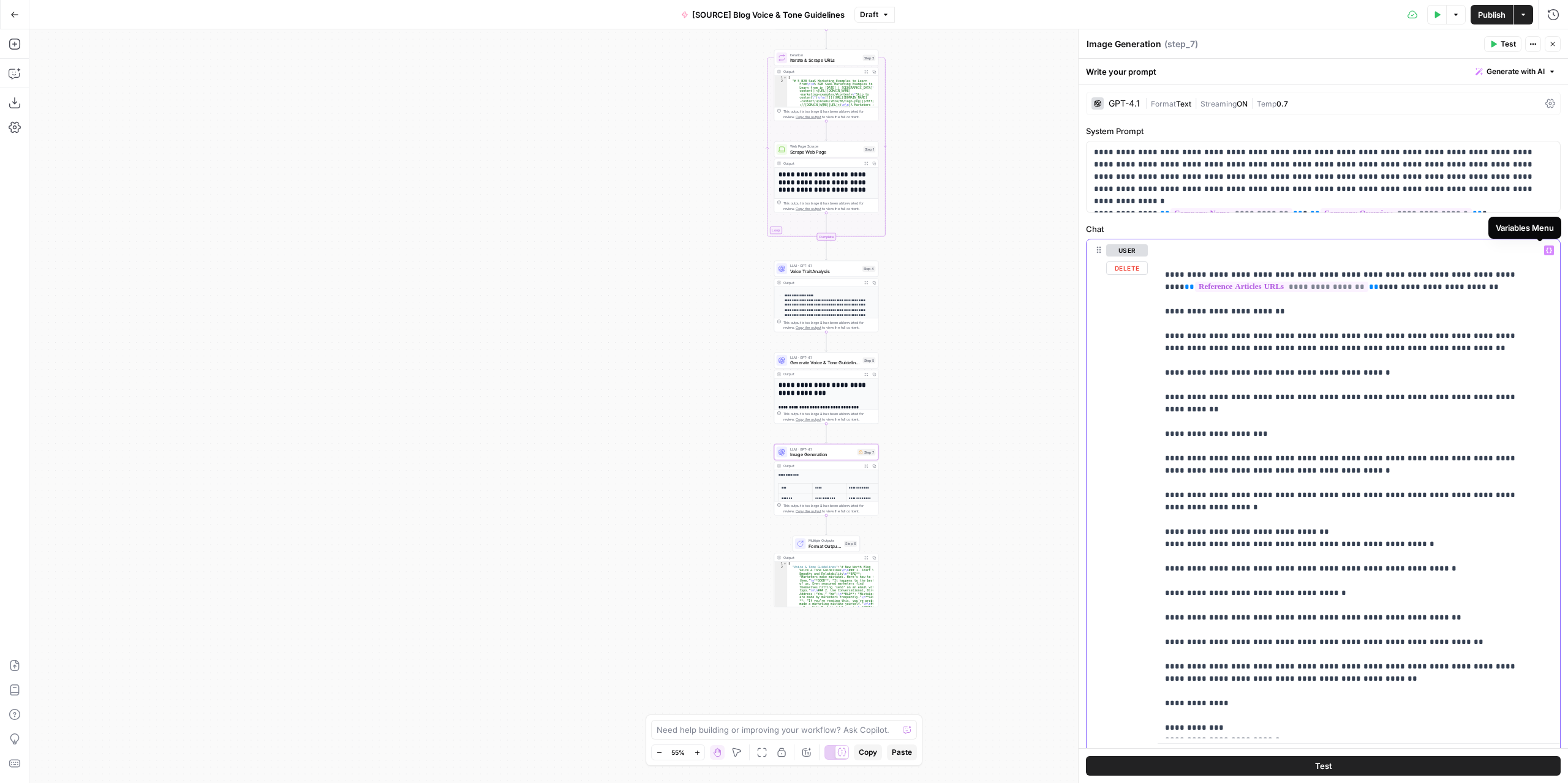
click at [1546, 247] on icon "button" at bounding box center [1549, 250] width 6 height 6
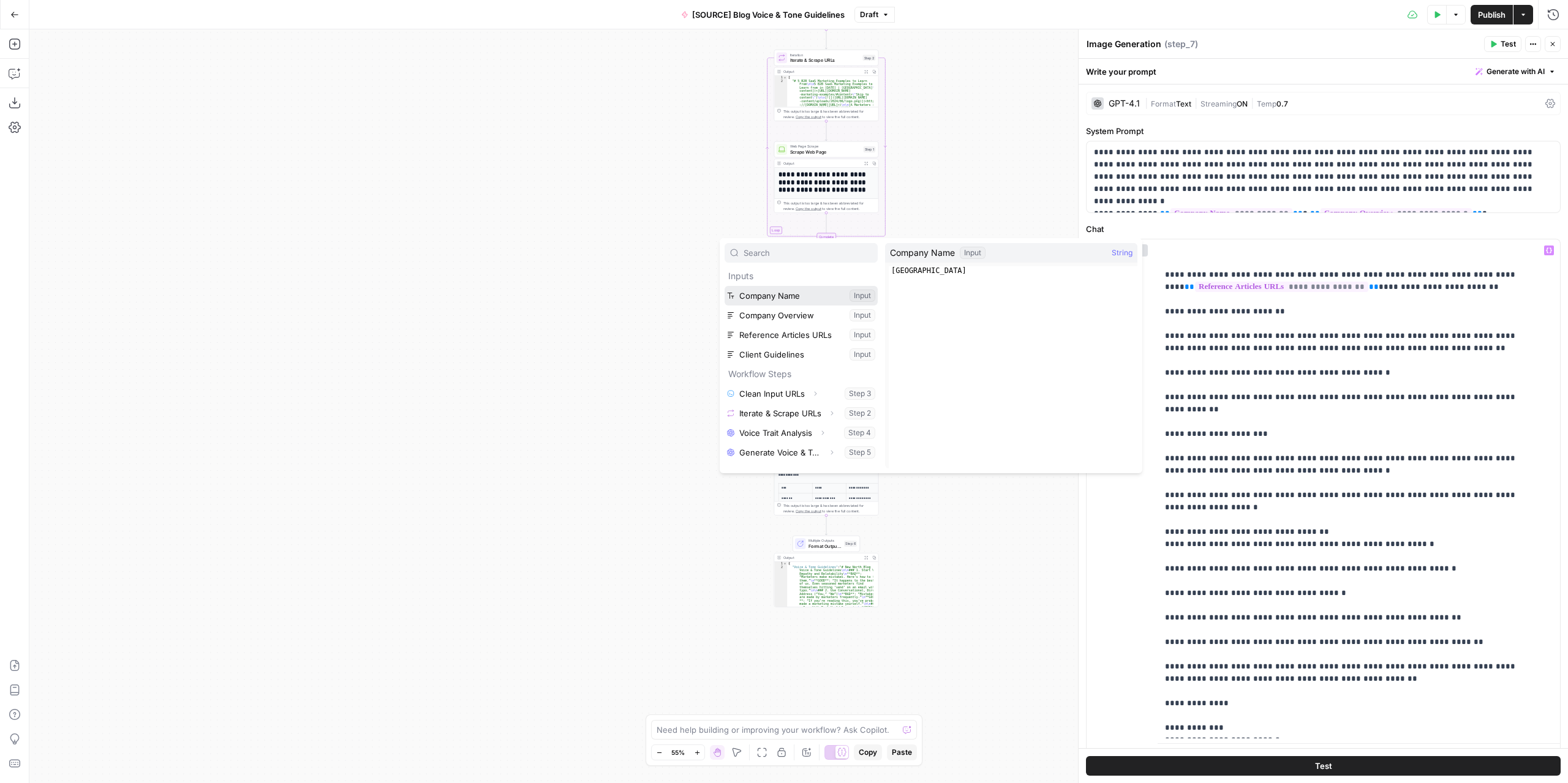
drag, startPoint x: 778, startPoint y: 288, endPoint x: 921, endPoint y: 239, distance: 151.2
click at [922, 239] on div "Inputs Company Name Input Company Overview Input Reference Articles URLs Input …" at bounding box center [931, 356] width 422 height 235
click at [921, 239] on div "Inputs Company Name Input Company Overview Input Reference Articles URLs Input …" at bounding box center [931, 356] width 422 height 235
click at [925, 226] on div "Workflow Input Settings Inputs Run Code · Python Clean Input URLs Step 3 Output…" at bounding box center [799, 406] width 1539 height 754
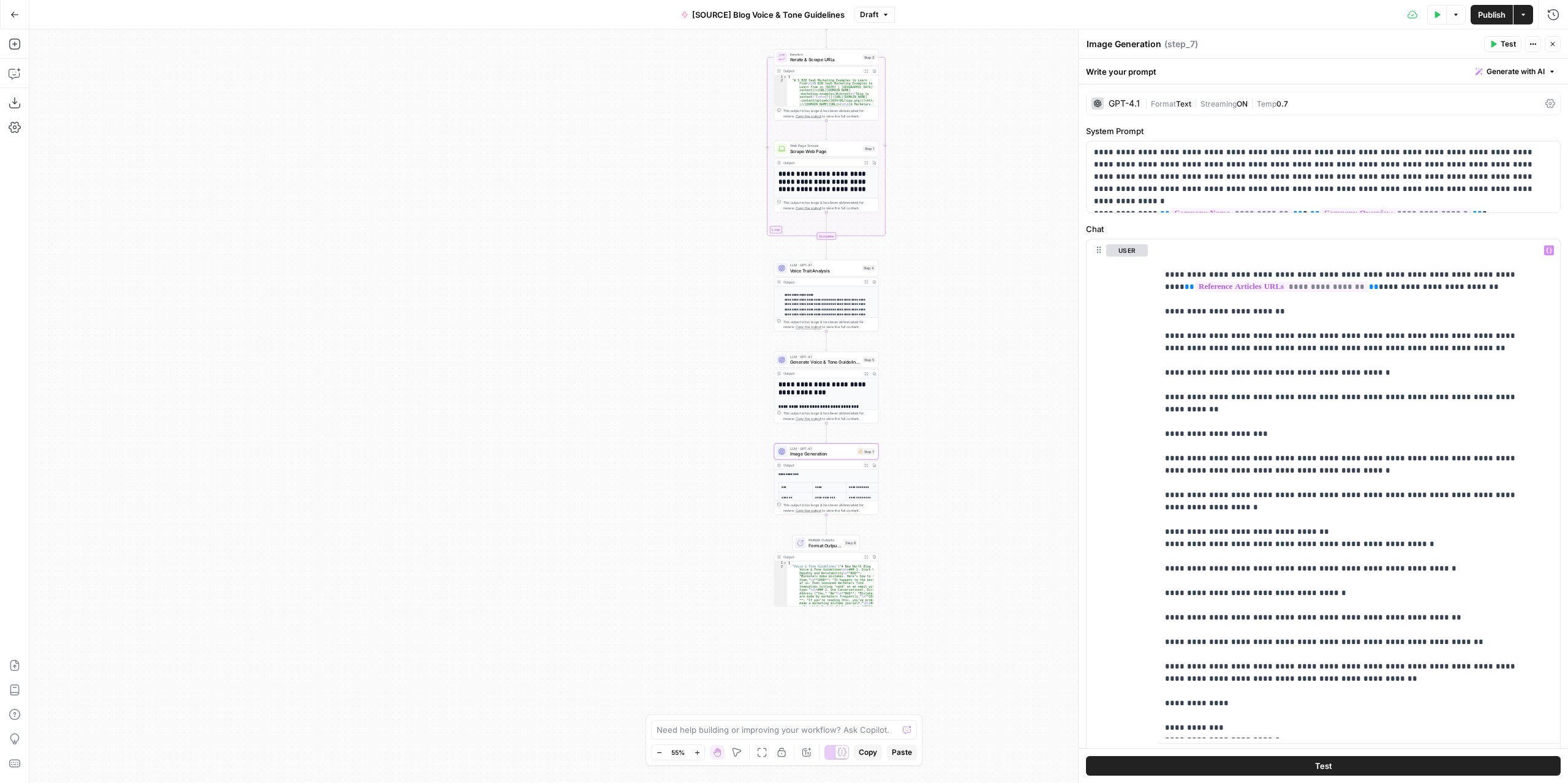
click at [15, 14] on icon "button" at bounding box center [15, 15] width 9 height 9
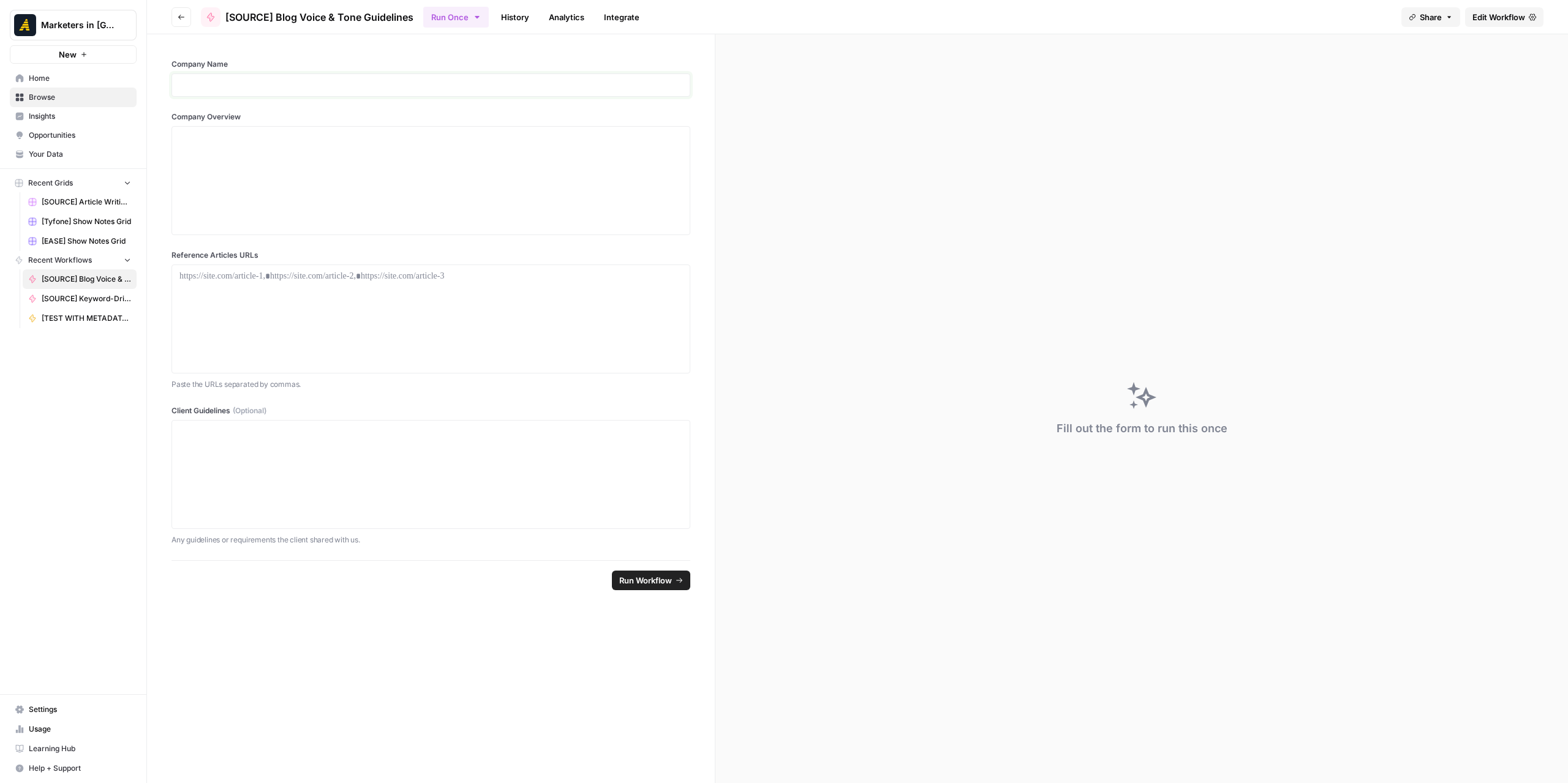
click at [456, 89] on p at bounding box center [430, 85] width 503 height 12
click at [501, 180] on div at bounding box center [430, 181] width 503 height 98
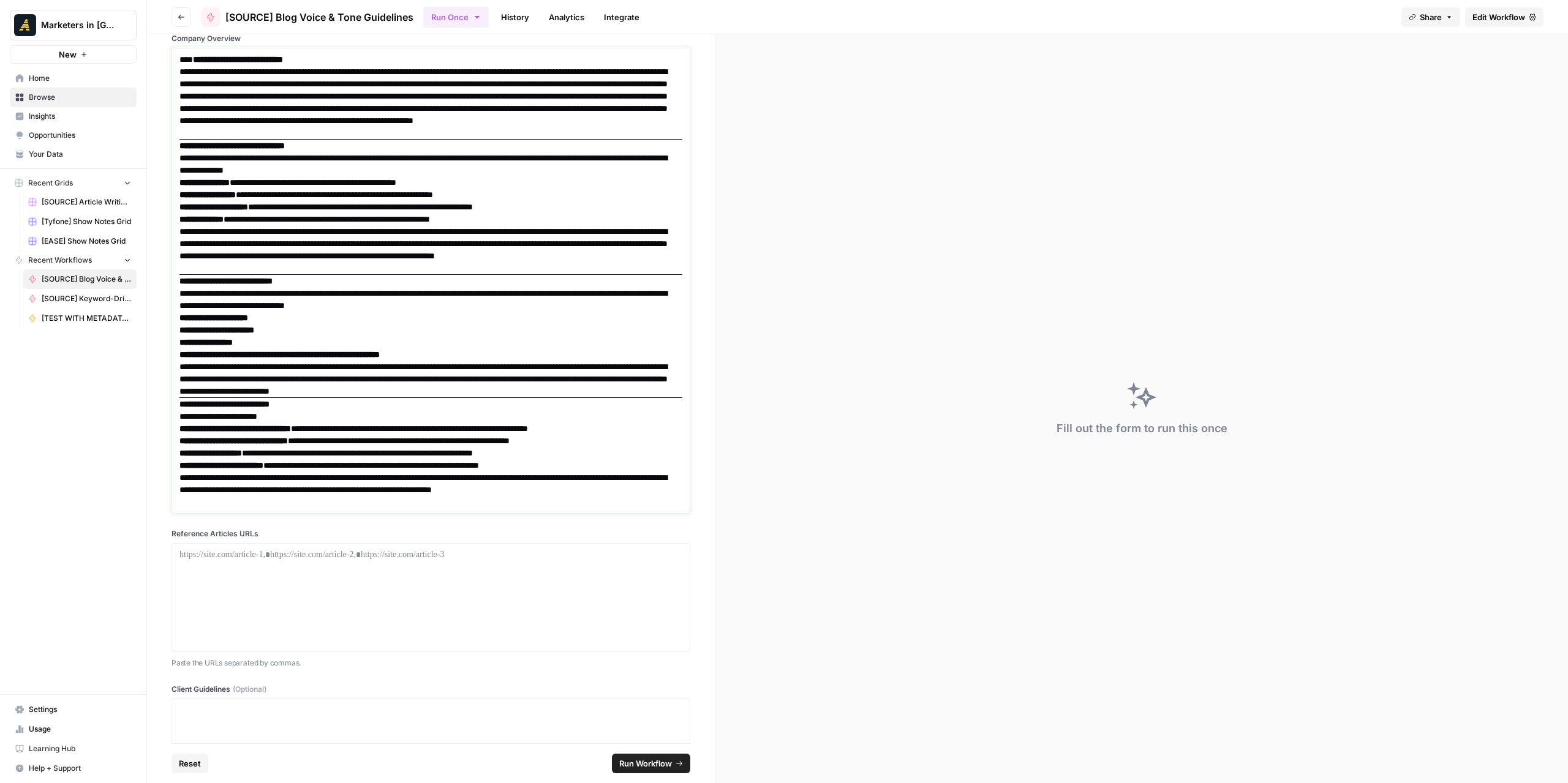
scroll to position [171, 0]
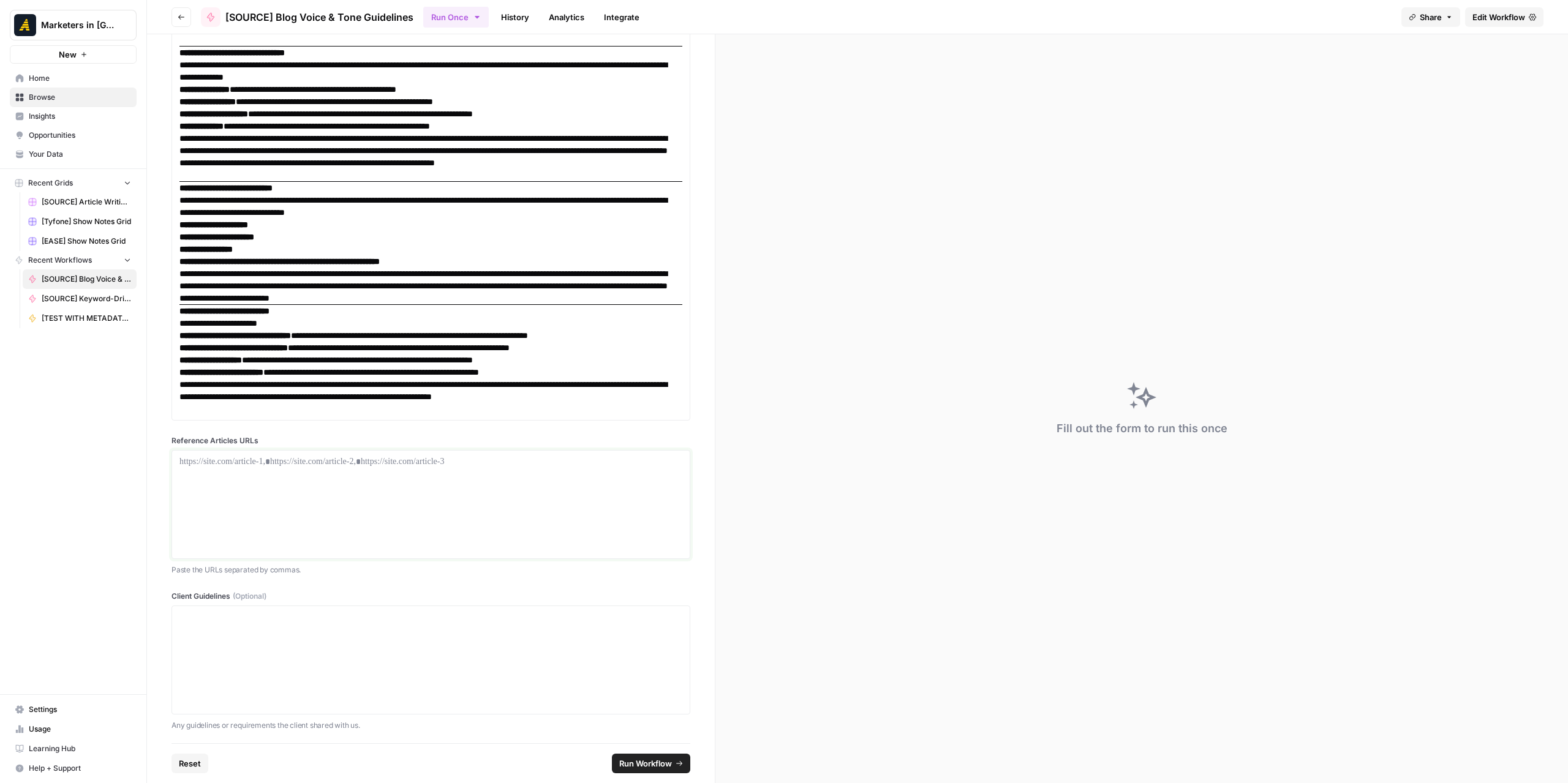
click at [464, 478] on div at bounding box center [430, 504] width 503 height 98
paste div
click at [669, 762] on span "Run Workflow" at bounding box center [645, 764] width 52 height 12
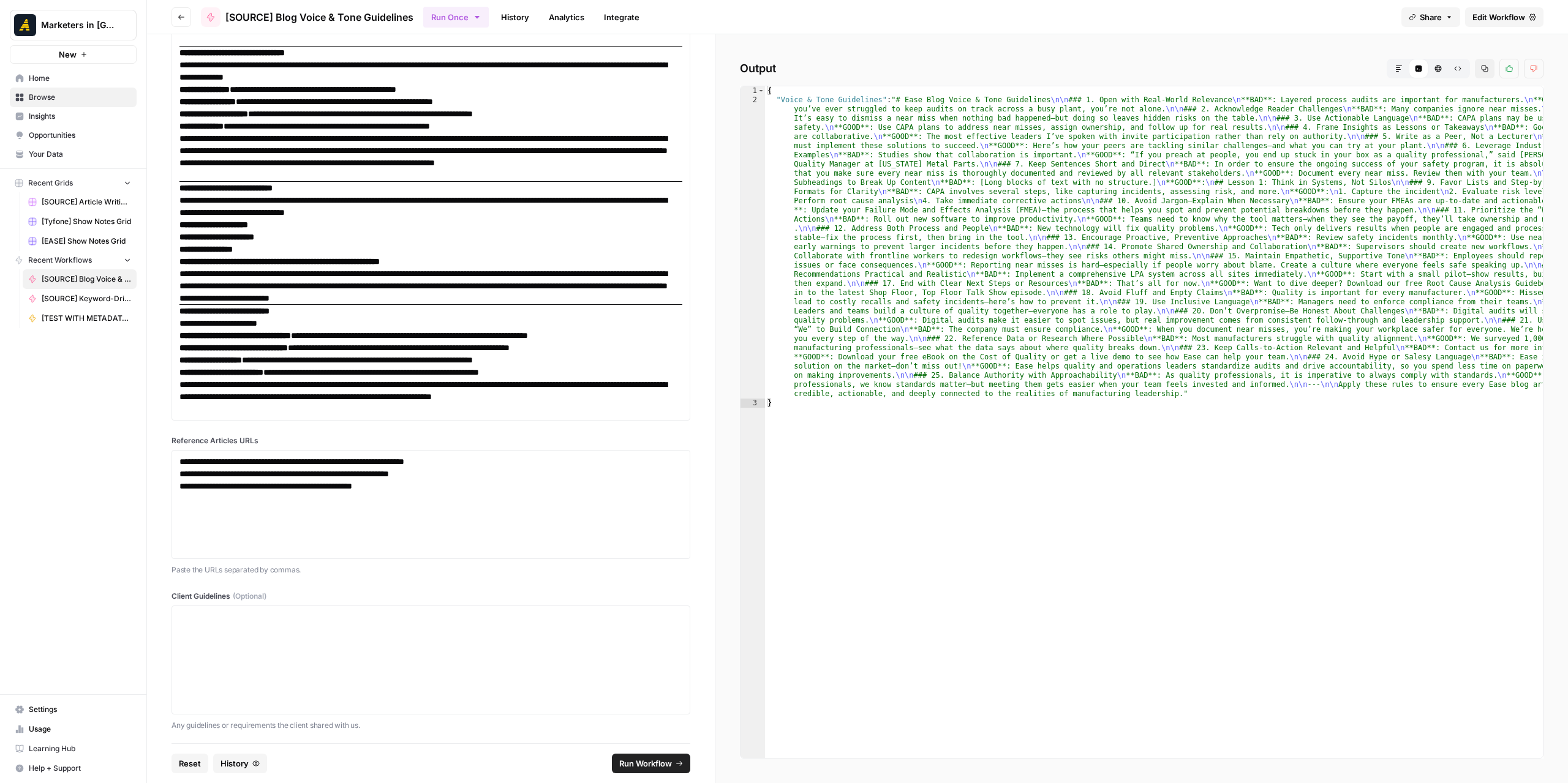
click at [1396, 74] on button "Markdown" at bounding box center [1398, 68] width 19 height 19
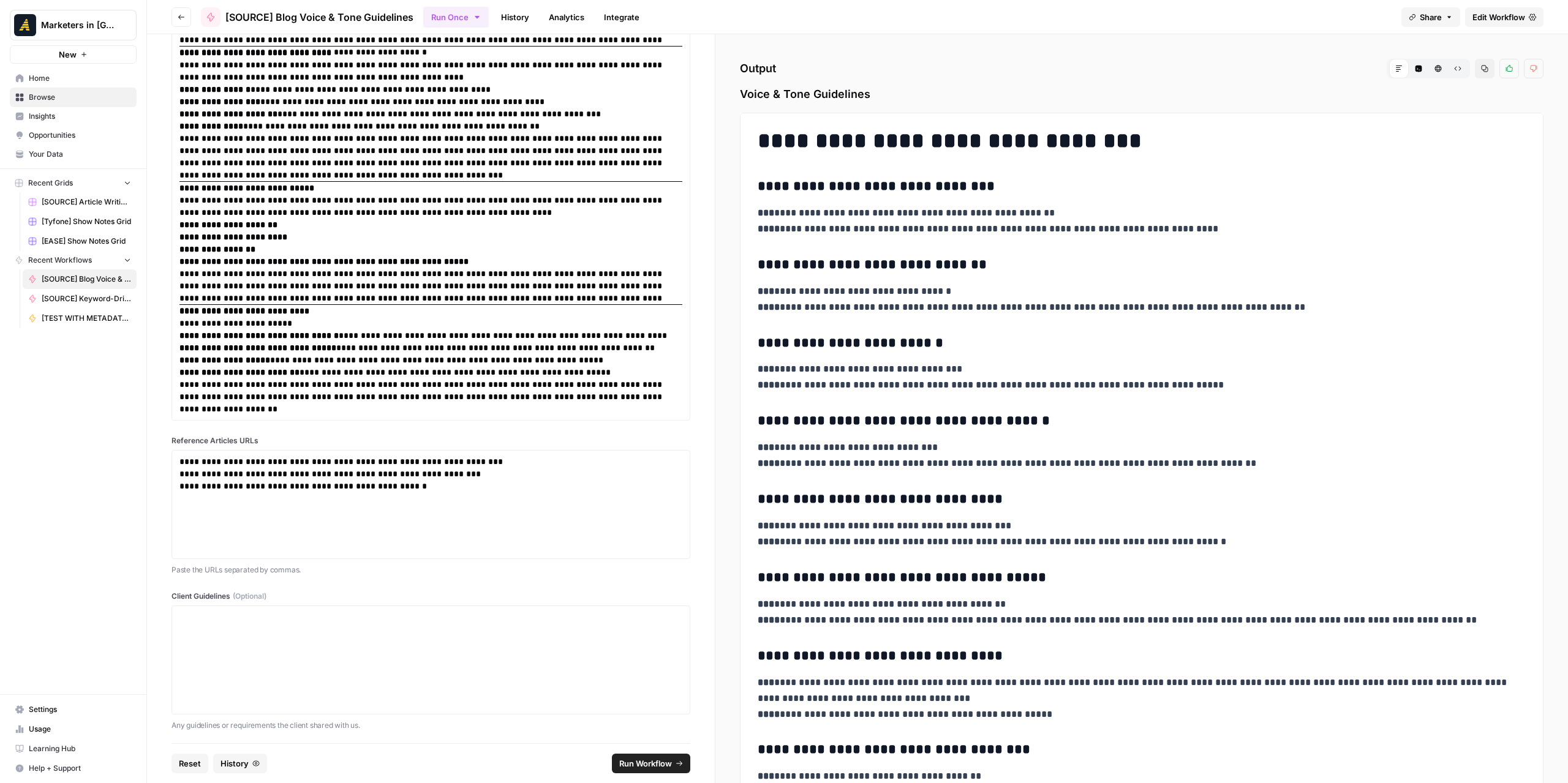
drag, startPoint x: 1470, startPoint y: 69, endPoint x: 1481, endPoint y: 70, distance: 11.0
click at [1475, 70] on button "Copy" at bounding box center [1484, 68] width 19 height 19
click at [184, 14] on icon "button" at bounding box center [181, 17] width 7 height 7
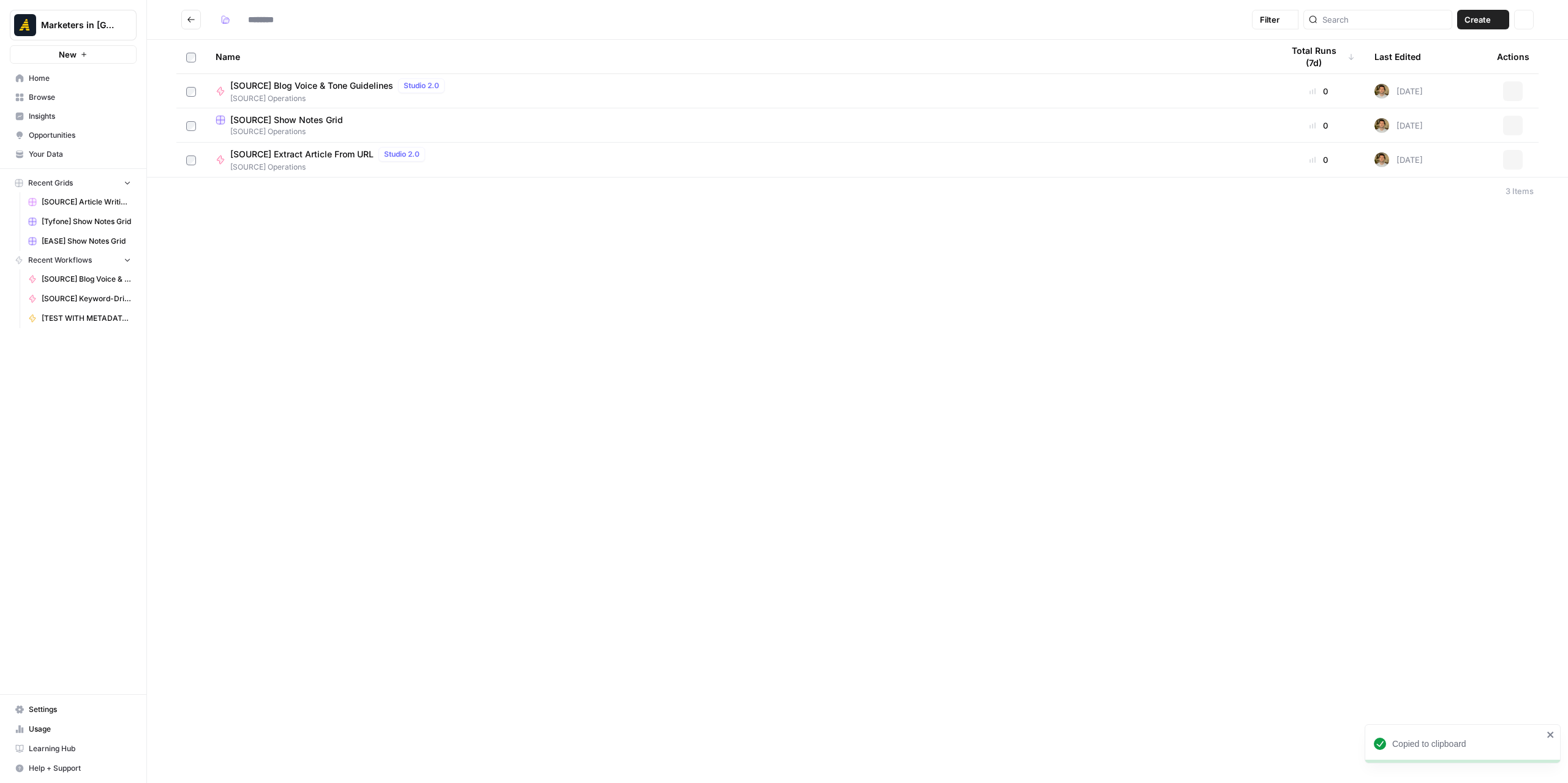
type input "**********"
click at [188, 23] on button "Go back" at bounding box center [191, 19] width 19 height 19
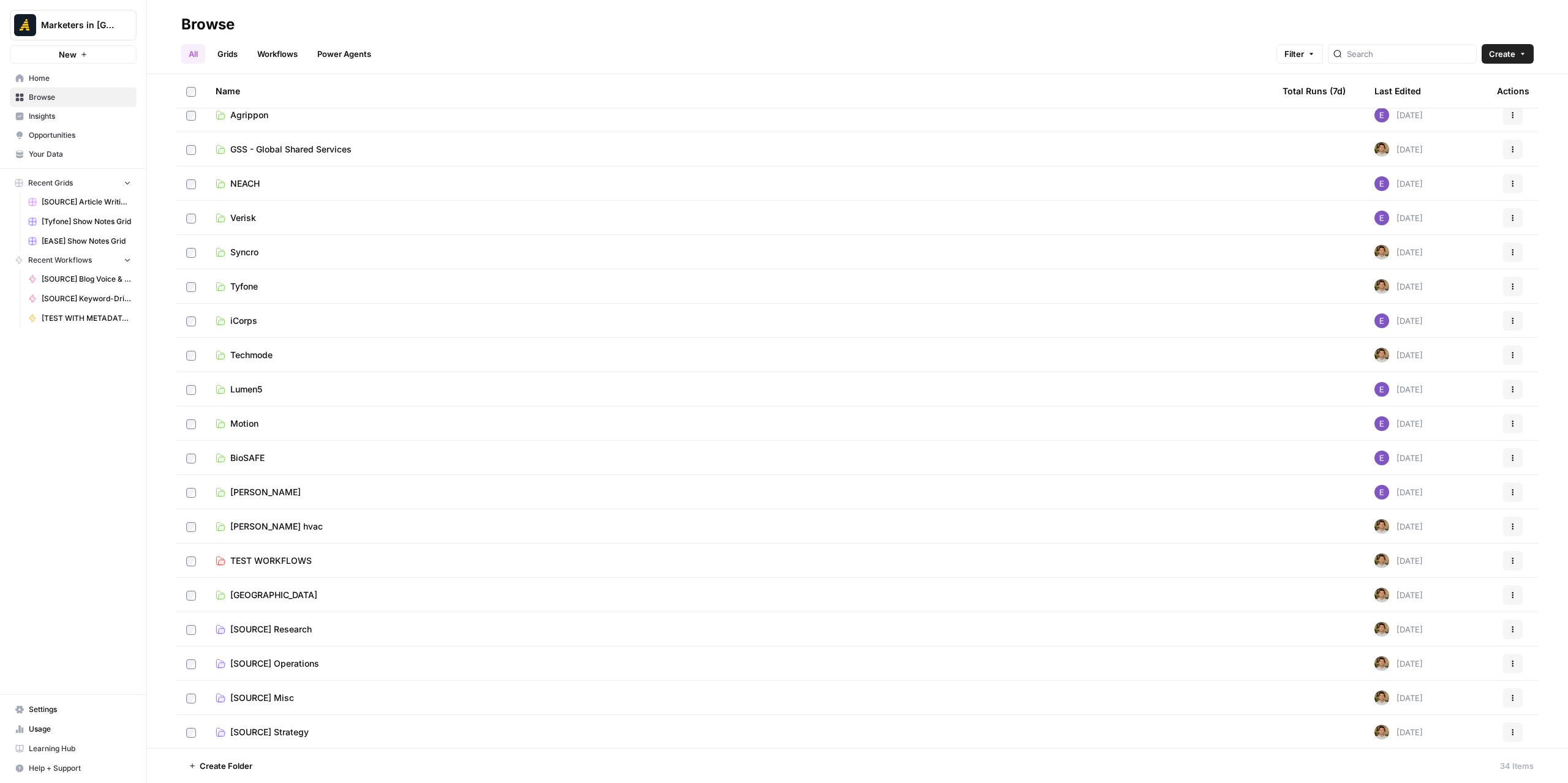
scroll to position [526, 0]
click at [300, 628] on span "[SOURCE] Operations" at bounding box center [275, 629] width 89 height 12
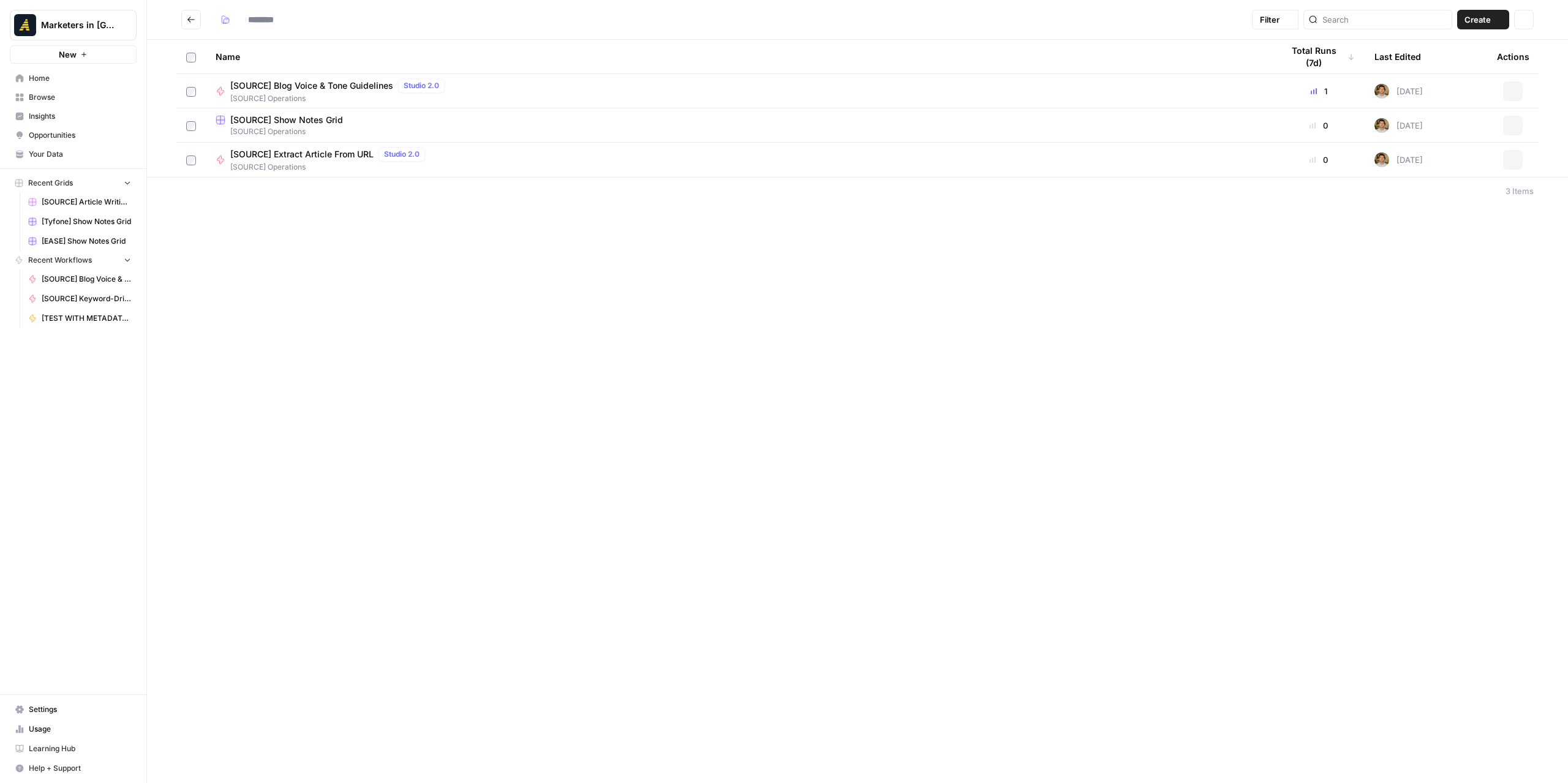
type input "**********"
click at [1476, 21] on span "Create" at bounding box center [1477, 19] width 27 height 12
click at [1452, 61] on span "Workflow" at bounding box center [1460, 65] width 69 height 12
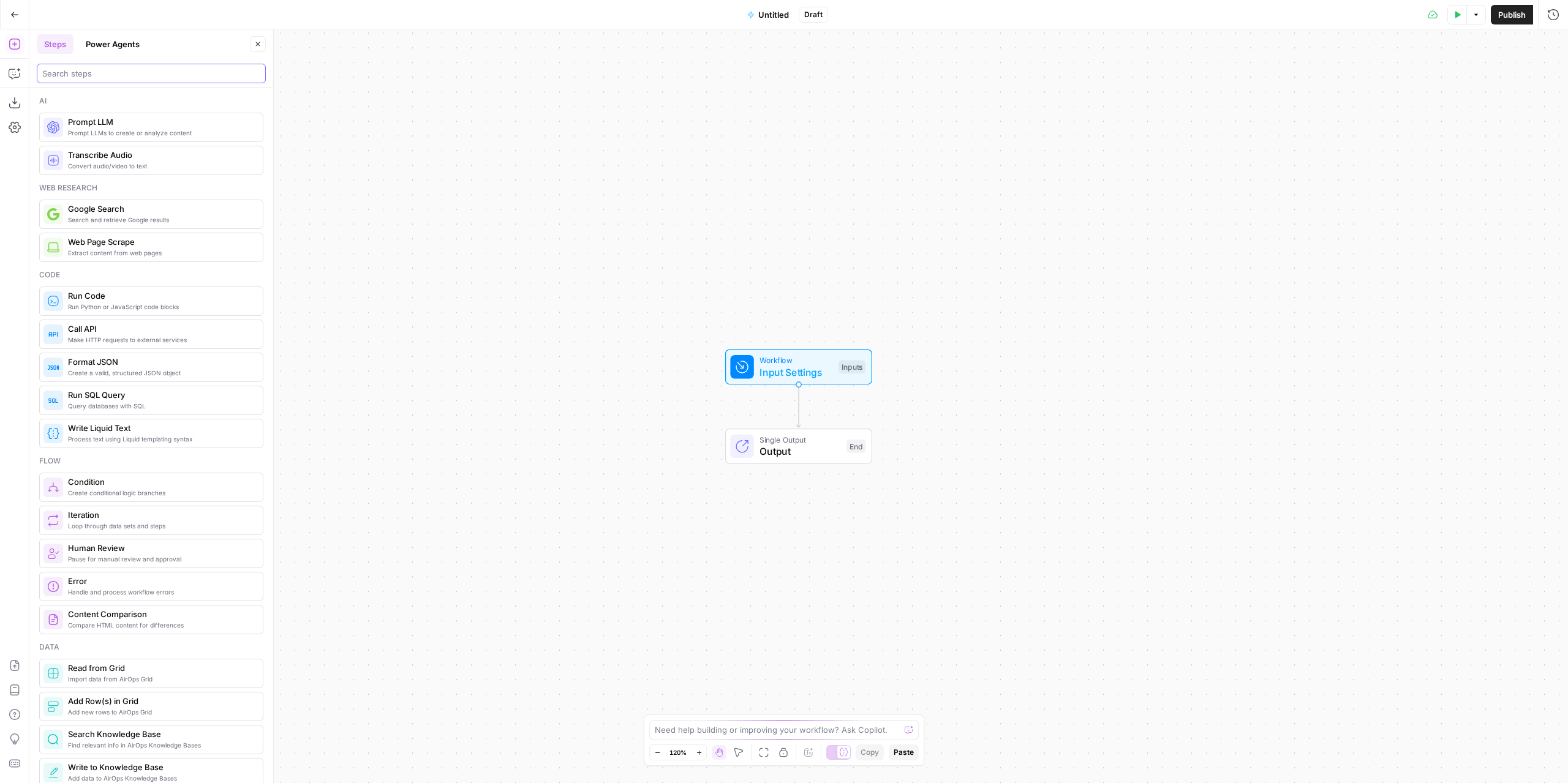
click at [131, 76] on input "search" at bounding box center [151, 73] width 218 height 12
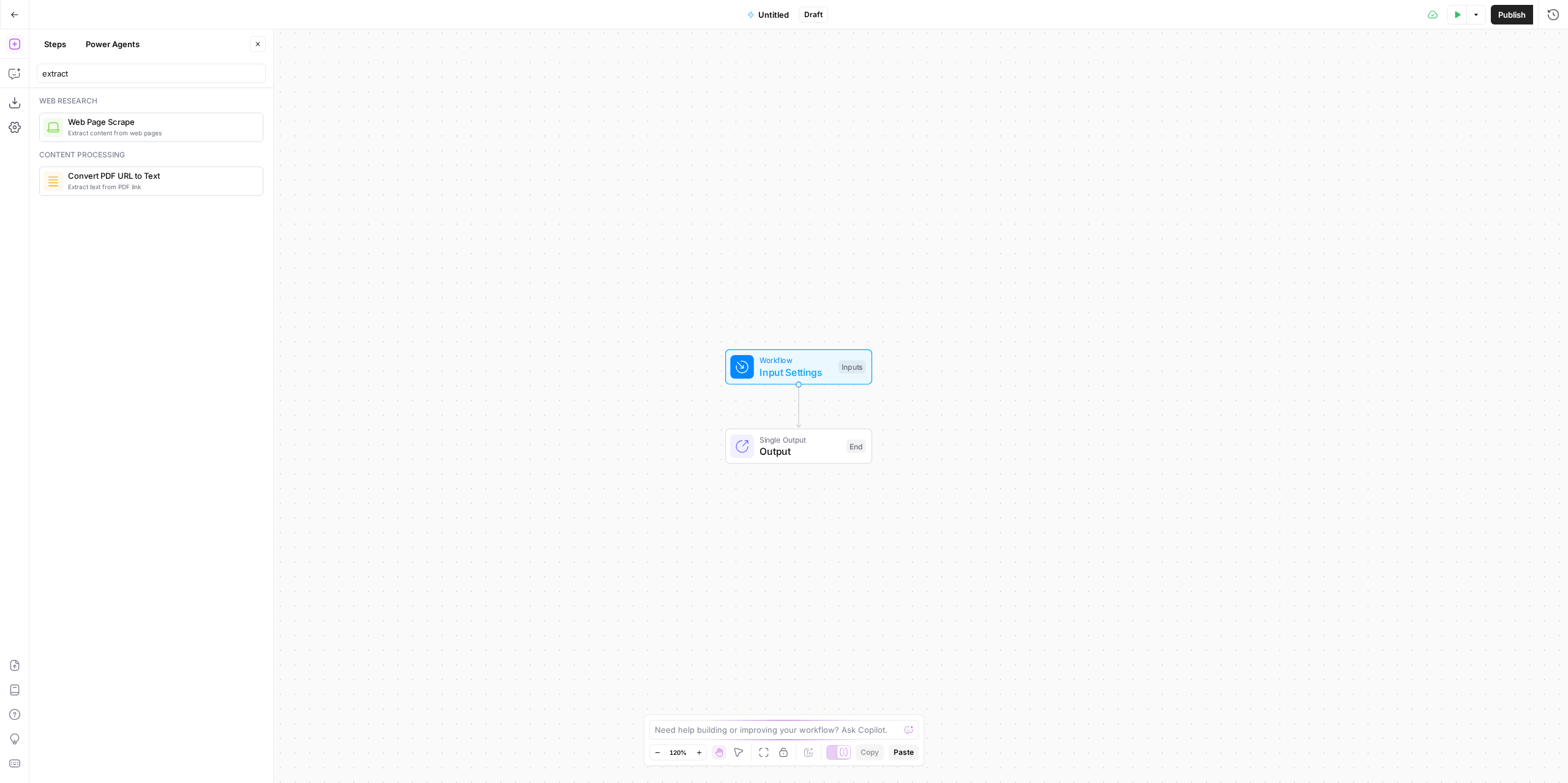
drag, startPoint x: 115, startPoint y: 82, endPoint x: 29, endPoint y: 80, distance: 86.0
click at [29, 80] on body "Marketers in Demand New Home Browse Insights Opportunities Your Data Recent Gri…" at bounding box center [784, 392] width 1568 height 783
drag, startPoint x: 123, startPoint y: 73, endPoint x: 21, endPoint y: 73, distance: 102.0
click at [11, 74] on body "Marketers in Demand New Home Browse Insights Opportunities Your Data Recent Gri…" at bounding box center [784, 392] width 1568 height 783
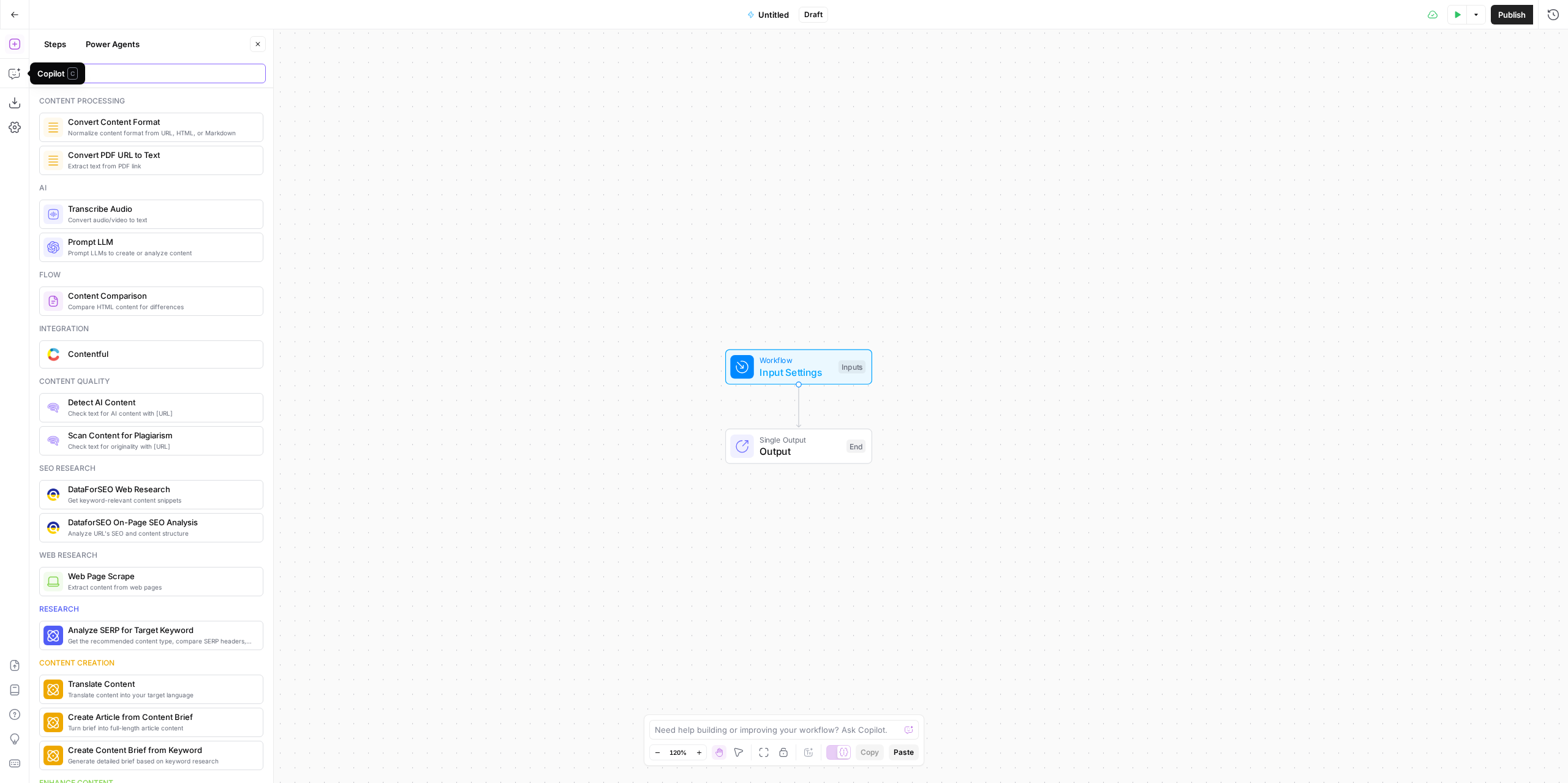
type input "convert"
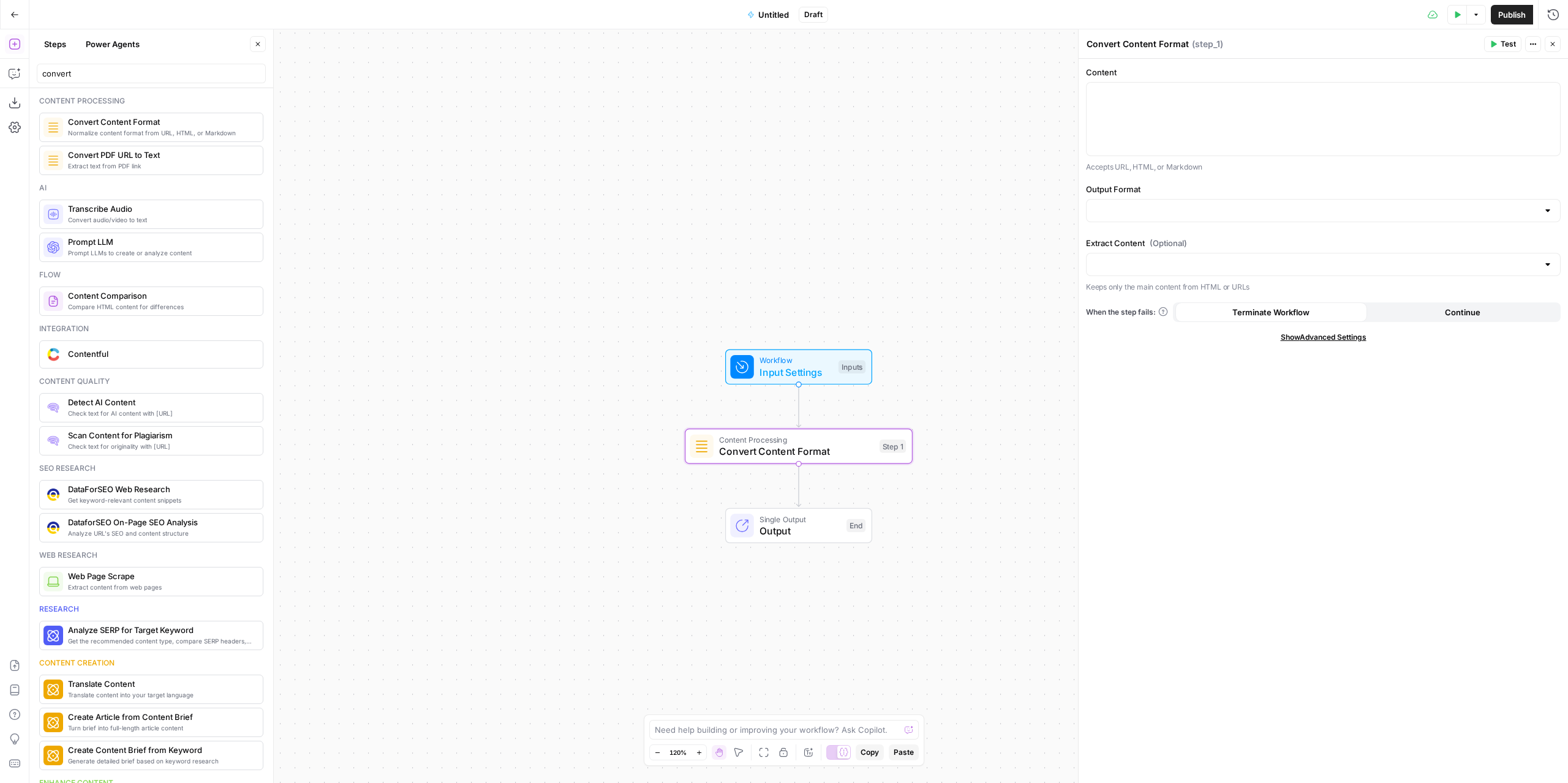
click at [970, 419] on div "Workflow Input Settings Inputs Content Processing Convert Content Format Step 1…" at bounding box center [799, 406] width 1539 height 754
click at [806, 371] on span "Input Settings" at bounding box center [796, 372] width 73 height 14
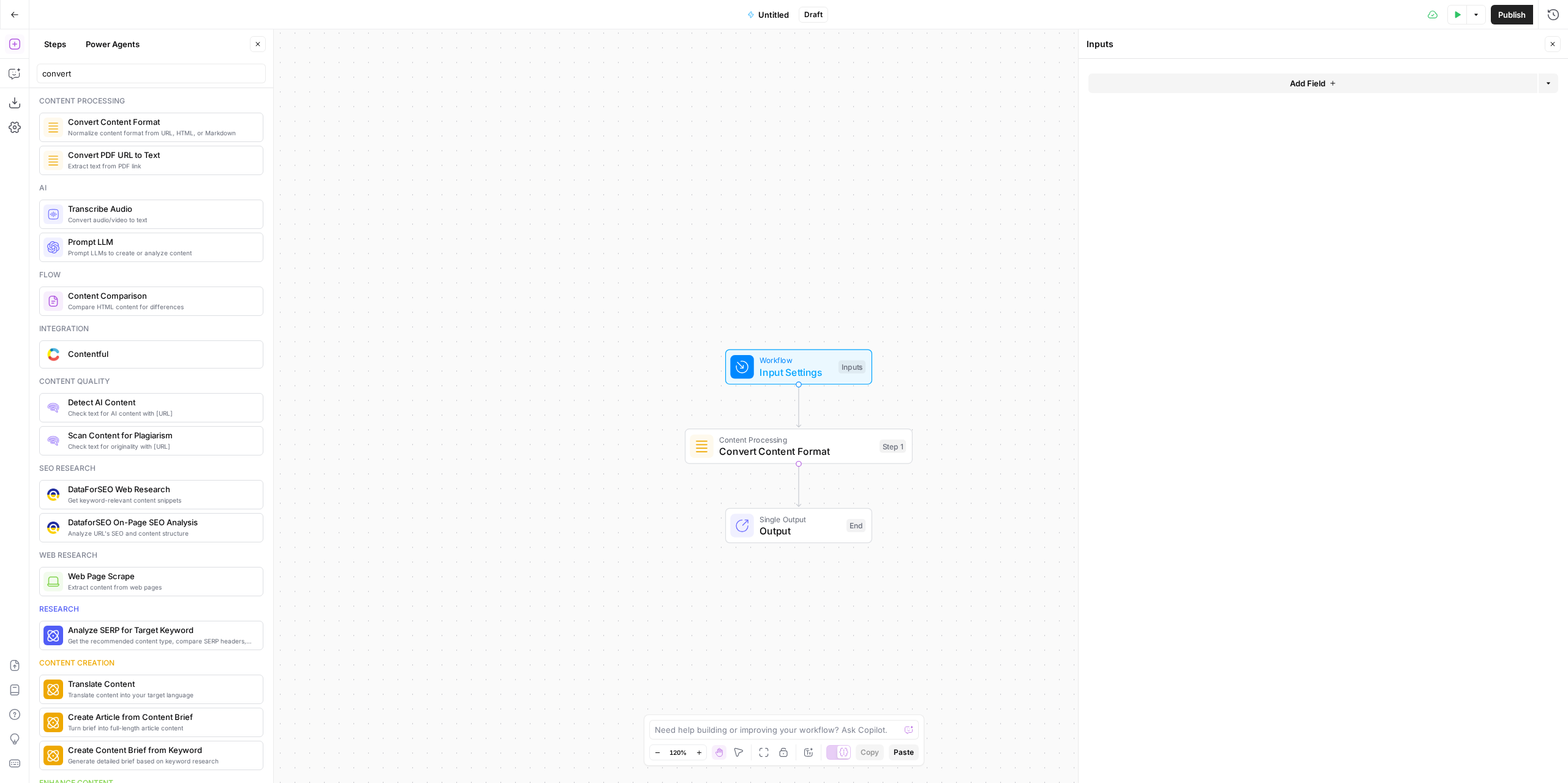
click at [1247, 77] on button "Add Field" at bounding box center [1313, 82] width 449 height 19
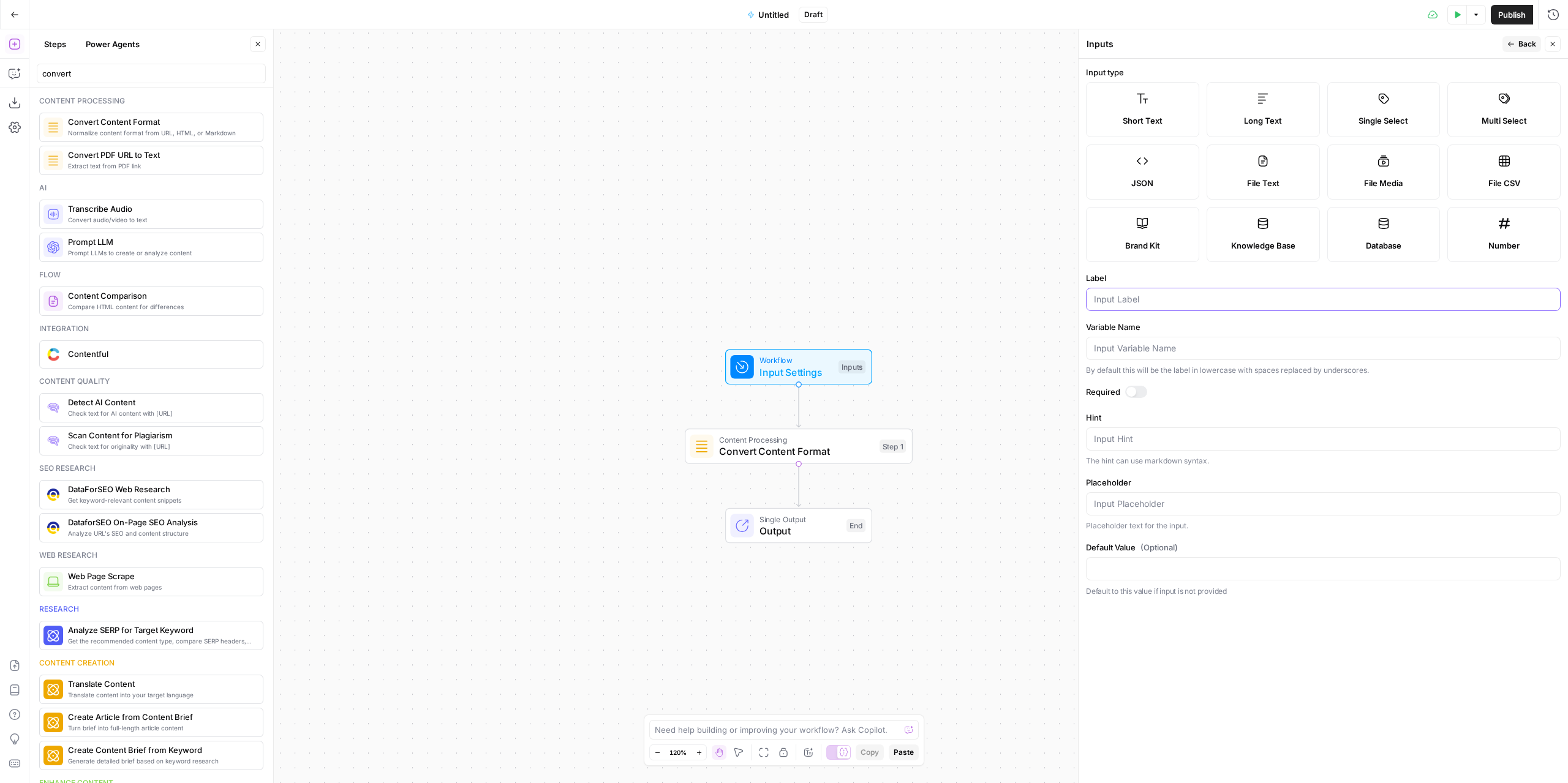
click at [1111, 297] on input "Label" at bounding box center [1324, 299] width 459 height 12
type input "URL"
click at [1279, 661] on form "Input type Short Text Long Text Single Select Multi Select JSON File Text File …" at bounding box center [1323, 421] width 489 height 724
click at [1136, 386] on div at bounding box center [1136, 392] width 22 height 12
click at [1514, 41] on icon "button" at bounding box center [1511, 44] width 7 height 7
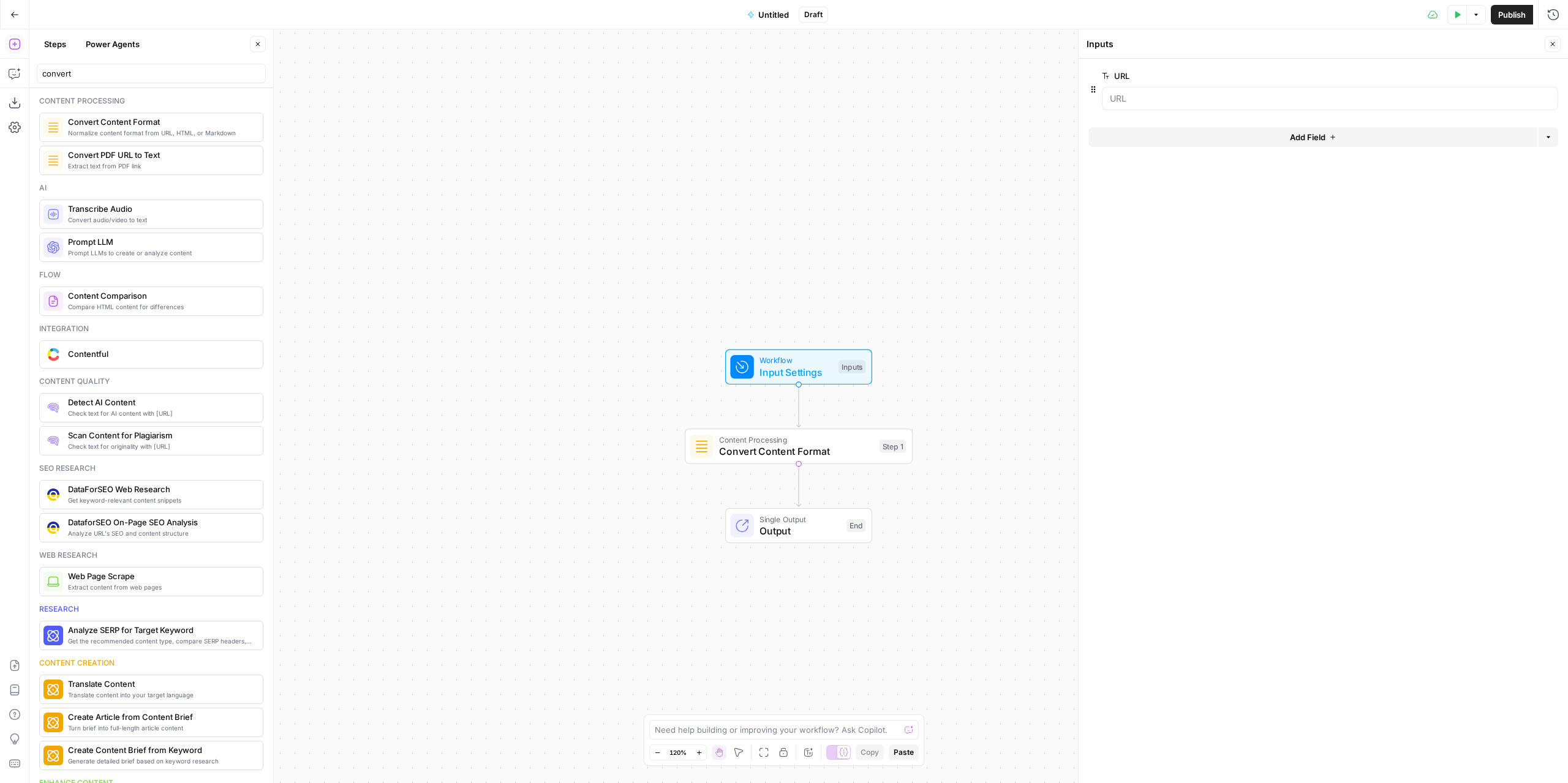
click at [763, 12] on span "Untitled" at bounding box center [773, 14] width 31 height 12
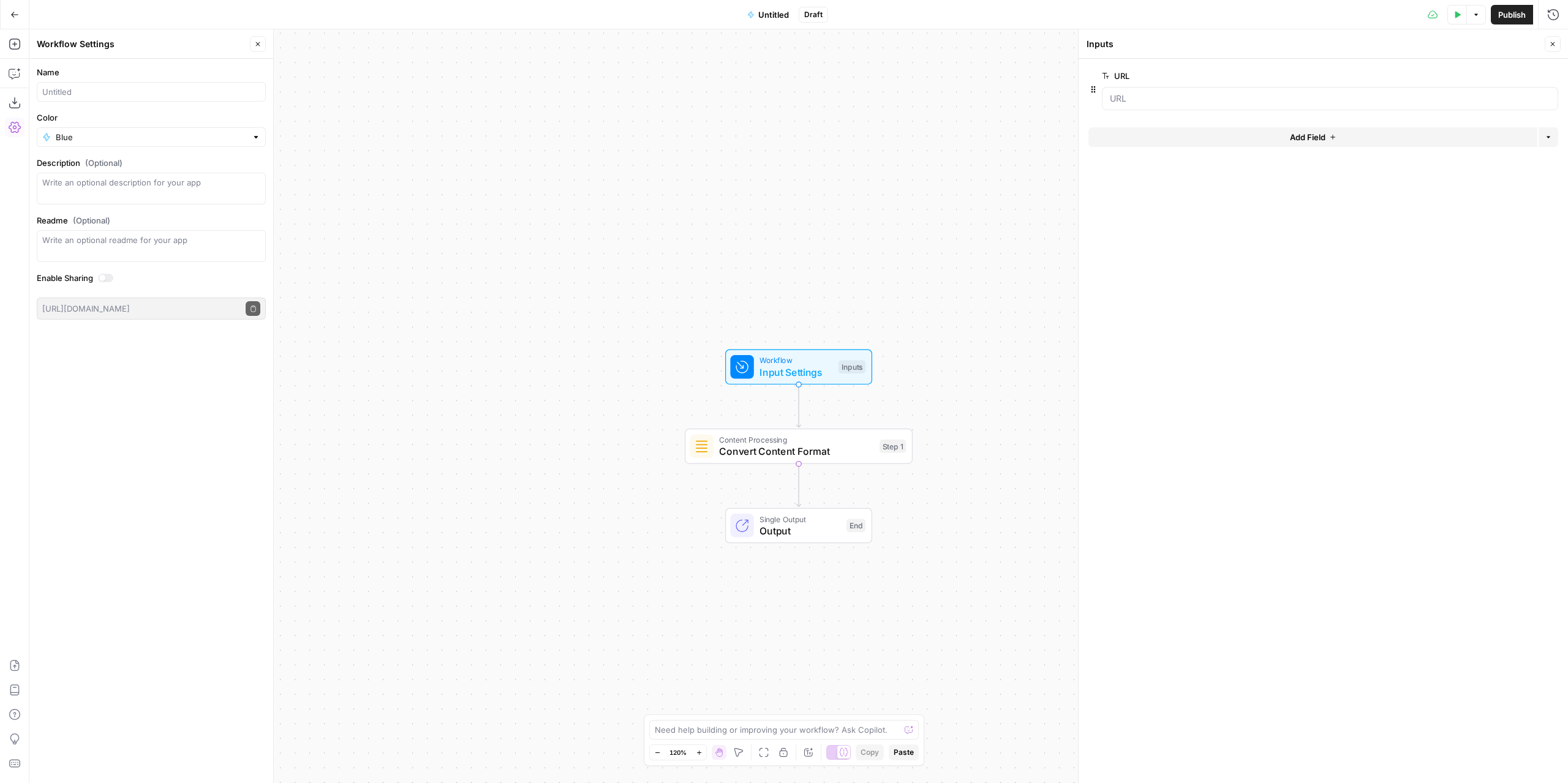
click at [101, 84] on div at bounding box center [151, 91] width 229 height 19
drag, startPoint x: 106, startPoint y: 94, endPoint x: 72, endPoint y: 90, distance: 34.2
click at [72, 90] on input "Extract Article" at bounding box center [151, 92] width 218 height 12
type input "Extract Page Content"
click at [115, 135] on input "Color" at bounding box center [151, 137] width 191 height 12
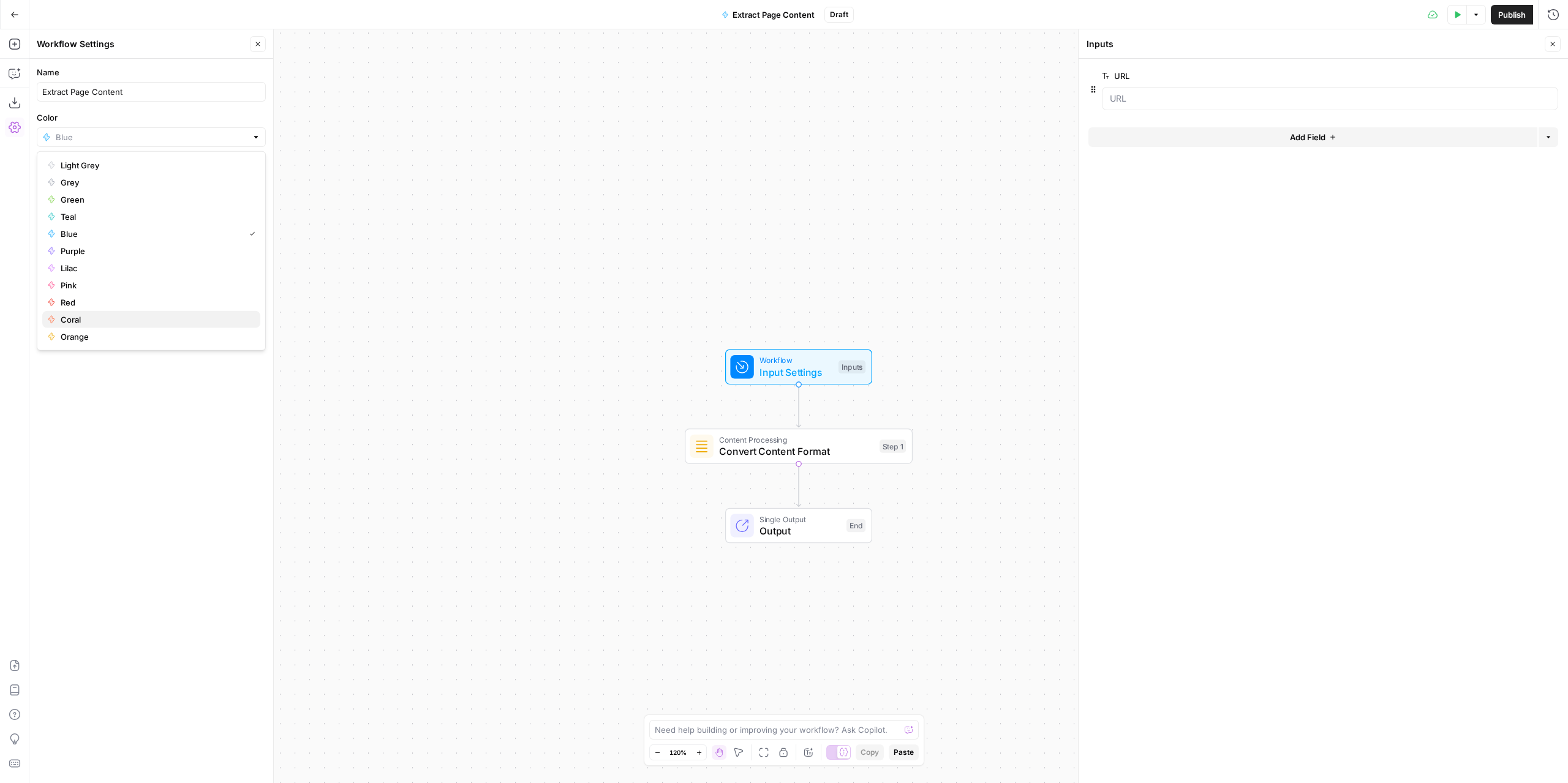
click at [97, 321] on span "Coral" at bounding box center [156, 319] width 190 height 12
type input "Coral"
click at [231, 137] on input "Color" at bounding box center [151, 137] width 191 height 12
click at [470, 364] on div "Workflow Input Settings Inputs Content Processing Convert Content Format Step 1…" at bounding box center [799, 406] width 1539 height 754
click at [242, 136] on input "Color" at bounding box center [151, 137] width 191 height 12
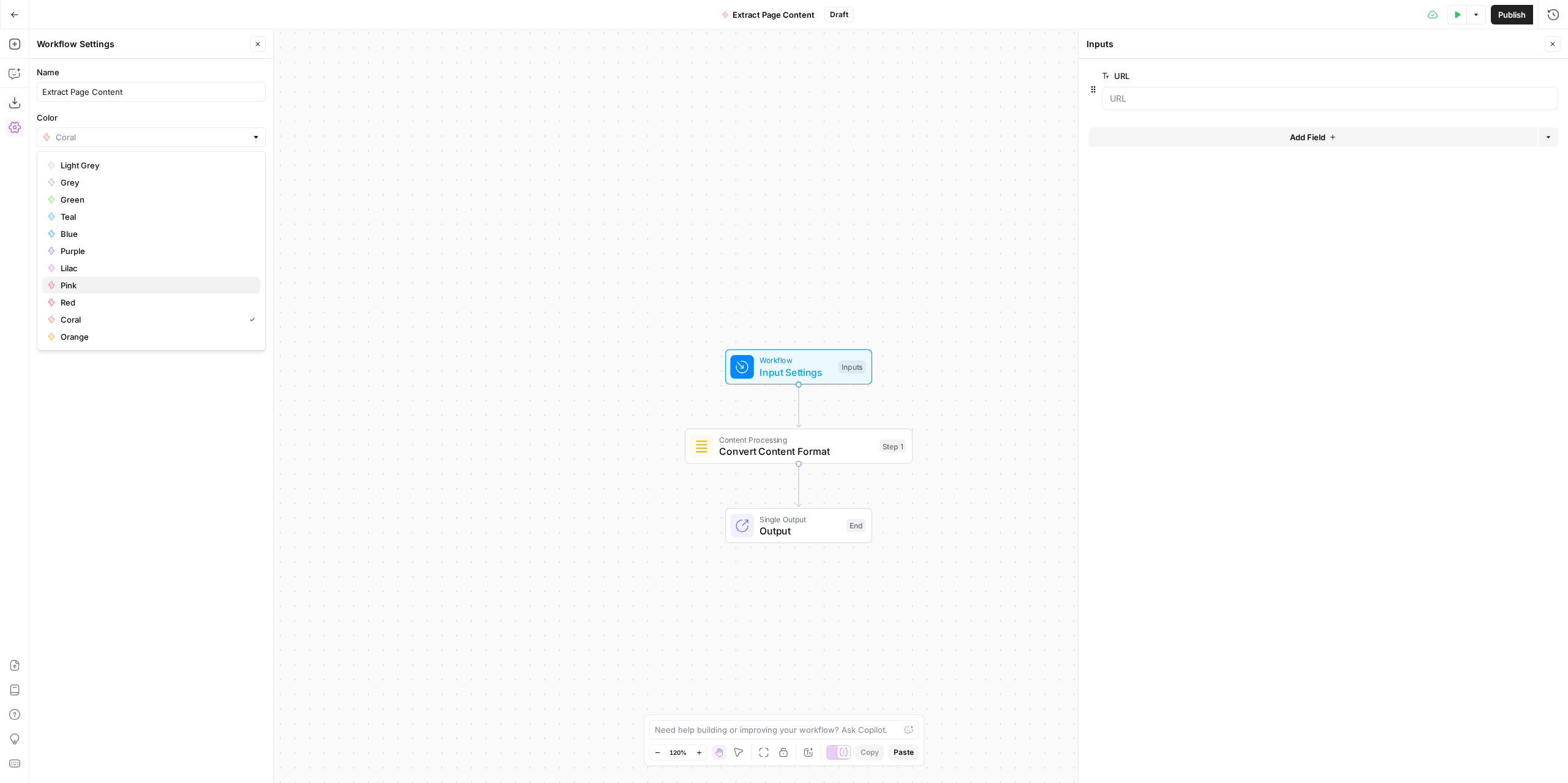
drag, startPoint x: 136, startPoint y: 279, endPoint x: 148, endPoint y: 283, distance: 12.6
click at [136, 279] on span "Pink" at bounding box center [156, 285] width 190 height 12
type input "Pink"
click at [1498, 14] on span "Publish" at bounding box center [1511, 14] width 27 height 12
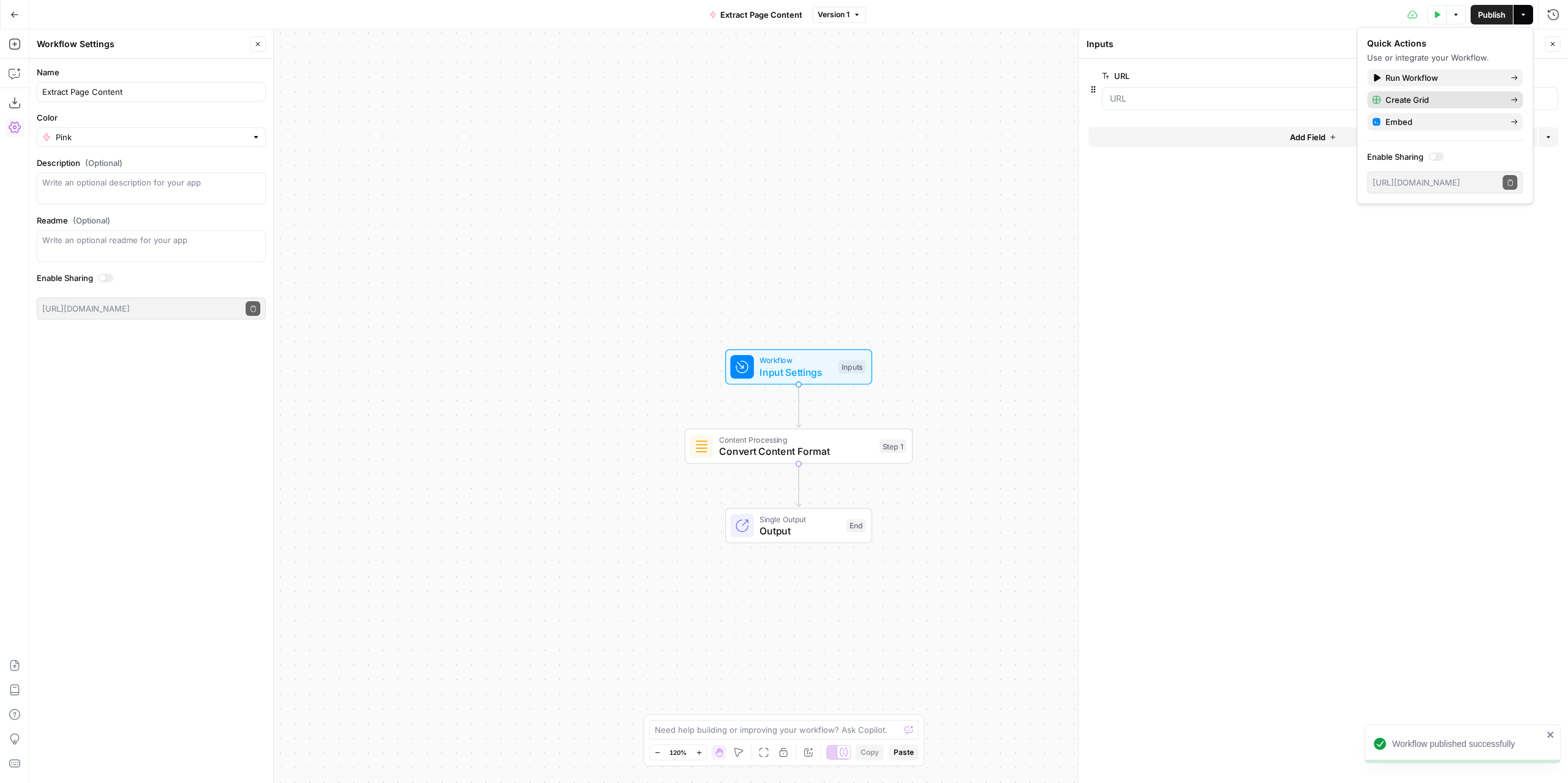
click at [1446, 98] on span "Create Grid" at bounding box center [1443, 100] width 115 height 12
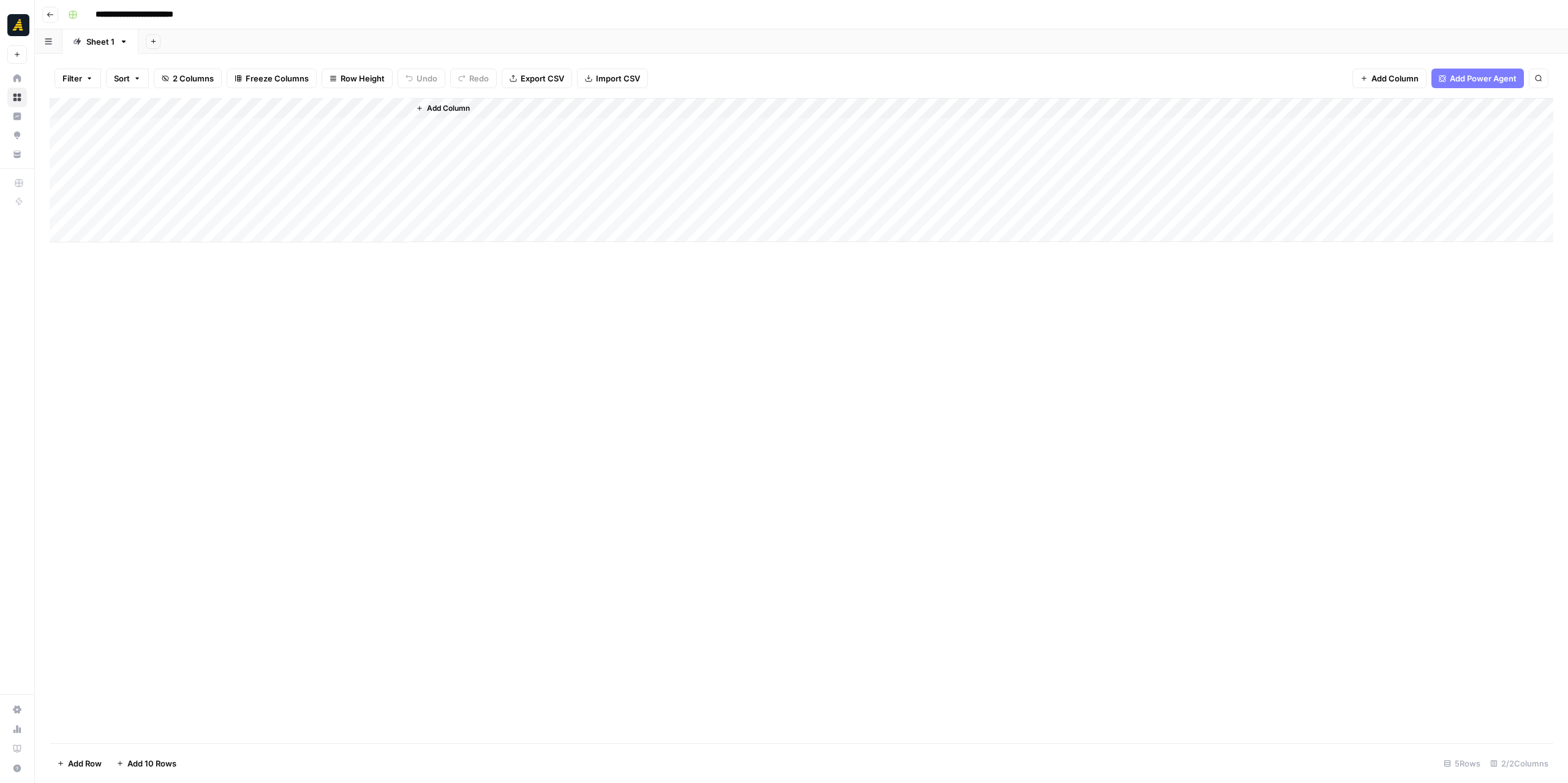
click at [211, 129] on div "Add Column" at bounding box center [801, 171] width 1503 height 145
click at [195, 148] on div "Add Column" at bounding box center [801, 171] width 1503 height 145
click at [352, 105] on div "Add Column" at bounding box center [801, 171] width 1503 height 145
click at [339, 224] on span "Edit Workflow" at bounding box center [346, 228] width 107 height 12
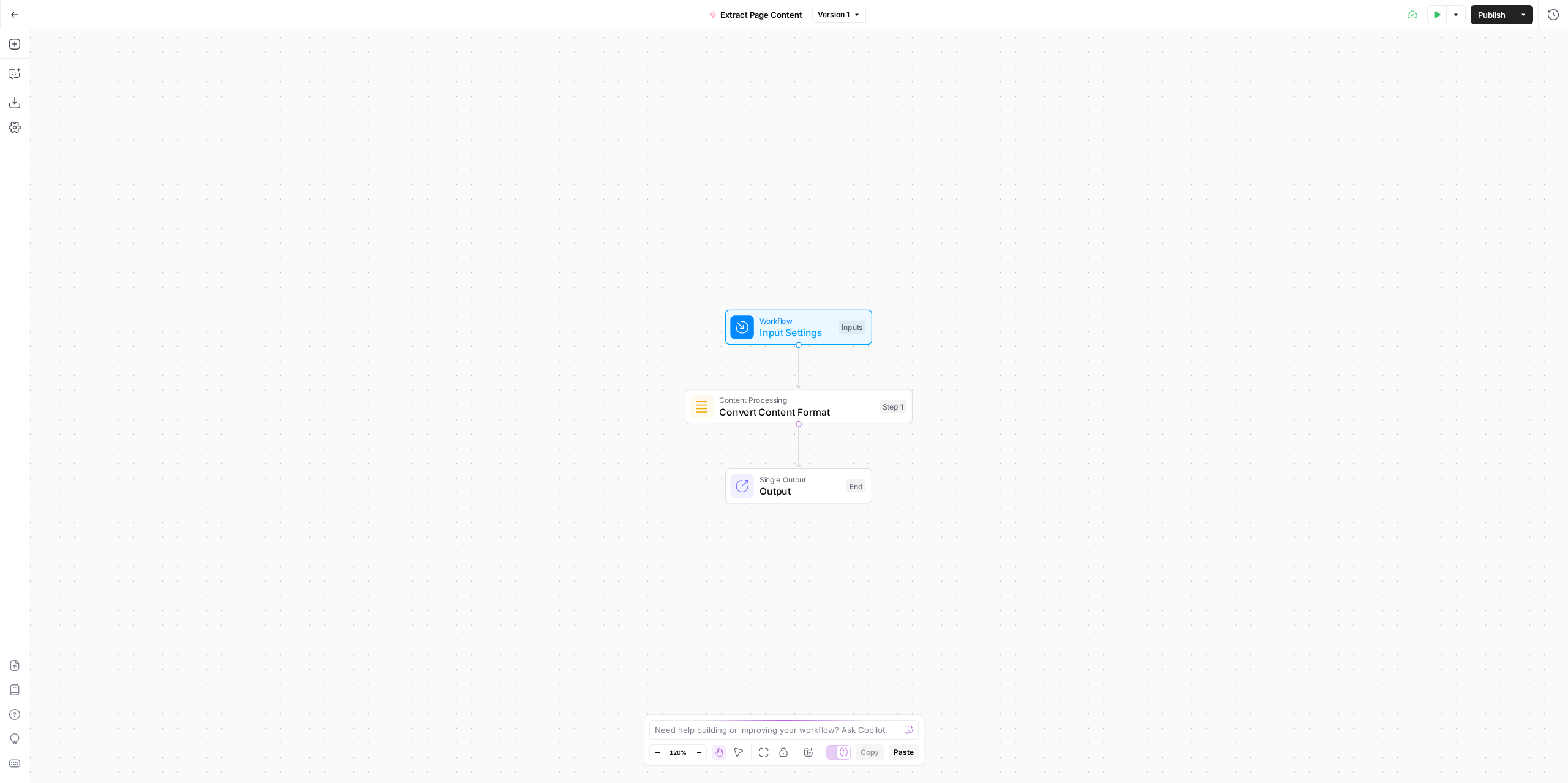
click at [837, 416] on span "Convert Content Format" at bounding box center [796, 412] width 154 height 14
click at [1248, 210] on input "Output Format" at bounding box center [1316, 210] width 444 height 12
click at [1156, 253] on span "Markdown" at bounding box center [1321, 257] width 449 height 12
type input "Markdown"
drag, startPoint x: 1225, startPoint y: 410, endPoint x: 1248, endPoint y: 346, distance: 68.0
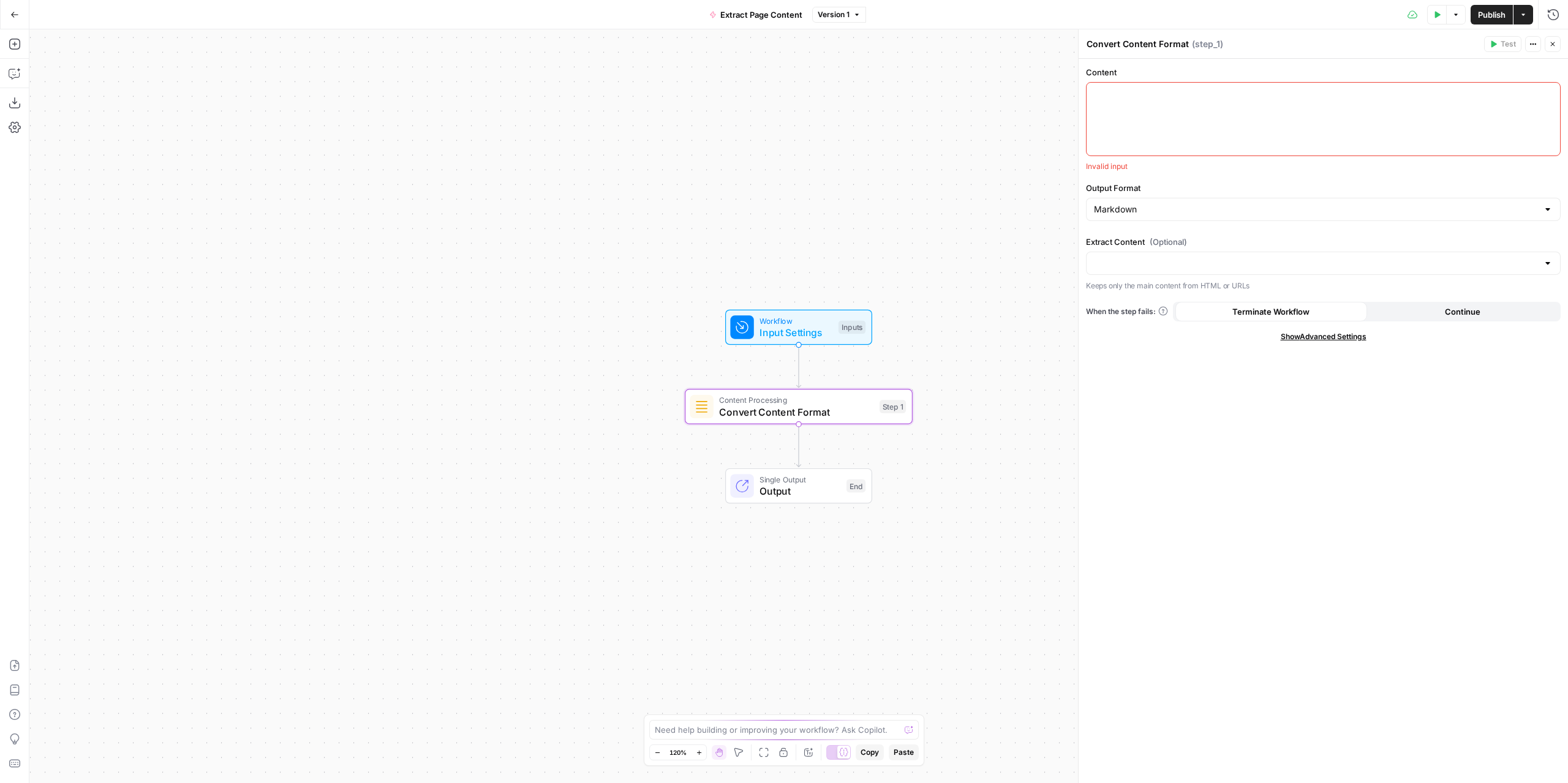
click at [1225, 409] on div "Content Invalid input Output Format Markdown Extract Content (Optional) Keeps o…" at bounding box center [1323, 421] width 489 height 724
click at [1301, 268] on div at bounding box center [1323, 263] width 475 height 23
click at [1190, 293] on span "Yes" at bounding box center [1321, 293] width 449 height 12
type input "Yes"
click at [1189, 435] on div "Content Invalid input Output Format Markdown Extract Content (Optional) Yes Kee…" at bounding box center [1323, 421] width 489 height 724
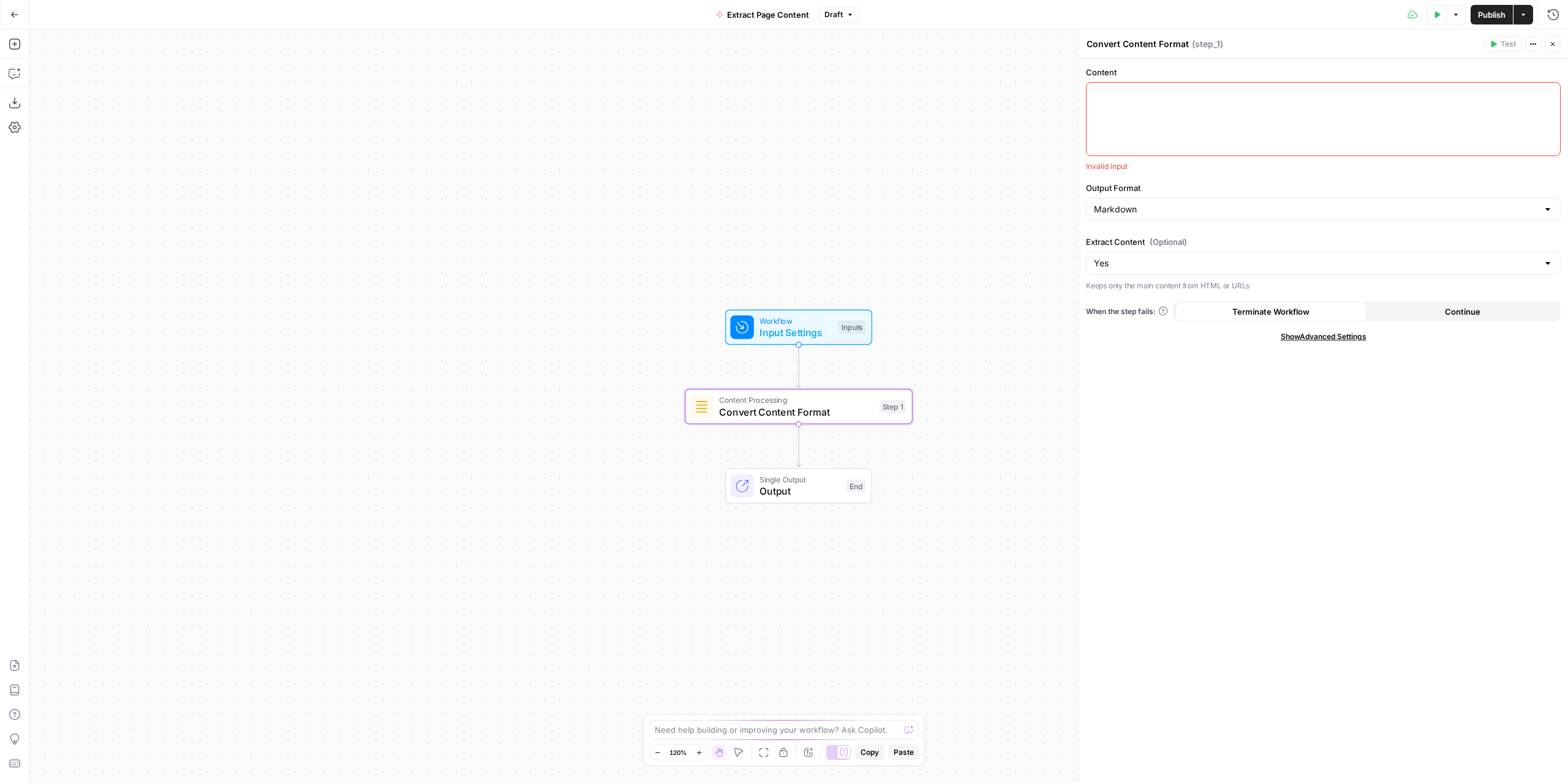
click at [1477, 20] on button "Publish" at bounding box center [1491, 14] width 42 height 19
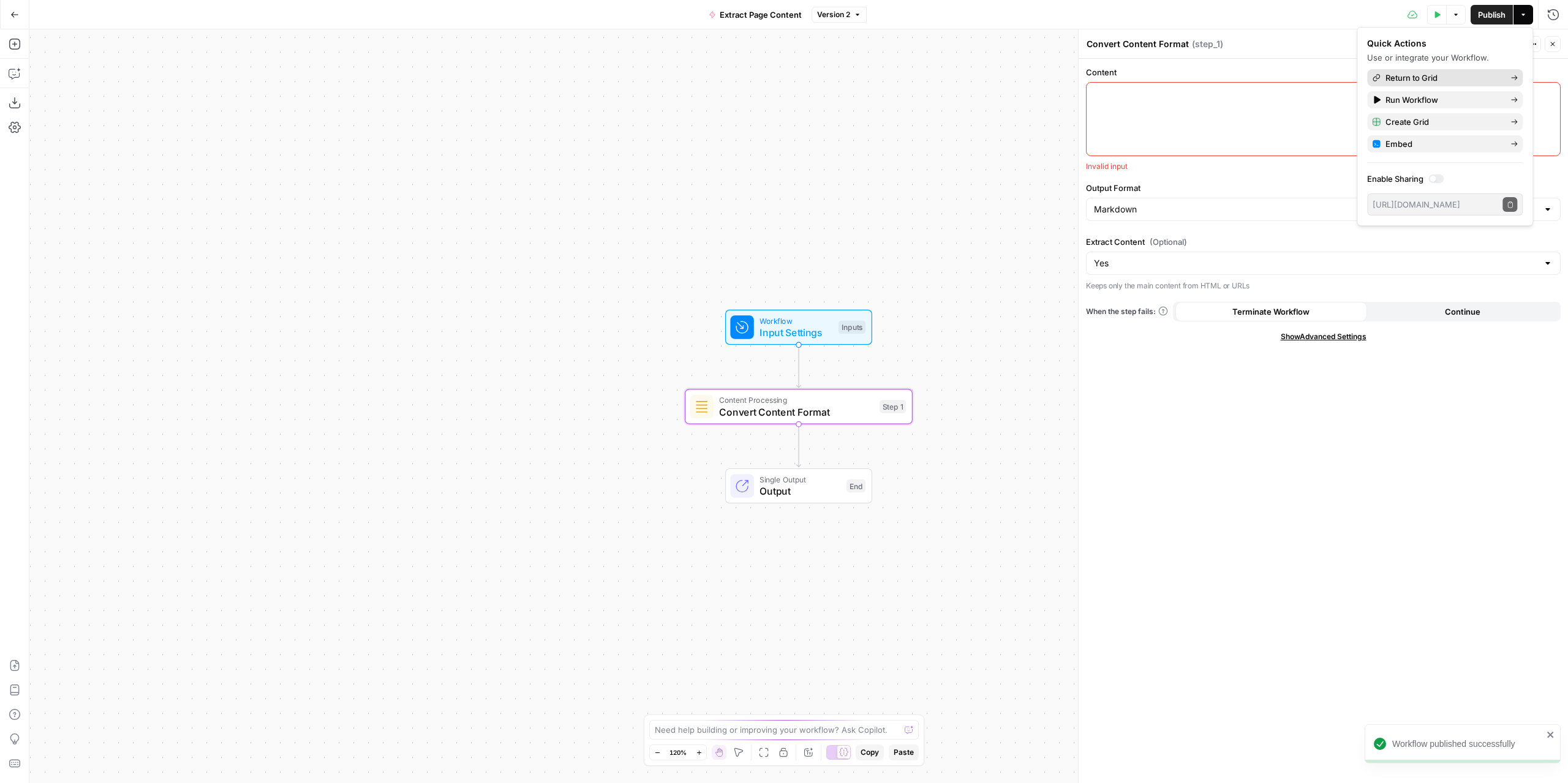
click at [1432, 80] on span "Return to Grid" at bounding box center [1443, 77] width 115 height 12
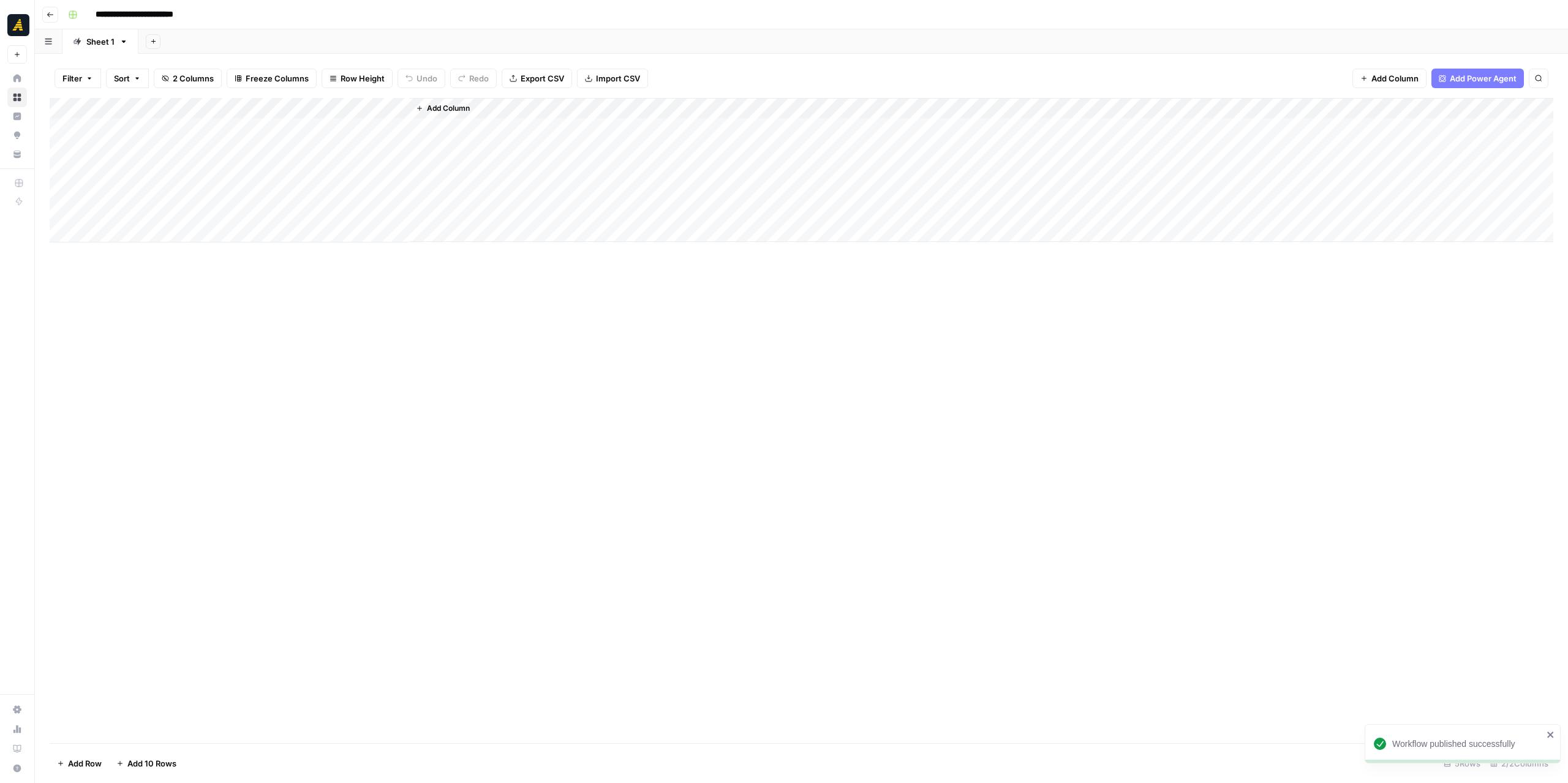
click at [342, 127] on div "Add Column" at bounding box center [801, 171] width 1503 height 145
click at [338, 149] on div "Add Column" at bounding box center [801, 171] width 1503 height 145
click at [381, 124] on div "Add Column" at bounding box center [801, 171] width 1503 height 145
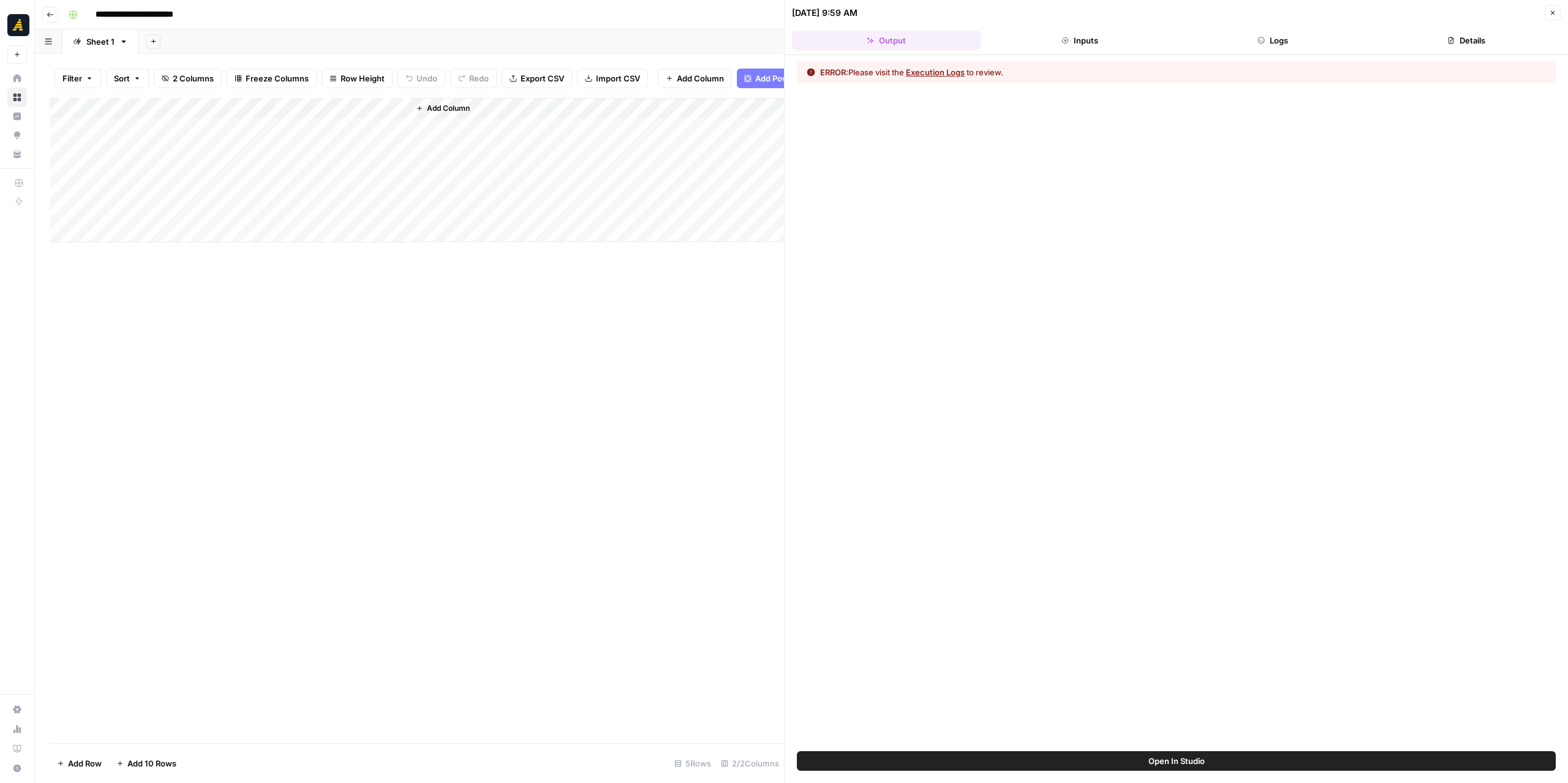
click at [1266, 39] on button "Logs" at bounding box center [1273, 40] width 189 height 19
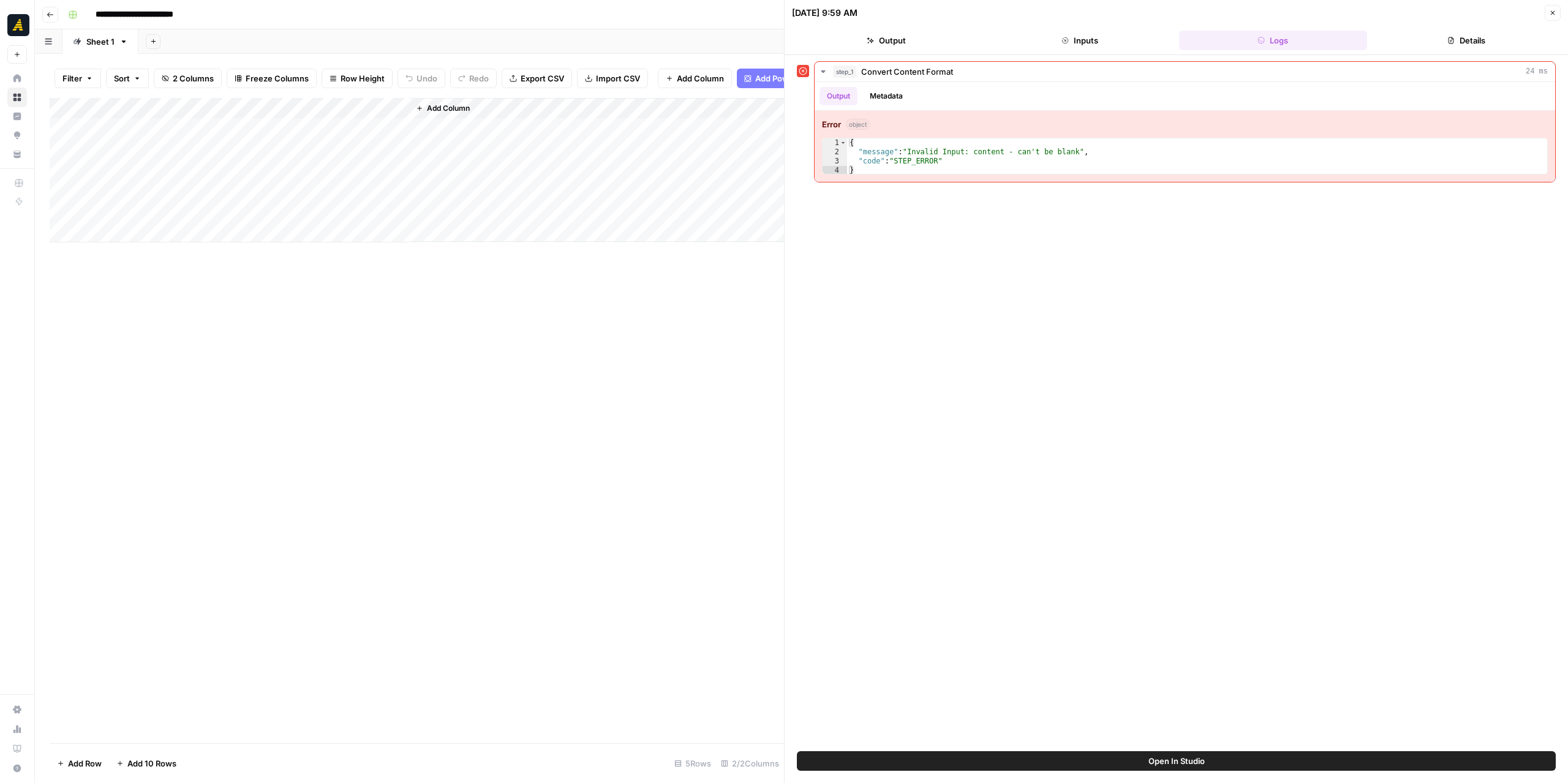
click at [336, 122] on div "Add Column" at bounding box center [417, 171] width 734 height 145
click at [353, 217] on span "Configure Inputs" at bounding box center [346, 220] width 107 height 12
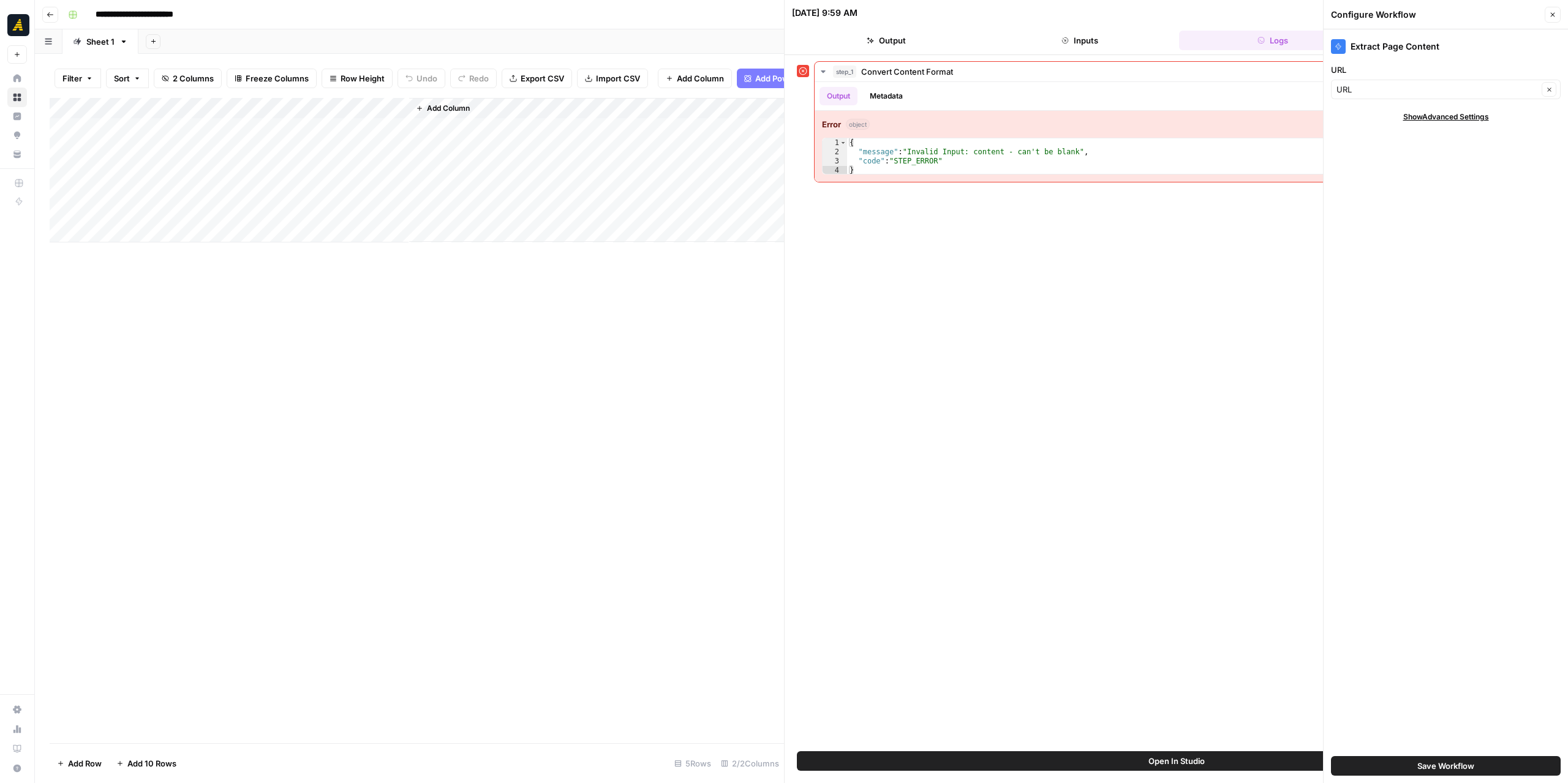
click at [1396, 774] on button "Save Workflow" at bounding box center [1445, 766] width 229 height 19
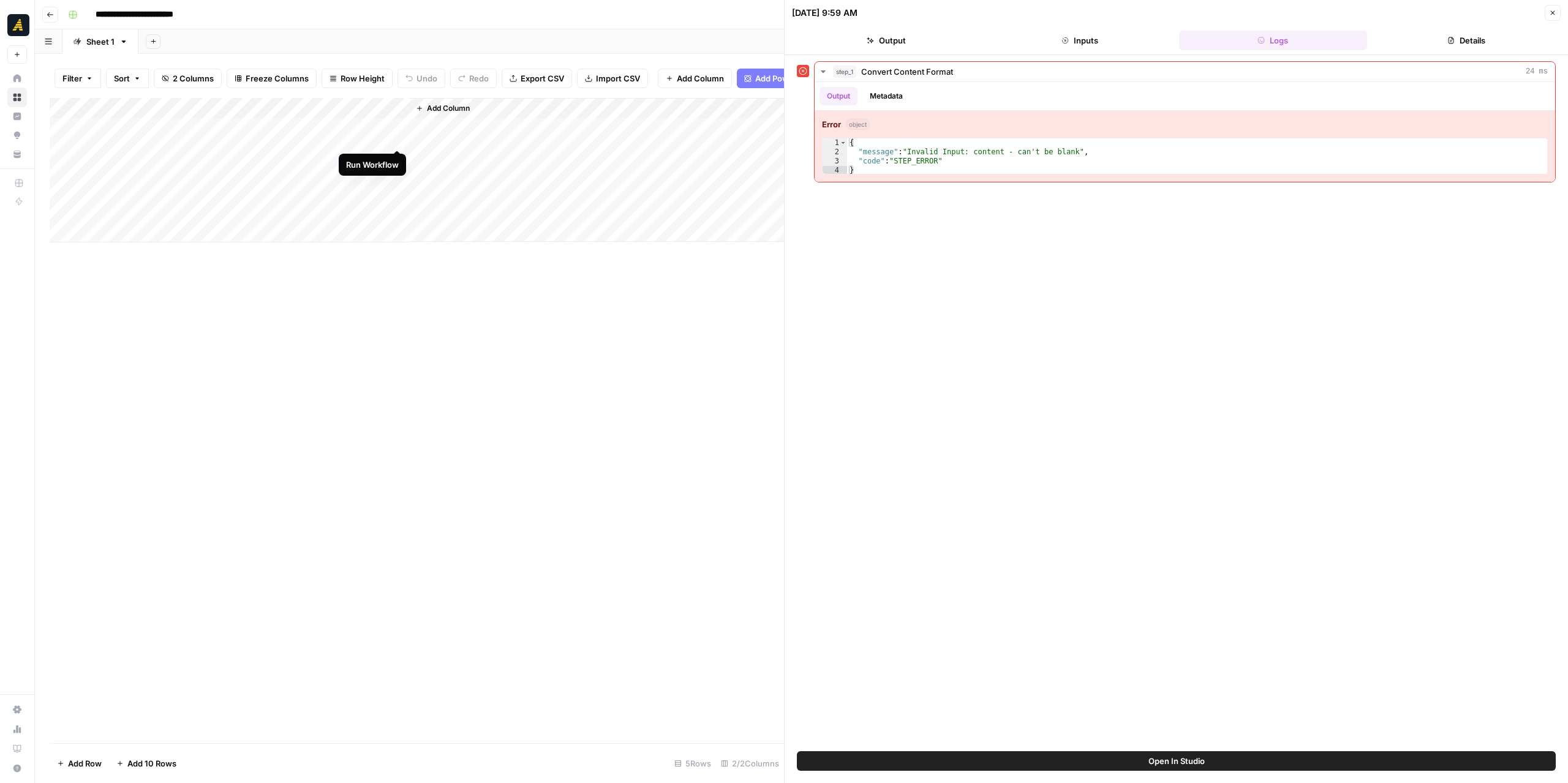
click at [396, 136] on div "Add Column" at bounding box center [417, 171] width 734 height 145
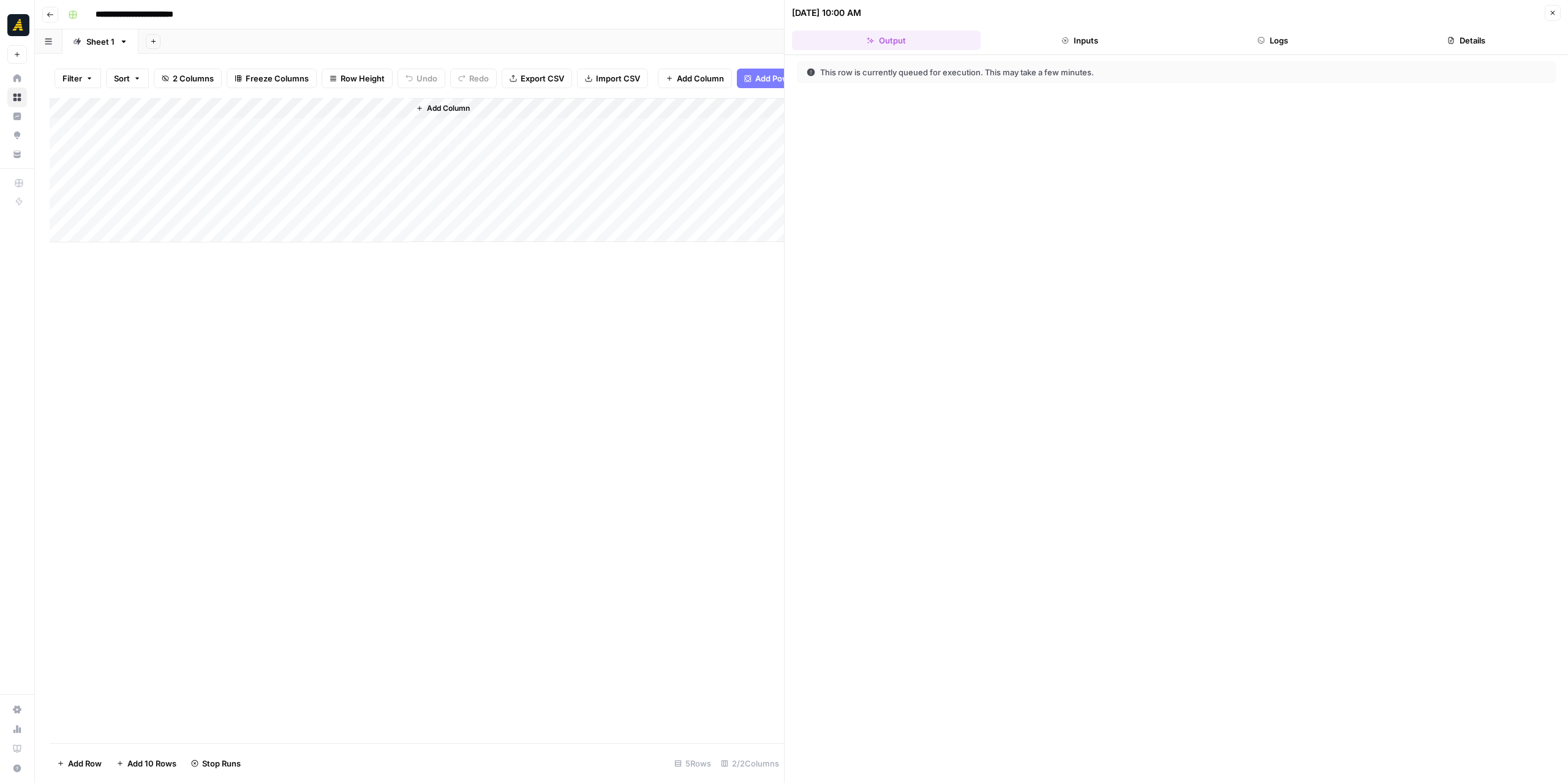
click at [1336, 32] on button "Logs" at bounding box center [1273, 40] width 189 height 19
drag, startPoint x: 779, startPoint y: 272, endPoint x: 1065, endPoint y: 286, distance: 286.3
click at [1022, 286] on div at bounding box center [1016, 392] width 12 height 783
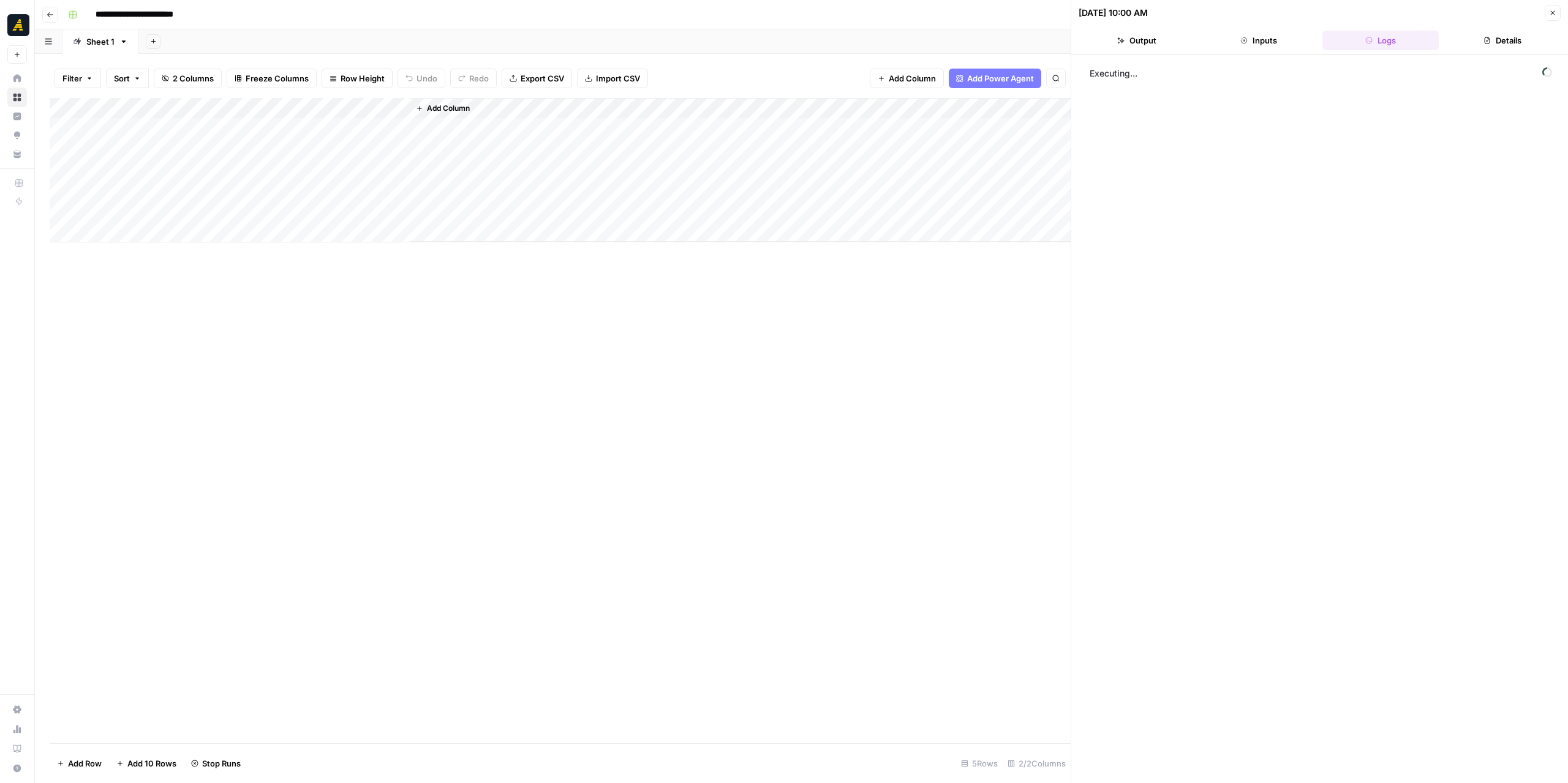
click at [396, 148] on div "Add Column" at bounding box center [560, 171] width 1021 height 145
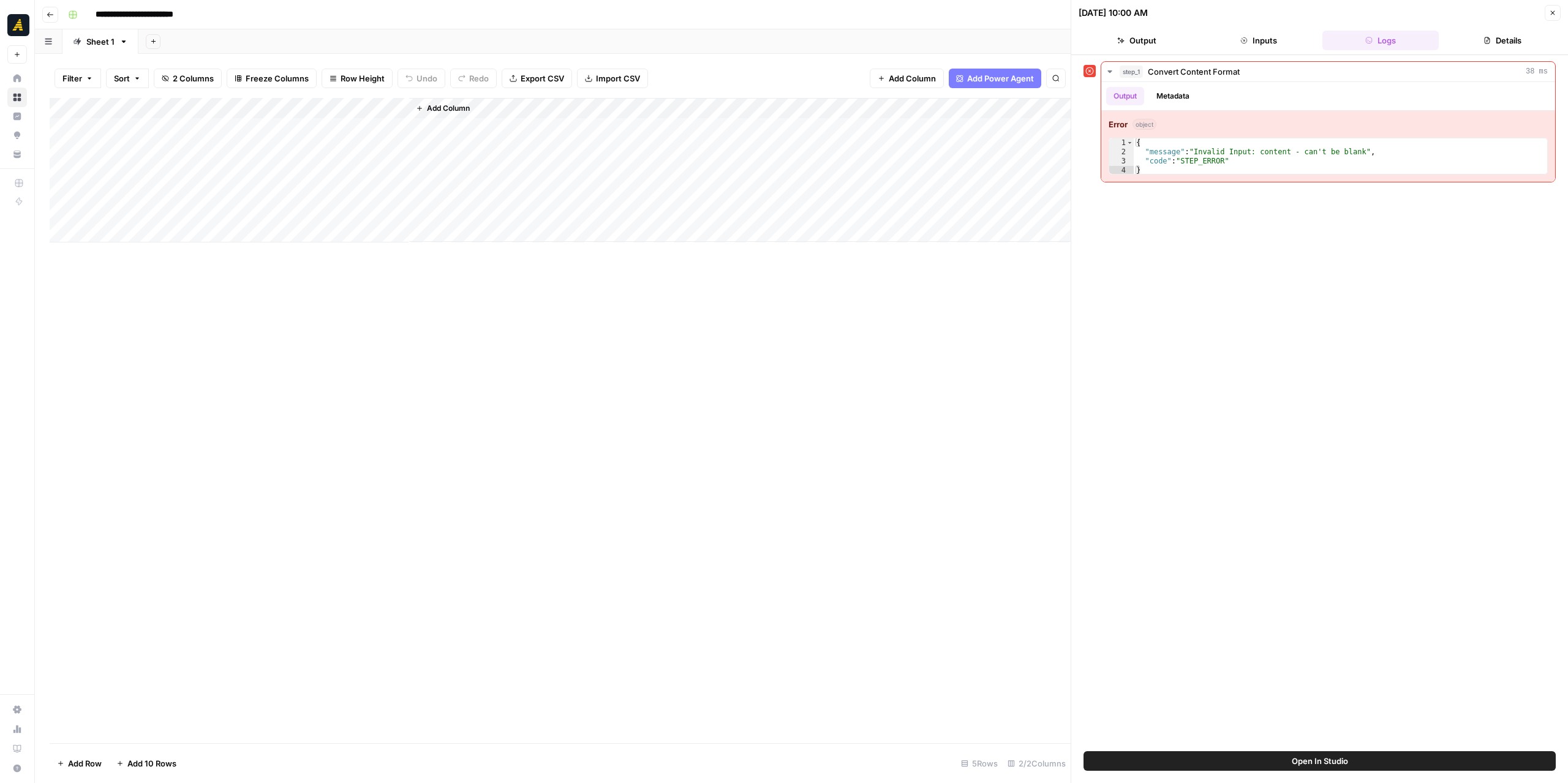
click at [360, 110] on div "Add Column" at bounding box center [560, 171] width 1021 height 145
click at [330, 224] on span "Edit Workflow" at bounding box center [346, 228] width 107 height 12
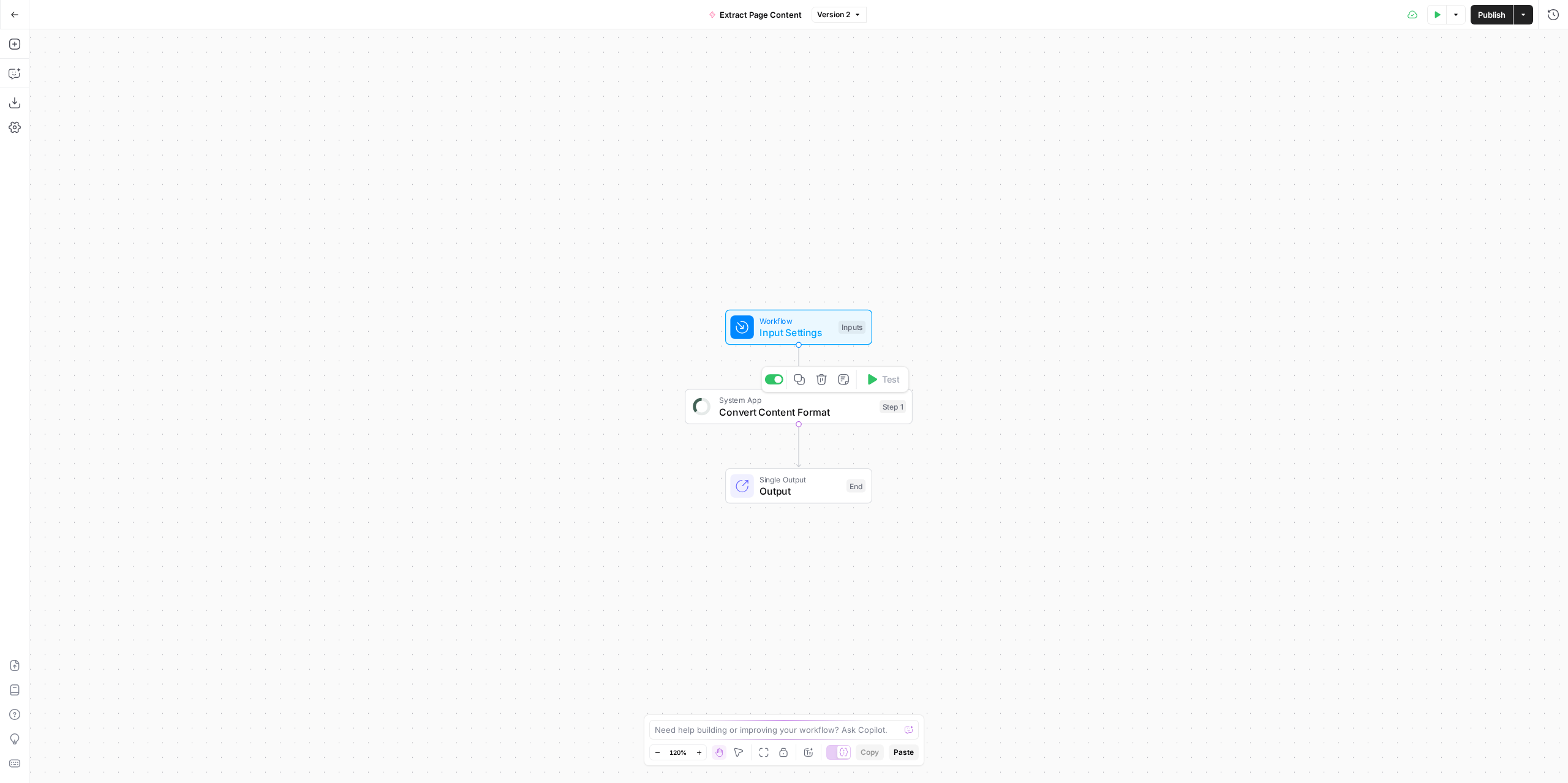
click at [831, 407] on span "Convert Content Format" at bounding box center [796, 412] width 154 height 14
drag, startPoint x: 1264, startPoint y: 95, endPoint x: 1278, endPoint y: 95, distance: 14.0
click at [1266, 95] on p at bounding box center [1324, 93] width 459 height 12
click at [1551, 94] on icon "button" at bounding box center [1549, 93] width 6 height 6
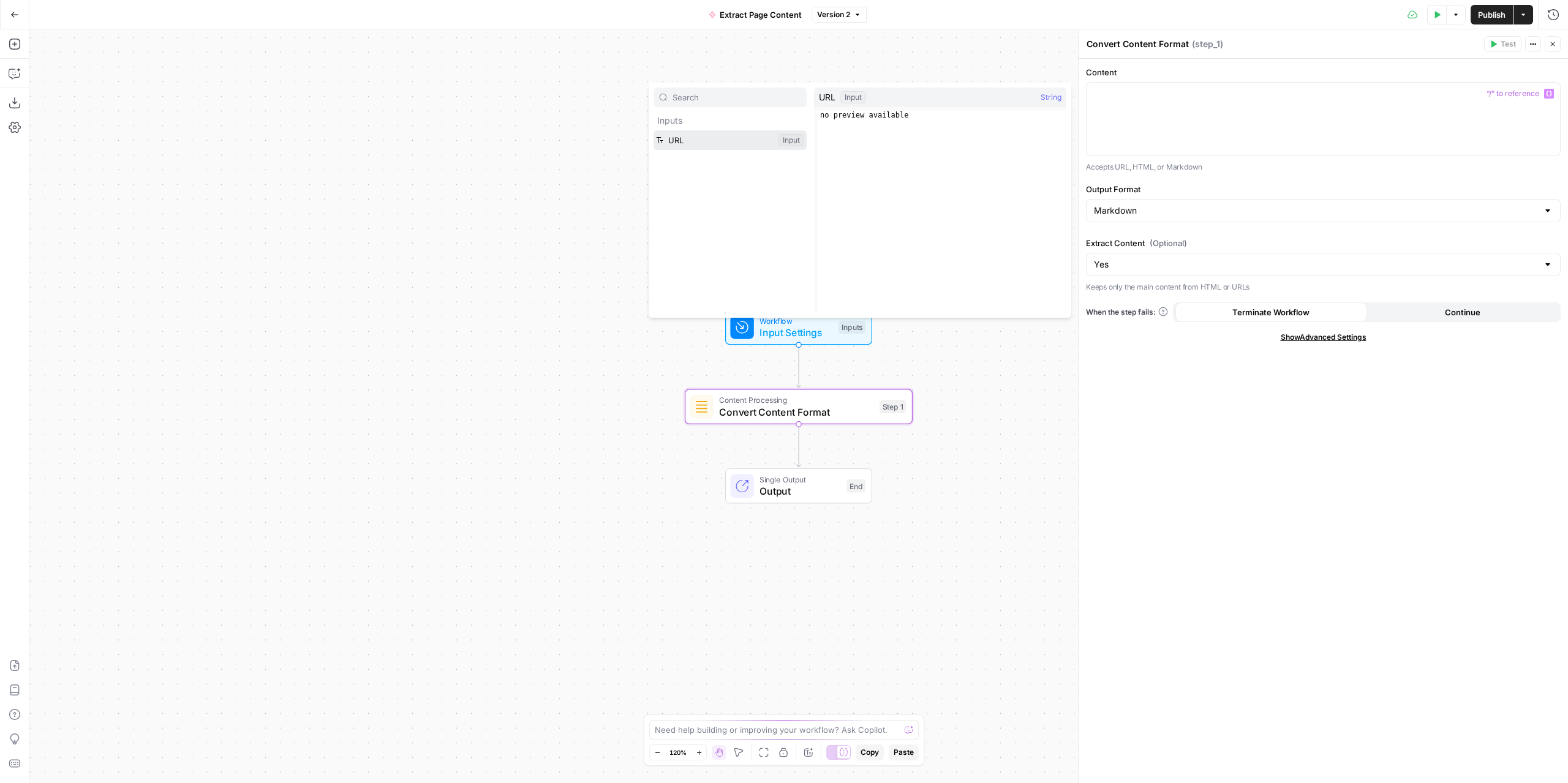
click at [675, 133] on button "Select variable URL" at bounding box center [730, 140] width 153 height 19
drag, startPoint x: 1481, startPoint y: 18, endPoint x: 1473, endPoint y: 29, distance: 13.6
click at [1481, 17] on span "Publish" at bounding box center [1491, 14] width 27 height 12
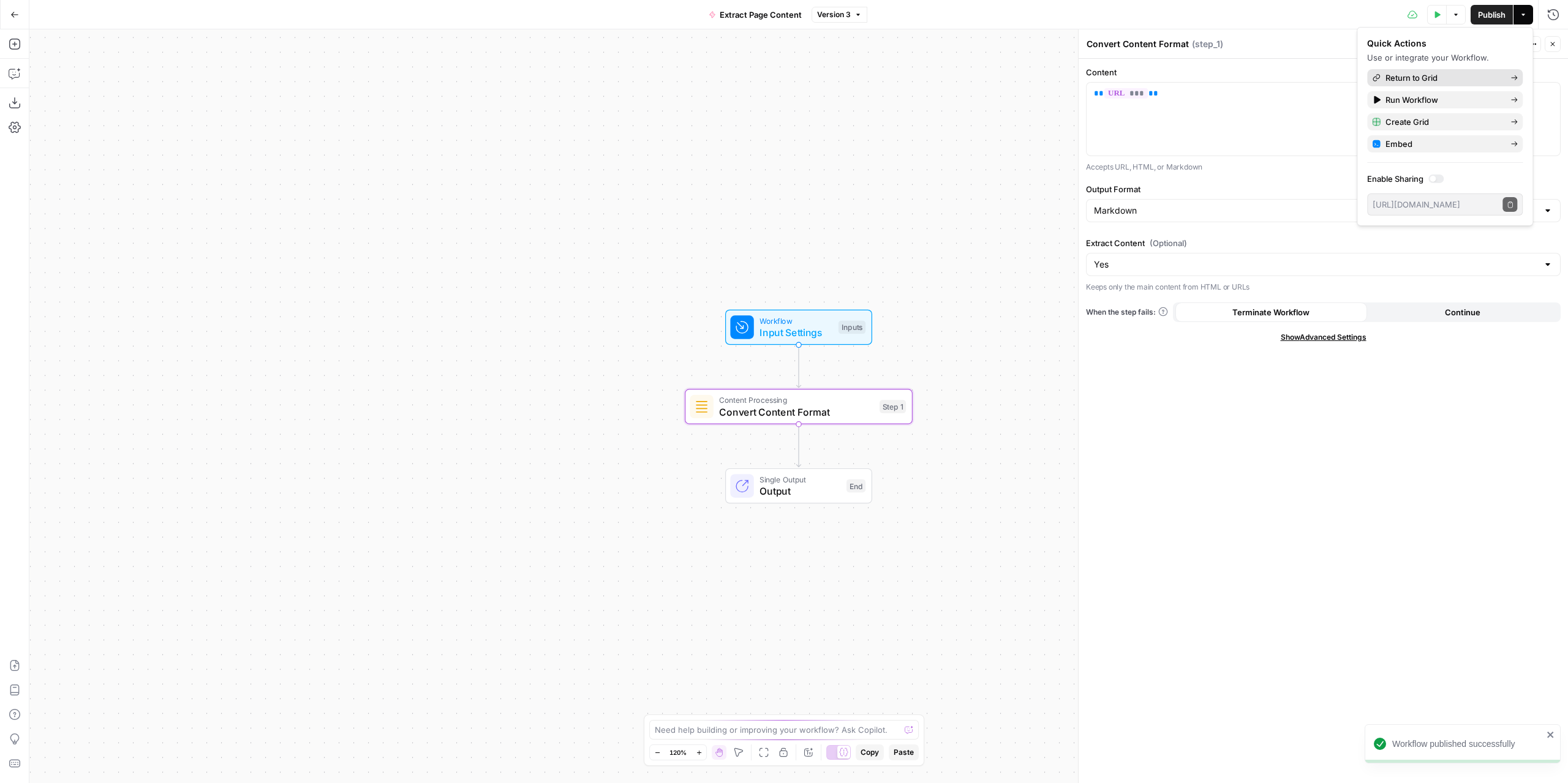
click at [1430, 82] on span "Return to Grid" at bounding box center [1443, 77] width 115 height 12
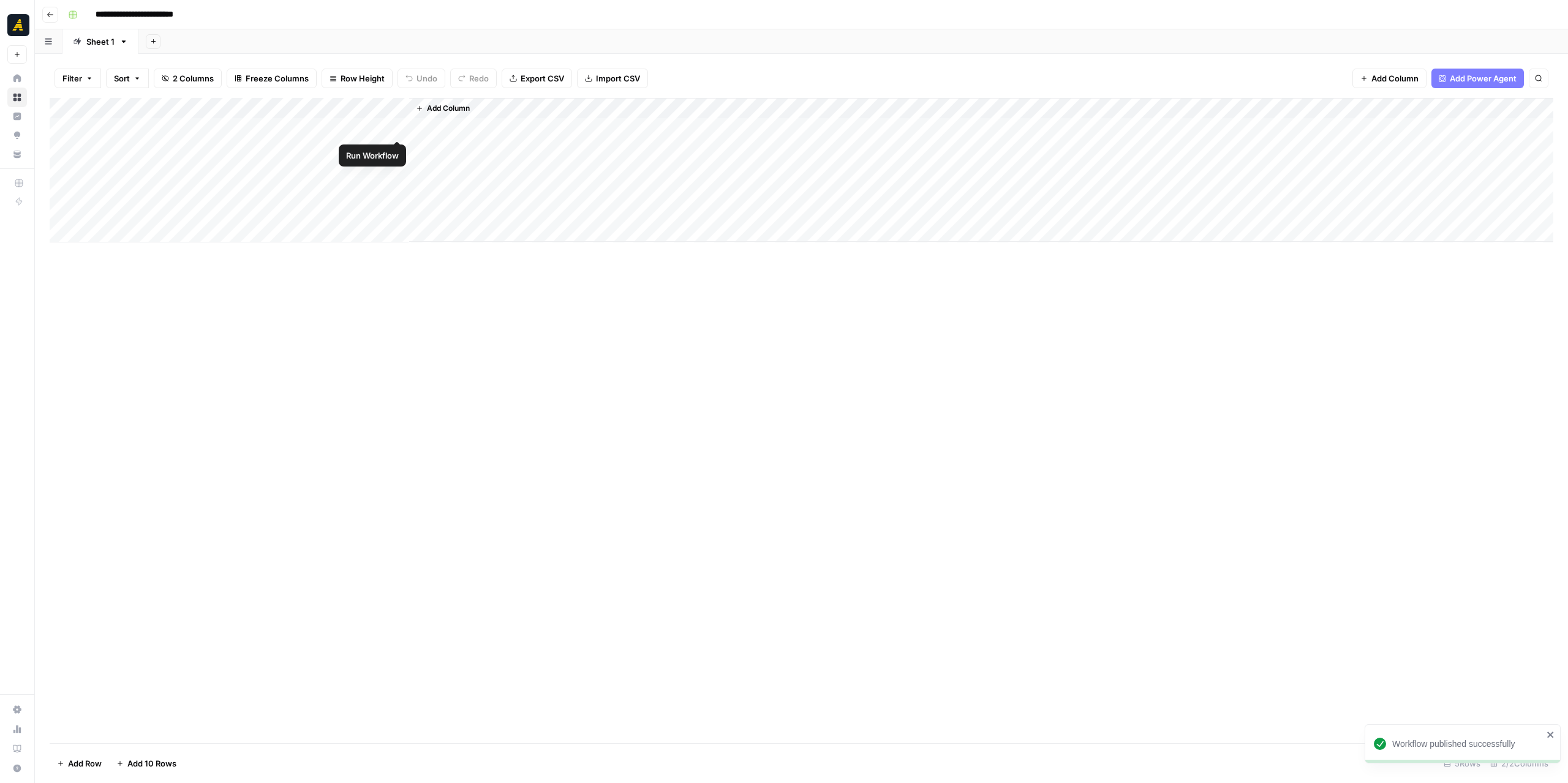
click at [403, 128] on div "Add Column" at bounding box center [801, 171] width 1503 height 145
click at [397, 128] on div "Add Column" at bounding box center [801, 171] width 1503 height 145
click at [399, 151] on div "Add Column" at bounding box center [801, 171] width 1503 height 145
click at [400, 127] on div "Add Column" at bounding box center [801, 171] width 1503 height 145
drag, startPoint x: 451, startPoint y: 348, endPoint x: 477, endPoint y: 361, distance: 29.1
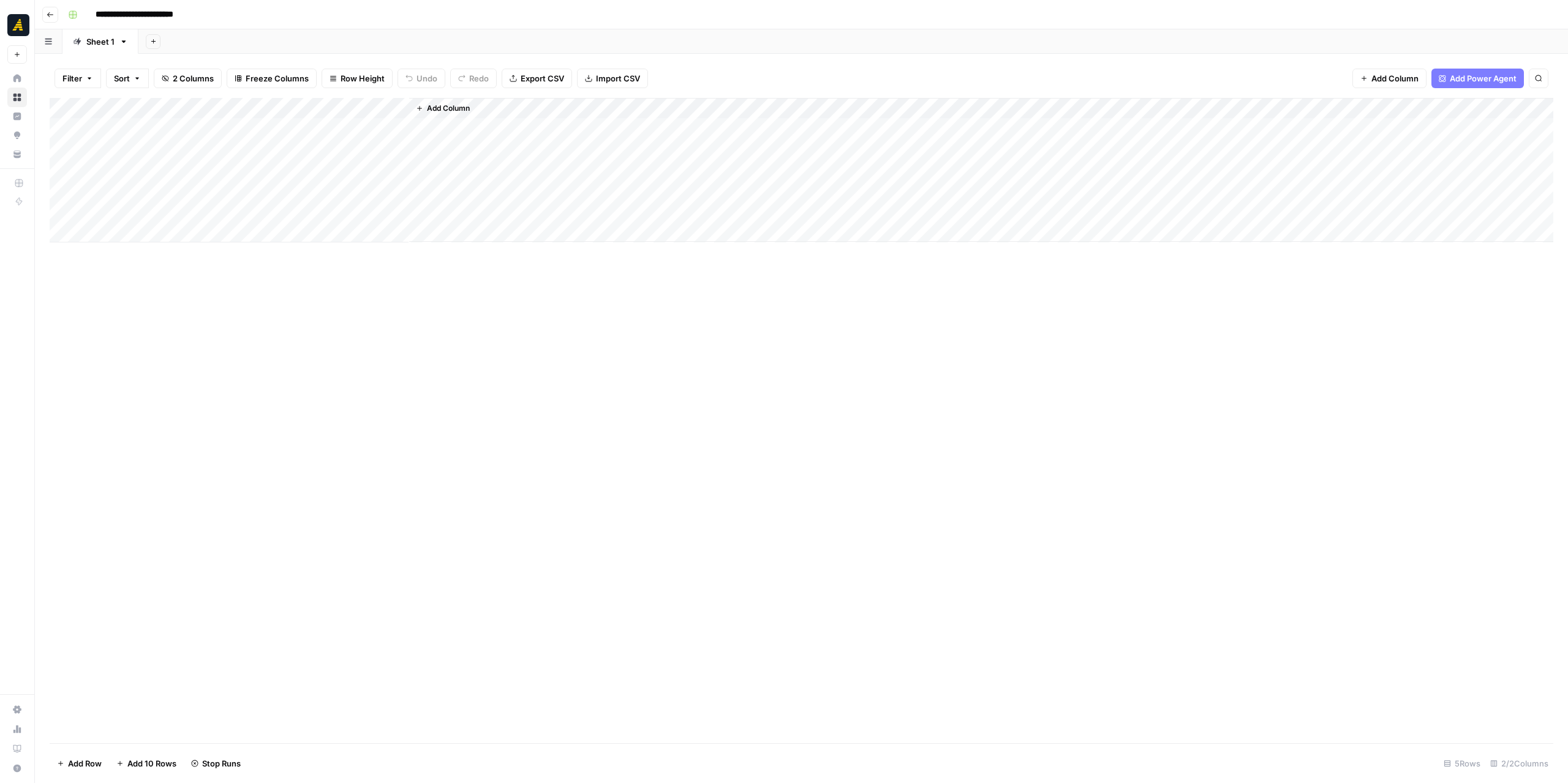
click at [452, 348] on div "Add Column" at bounding box center [801, 421] width 1503 height 645
drag, startPoint x: 517, startPoint y: 114, endPoint x: 622, endPoint y: 109, distance: 105.1
click at [622, 109] on div "Add Column" at bounding box center [801, 171] width 1503 height 145
click at [554, 130] on div "Add Column" at bounding box center [801, 171] width 1503 height 145
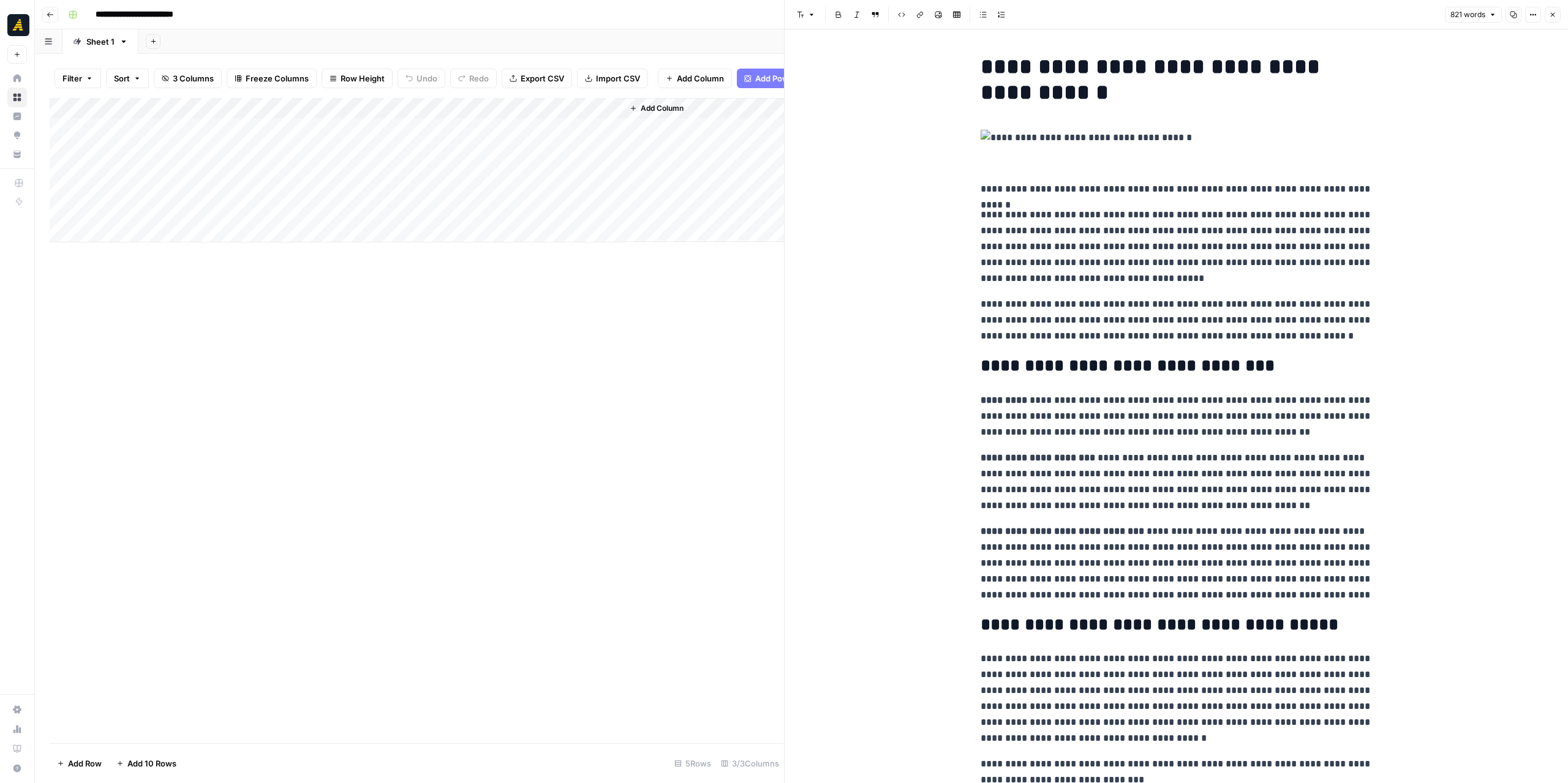
drag, startPoint x: 1172, startPoint y: 162, endPoint x: 922, endPoint y: 134, distance: 251.6
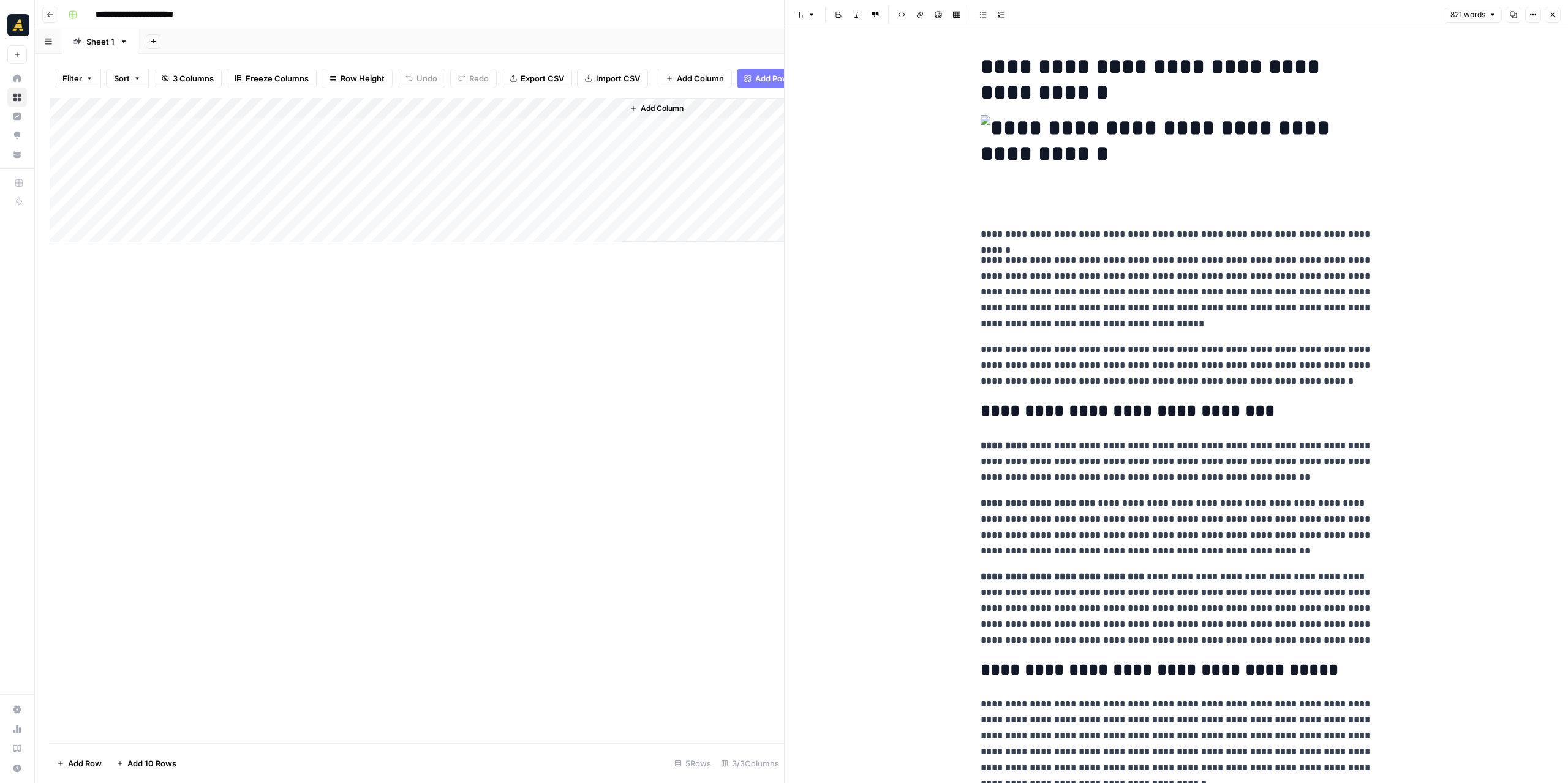
click at [1082, 153] on img at bounding box center [1176, 141] width 392 height 52
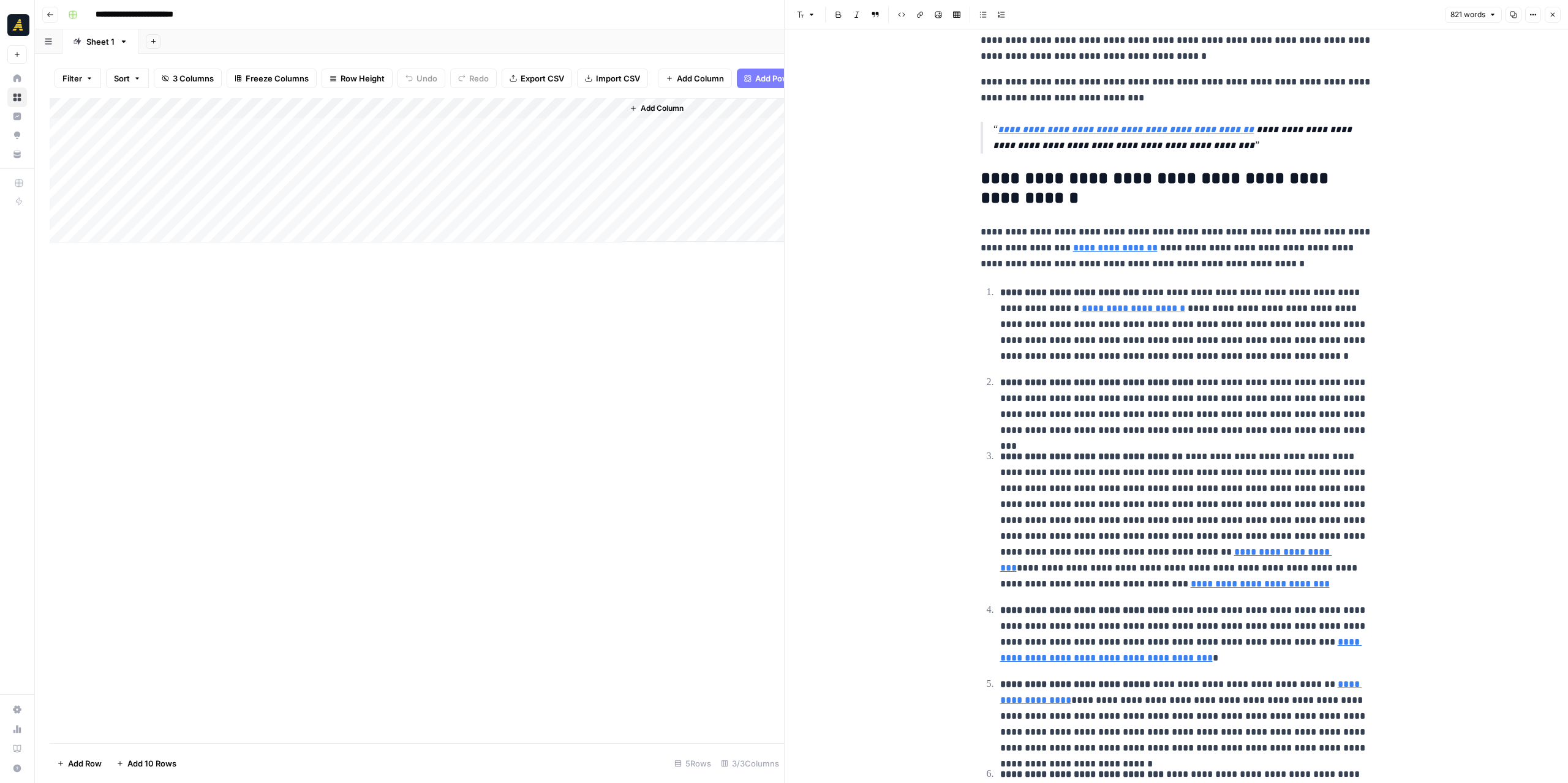
scroll to position [551, 0]
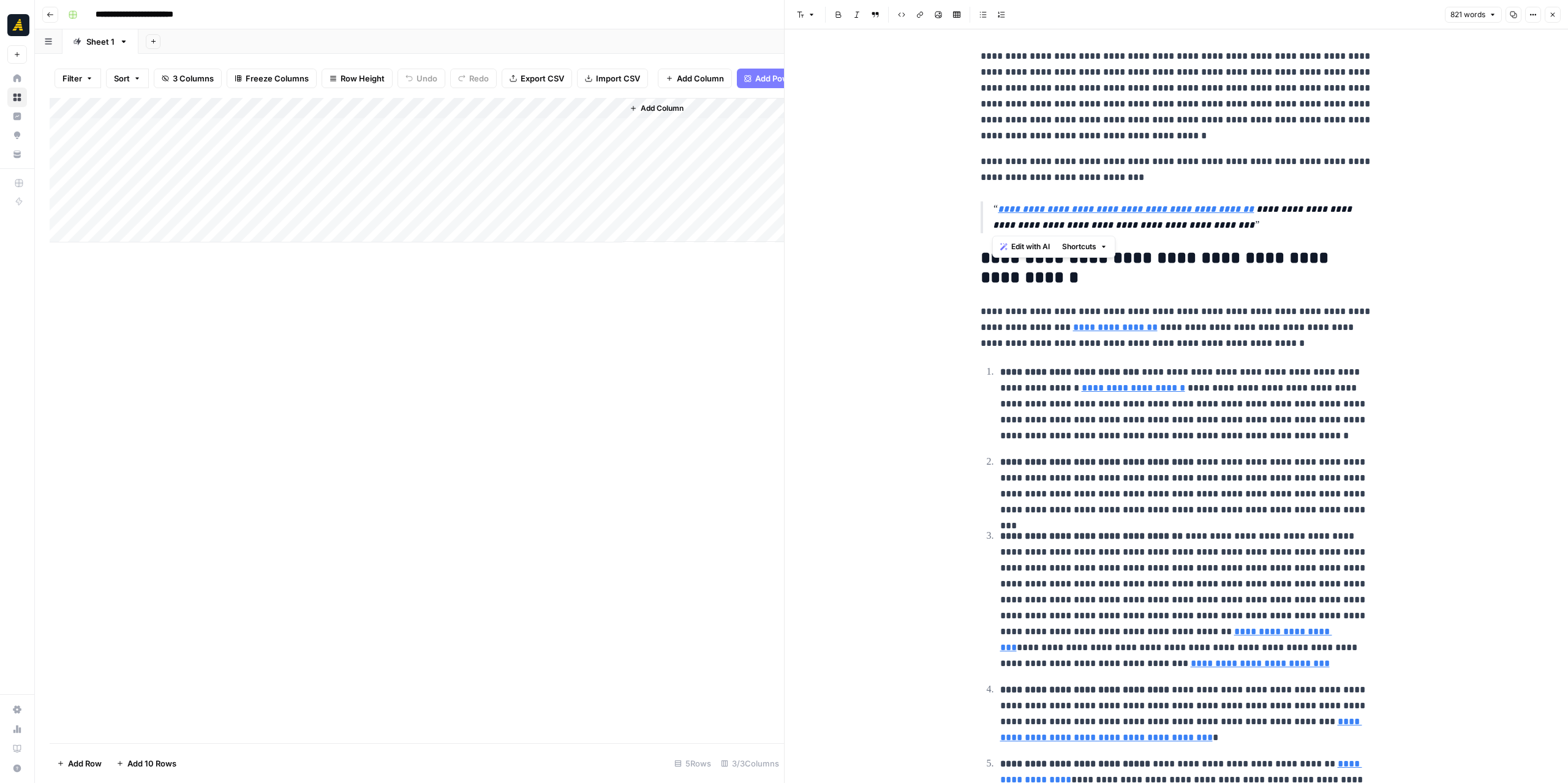
drag, startPoint x: 1269, startPoint y: 223, endPoint x: 969, endPoint y: 216, distance: 300.1
click at [973, 216] on div "**********" at bounding box center [1176, 313] width 407 height 1629
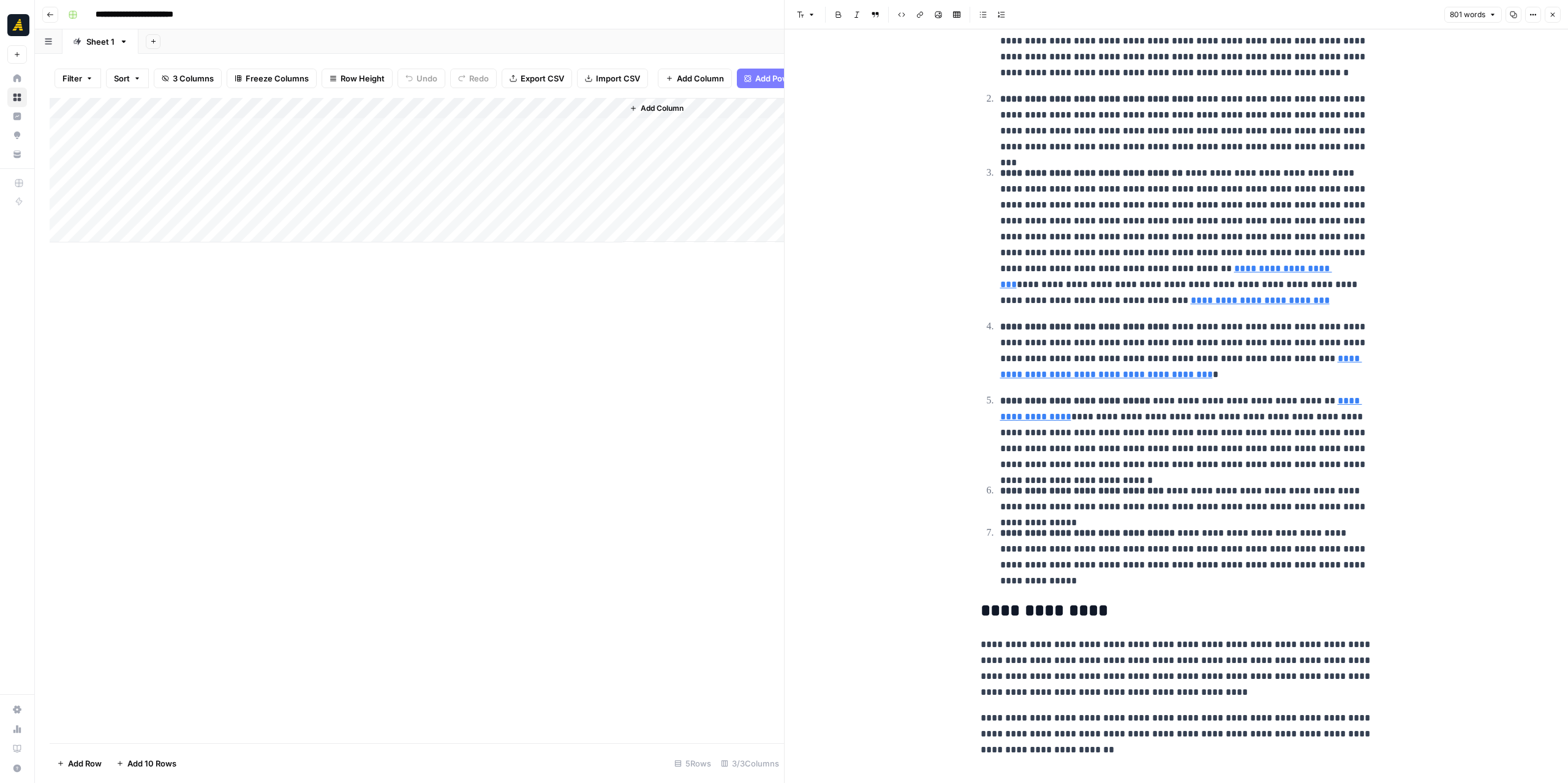
scroll to position [908, 0]
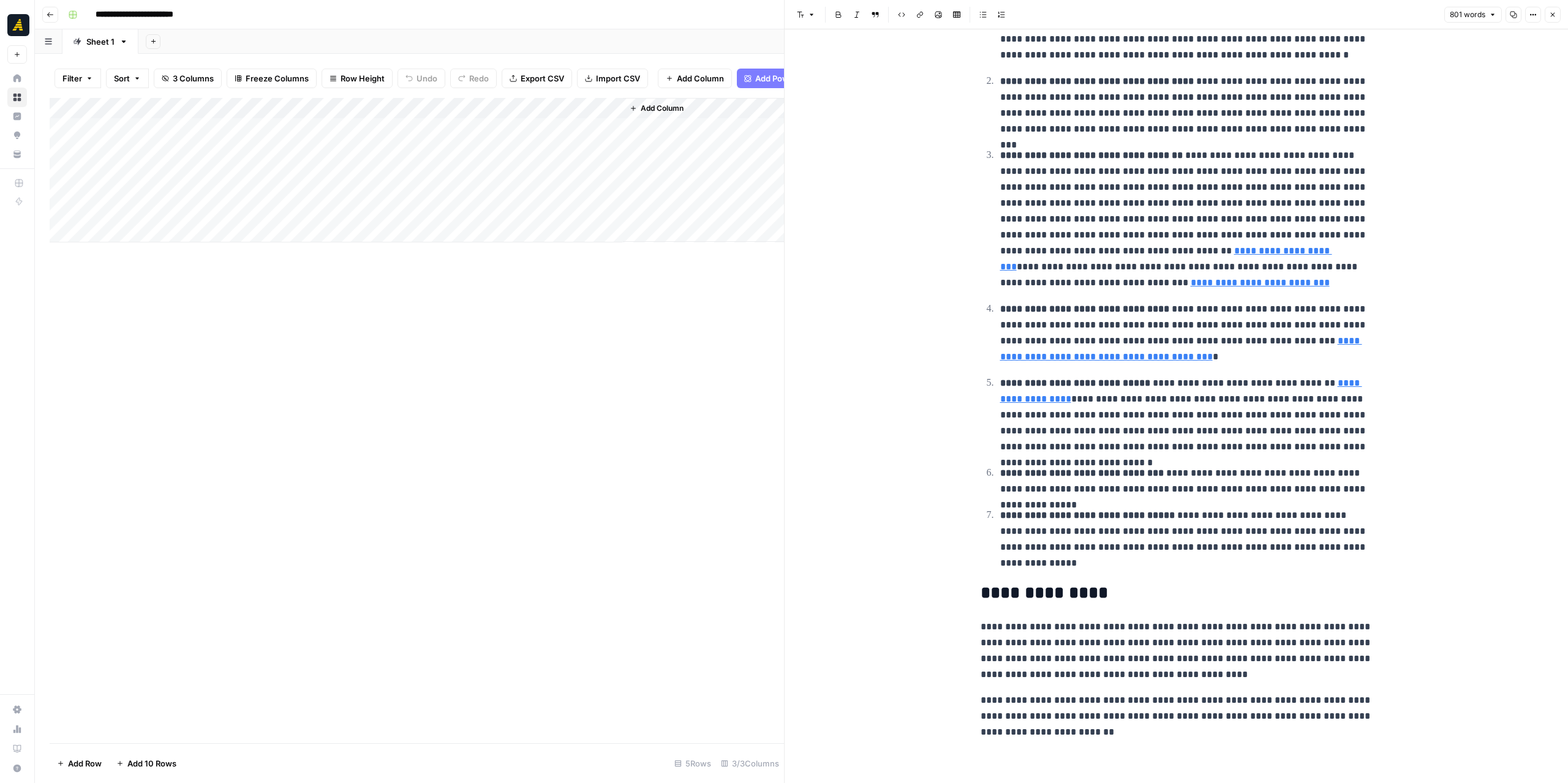
click at [1517, 13] on icon "button" at bounding box center [1513, 14] width 7 height 7
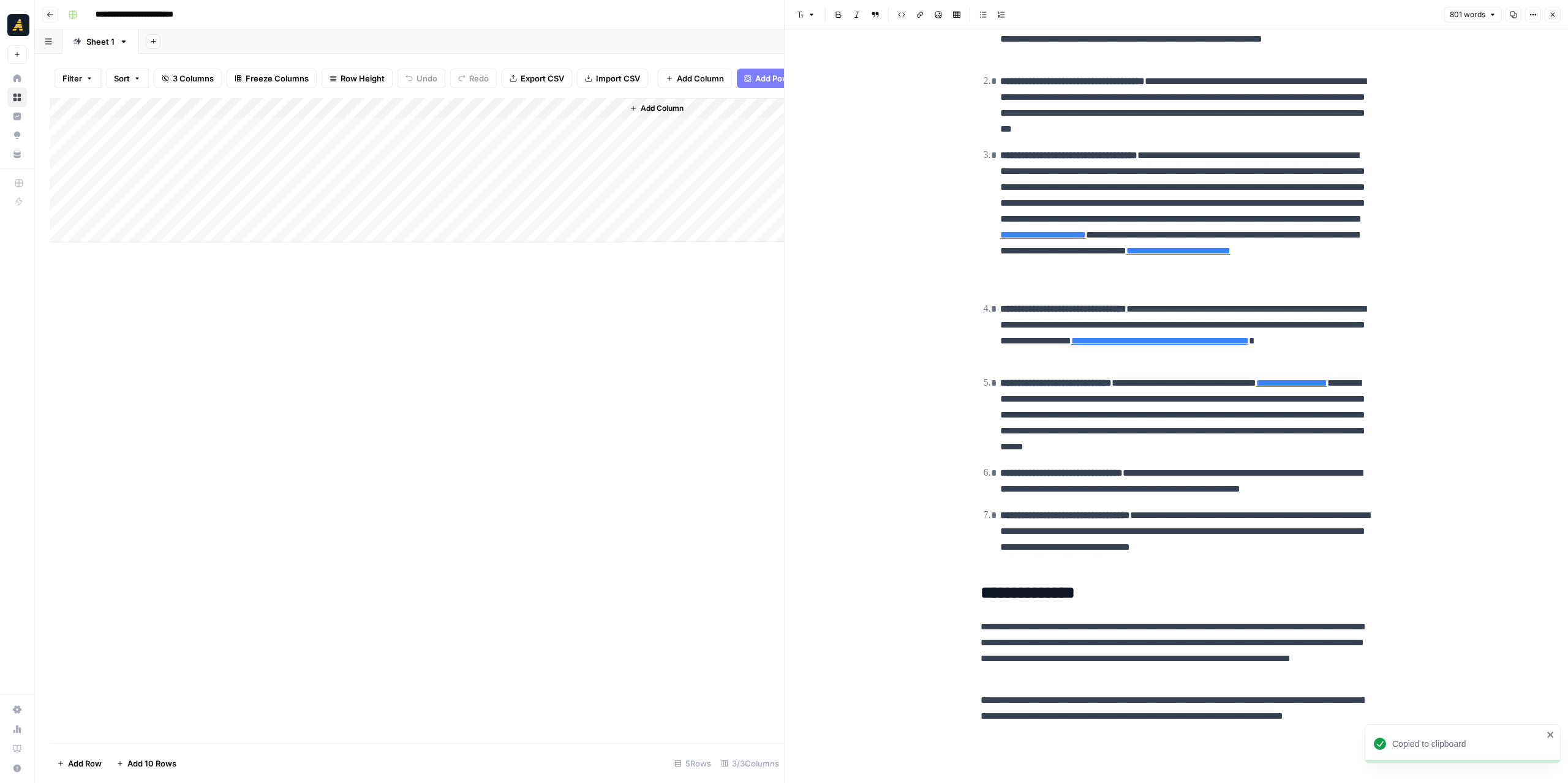
click at [512, 158] on div "Add Column" at bounding box center [417, 171] width 734 height 145
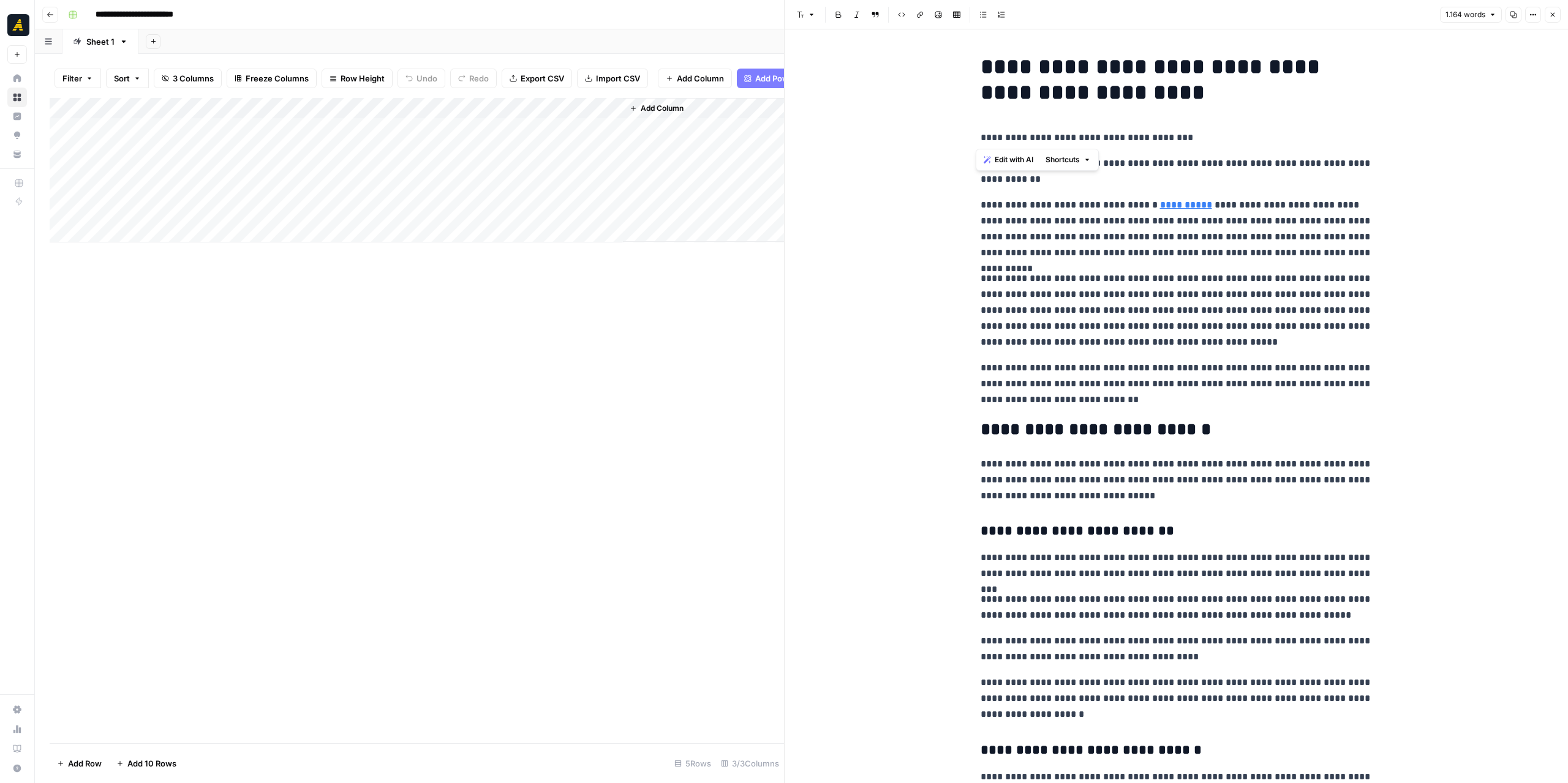
drag, startPoint x: 1186, startPoint y: 141, endPoint x: 930, endPoint y: 133, distance: 256.1
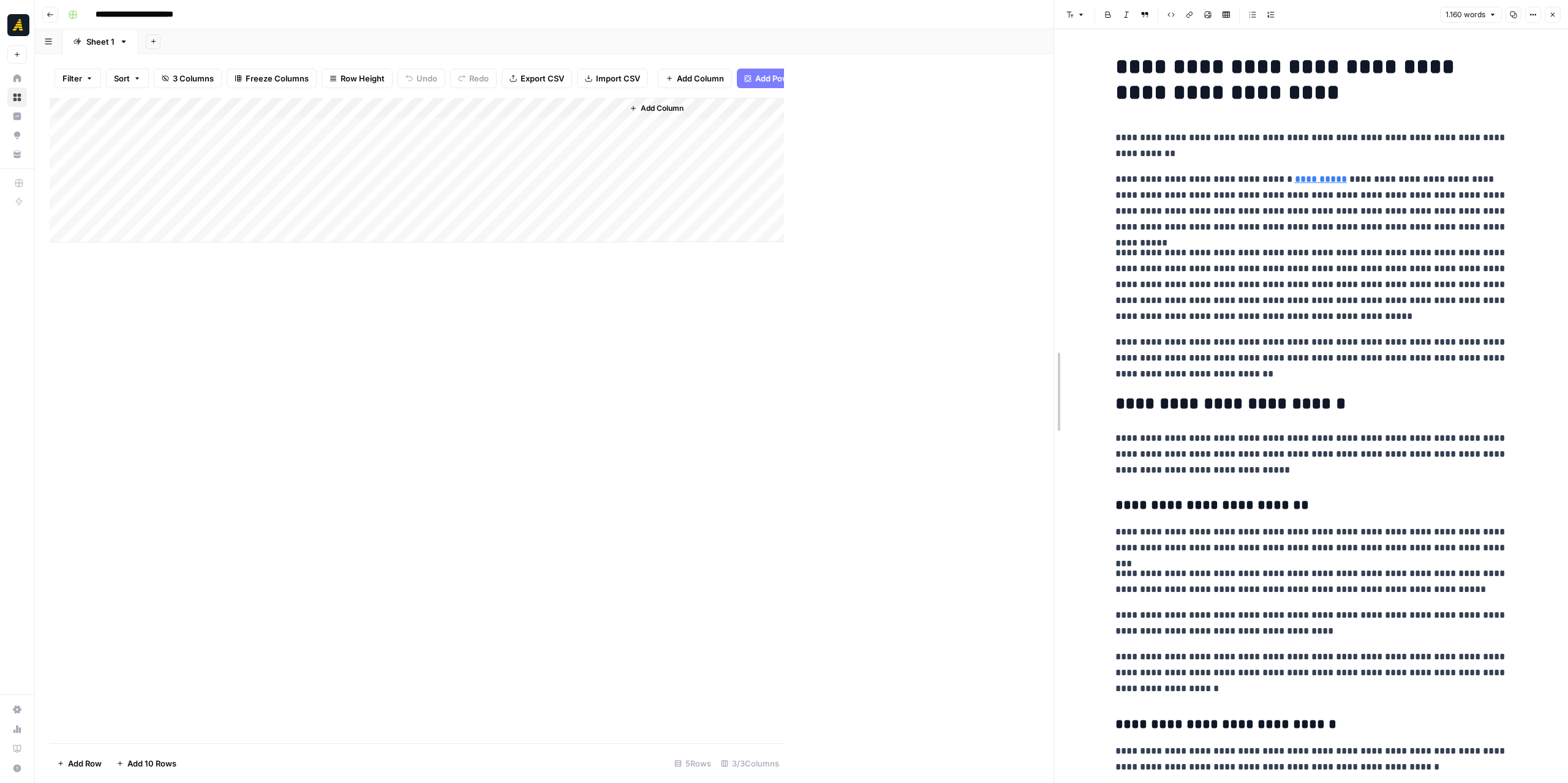
drag, startPoint x: 789, startPoint y: 270, endPoint x: 1058, endPoint y: 300, distance: 270.7
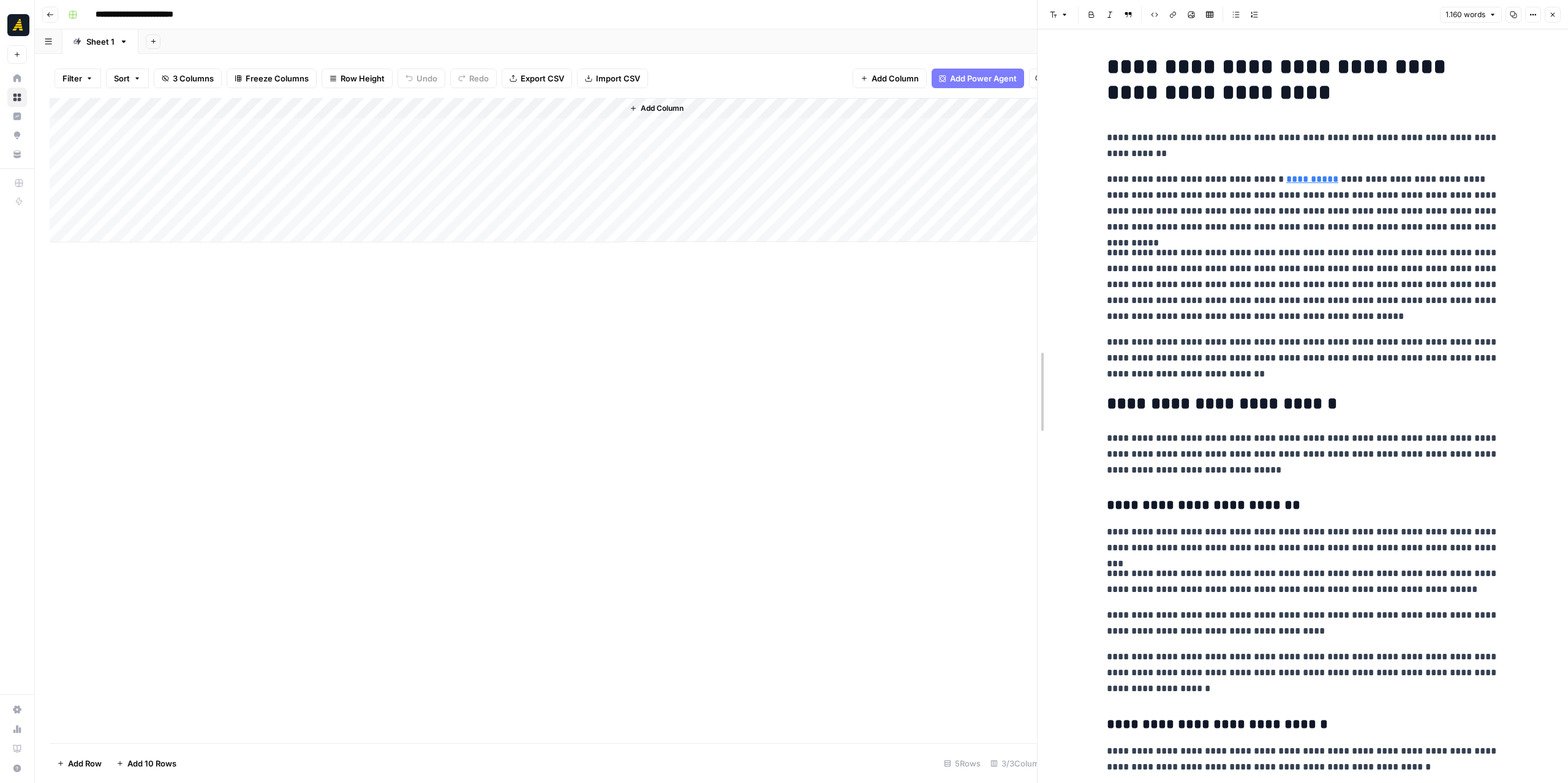
drag, startPoint x: 1058, startPoint y: 300, endPoint x: 1042, endPoint y: 300, distance: 16.0
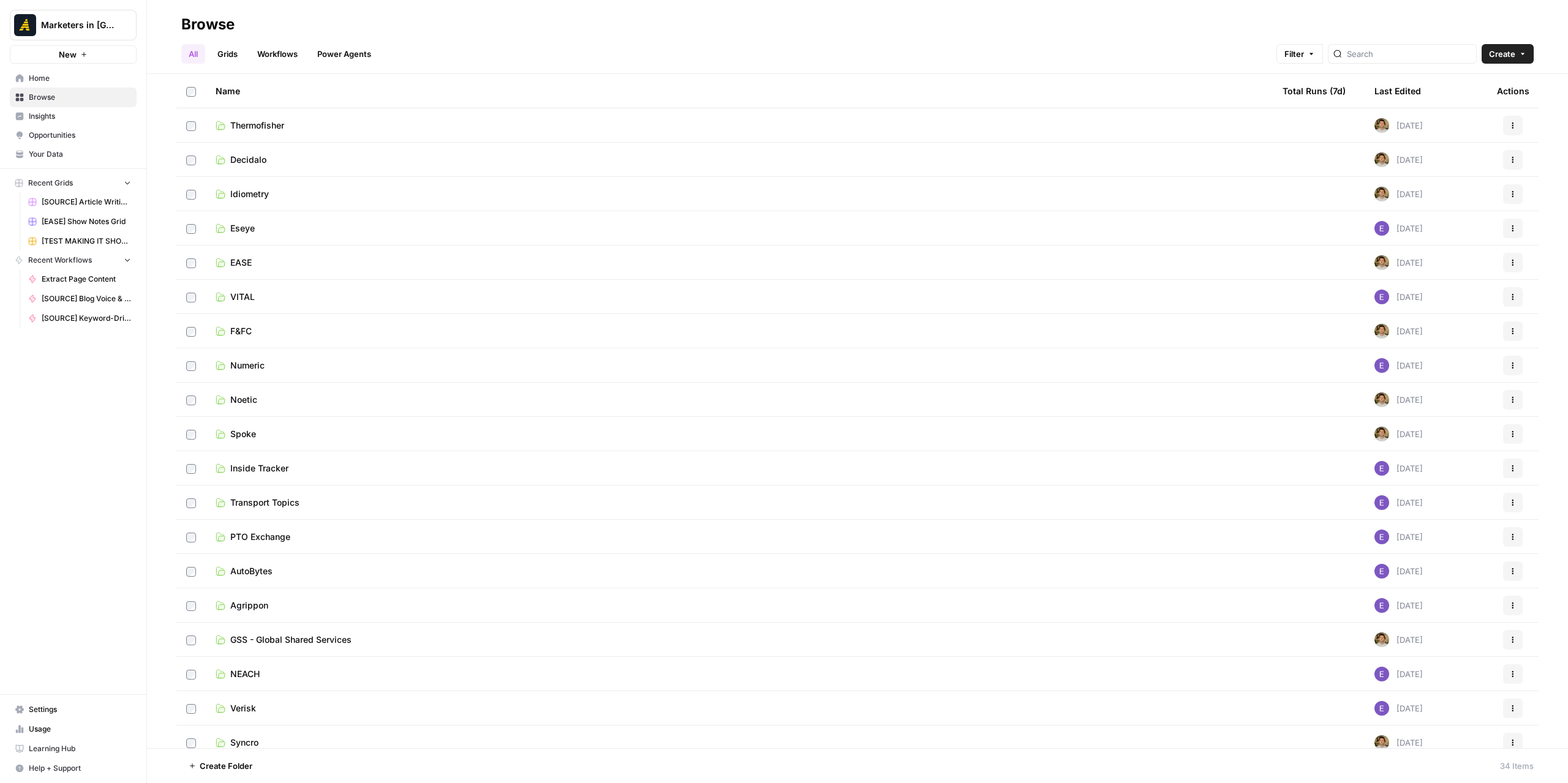
click at [229, 264] on link "EASE" at bounding box center [739, 262] width 1047 height 12
